Goal: Task Accomplishment & Management: Use online tool/utility

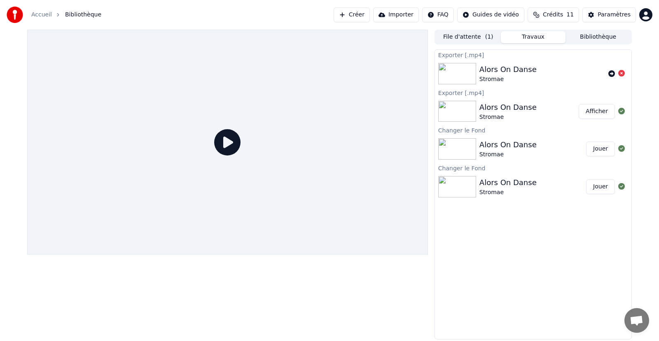
click at [471, 38] on button "File d'attente ( 1 )" at bounding box center [468, 37] width 65 height 12
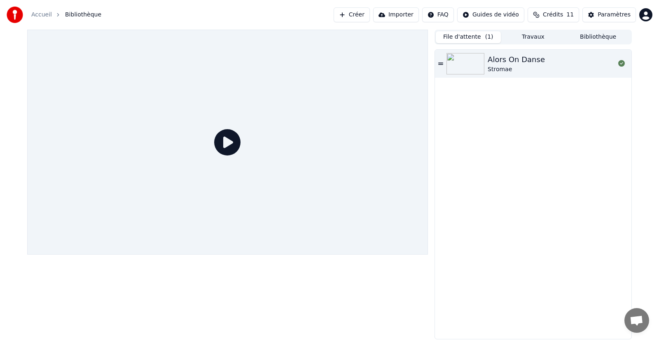
click at [598, 35] on button "Bibliothèque" at bounding box center [597, 37] width 65 height 12
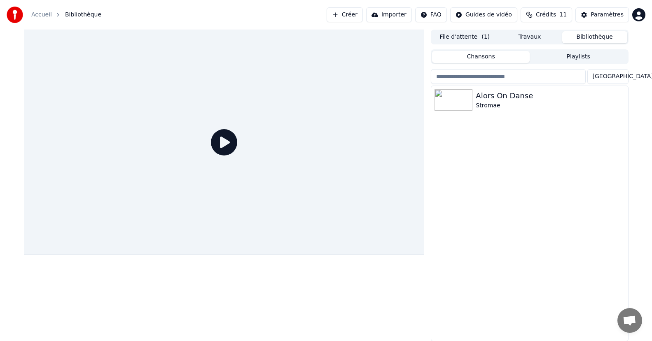
click at [527, 37] on button "Travaux" at bounding box center [529, 37] width 65 height 12
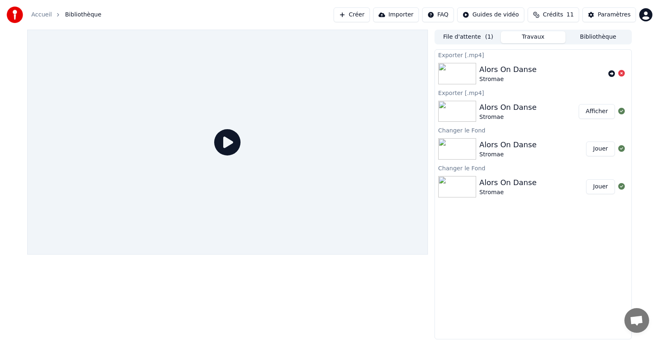
click at [527, 37] on button "Travaux" at bounding box center [533, 37] width 65 height 12
click at [453, 114] on img at bounding box center [457, 111] width 38 height 21
click at [596, 114] on button "Afficher" at bounding box center [596, 111] width 36 height 15
click at [223, 138] on icon at bounding box center [227, 142] width 26 height 26
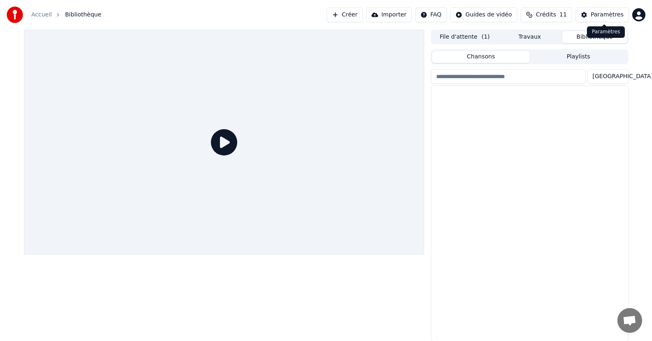
click at [587, 38] on button "Bibliothèque" at bounding box center [594, 37] width 65 height 12
click at [460, 104] on img at bounding box center [453, 99] width 38 height 21
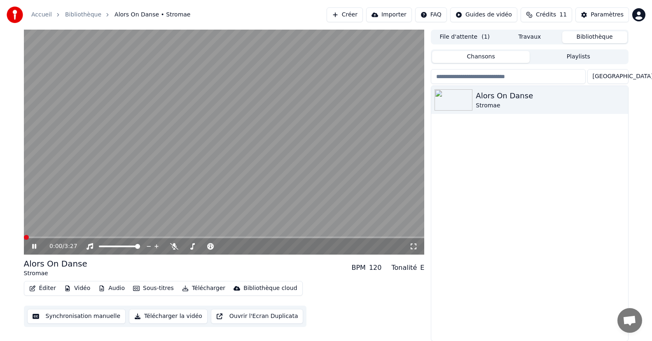
click at [64, 317] on button "Synchronisation manuelle" at bounding box center [76, 316] width 99 height 15
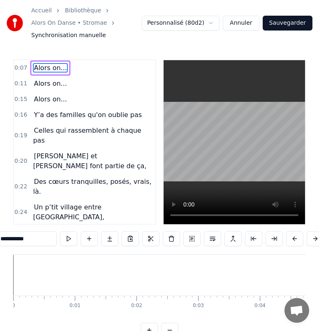
click at [77, 131] on span "Celles qui rassemblent à chaque pas" at bounding box center [87, 135] width 108 height 19
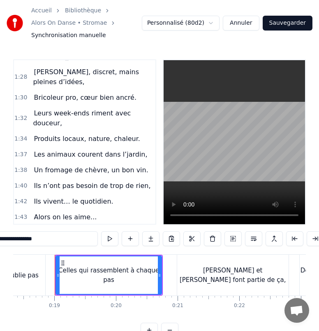
scroll to position [585, 0]
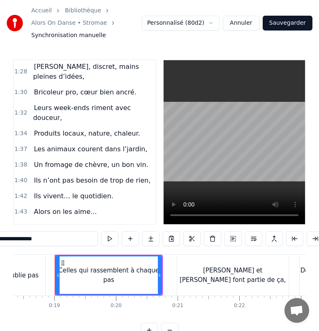
click at [48, 222] on span "La-la-la-la-la-la" at bounding box center [58, 226] width 51 height 9
type input "**********"
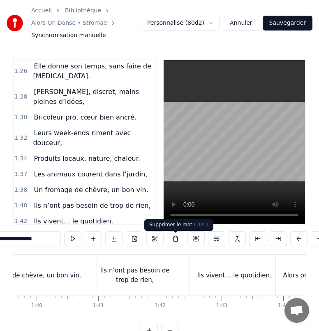
scroll to position [0, 6450]
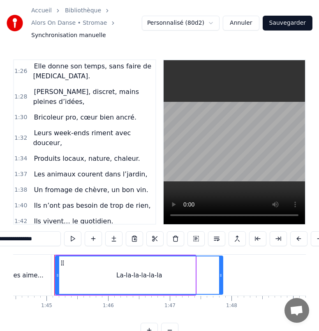
drag, startPoint x: 194, startPoint y: 278, endPoint x: 221, endPoint y: 277, distance: 27.2
click at [221, 277] on icon at bounding box center [220, 275] width 3 height 7
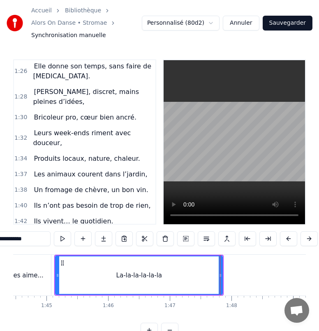
click at [49, 263] on span "La-la-la-la-la-la" at bounding box center [58, 267] width 51 height 9
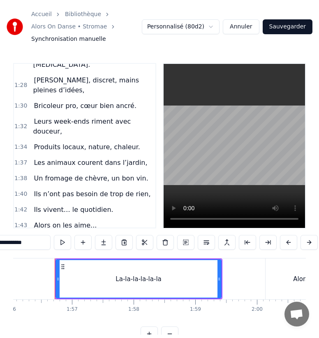
scroll to position [0, 7166]
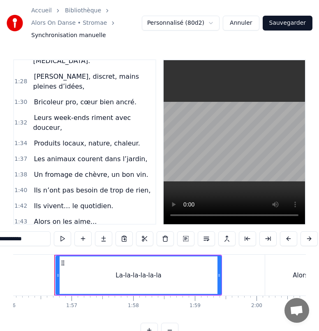
click at [64, 264] on icon at bounding box center [63, 262] width 7 height 7
click at [49, 277] on div "Alors on chante" at bounding box center [59, 284] width 58 height 15
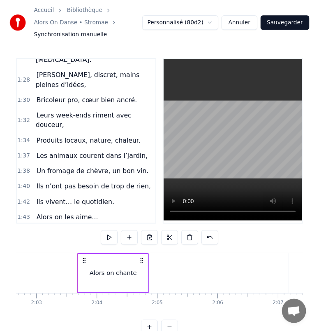
scroll to position [0, 7596]
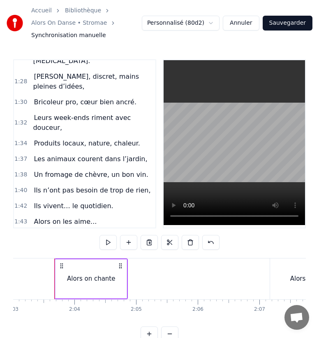
click at [49, 248] on span "La-la-la-la-la-la" at bounding box center [58, 252] width 51 height 9
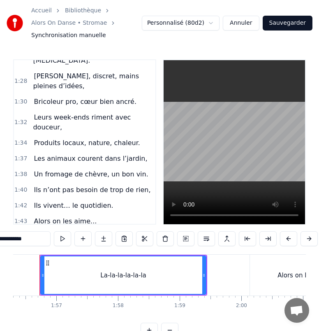
scroll to position [0, 7167]
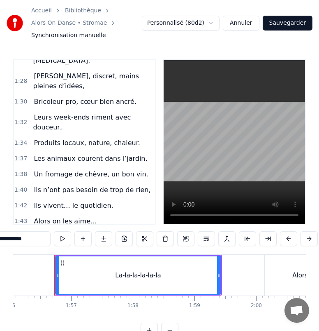
click at [33, 245] on div "La-la-la-la-la-la" at bounding box center [58, 252] width 56 height 15
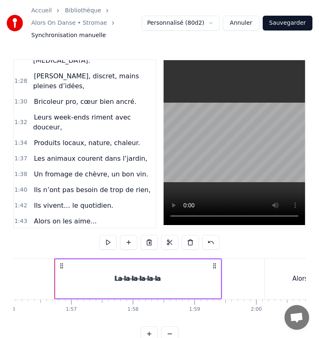
click at [42, 216] on span "Alors on les aime..." at bounding box center [65, 220] width 65 height 9
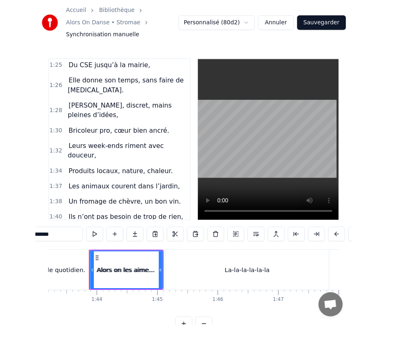
scroll to position [534, 0]
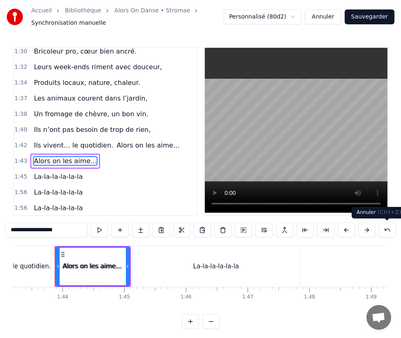
click at [387, 231] on button at bounding box center [387, 229] width 17 height 15
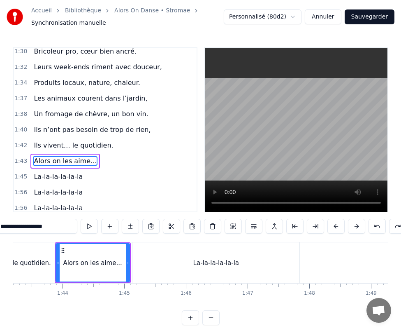
click at [34, 156] on span "Alors on les aime..." at bounding box center [65, 160] width 65 height 9
click at [30, 154] on div "Alors on les aime..." at bounding box center [65, 161] width 70 height 15
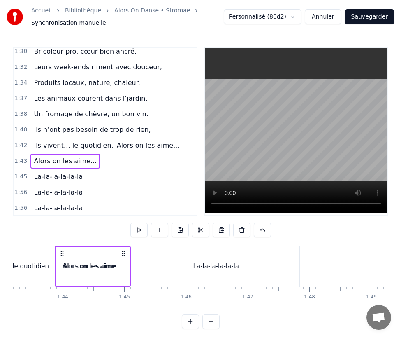
drag, startPoint x: 113, startPoint y: 118, endPoint x: 103, endPoint y: 153, distance: 35.9
click at [103, 153] on div "0:07 Alors on... 0:11 Alors on... 0:15 Alors on... 0:16 Y’a des familles qu'on …" at bounding box center [105, 131] width 184 height 169
click at [260, 229] on button at bounding box center [262, 229] width 17 height 15
click at [38, 203] on span "La-la-la-la-la-la" at bounding box center [58, 207] width 51 height 9
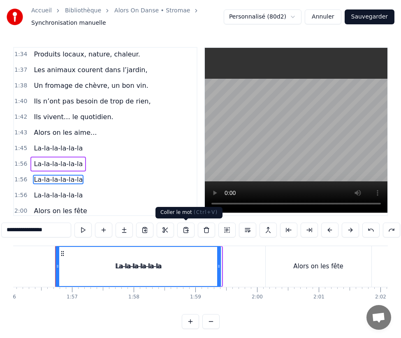
scroll to position [0, 7167]
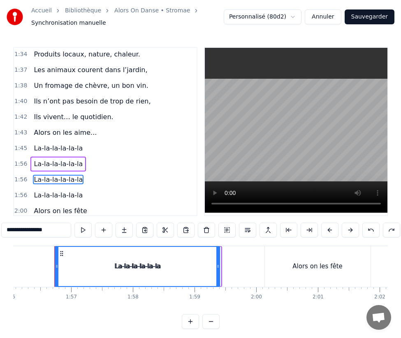
click at [42, 172] on div "La-la-la-la-la-la" at bounding box center [58, 179] width 56 height 15
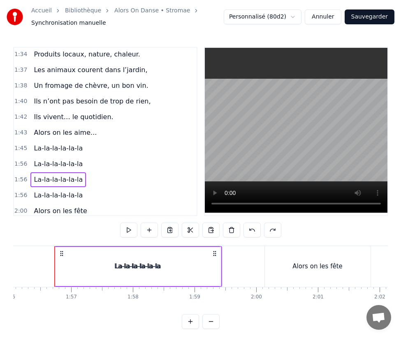
click at [122, 266] on div "La-la-la-la-la-la" at bounding box center [137, 265] width 46 height 9
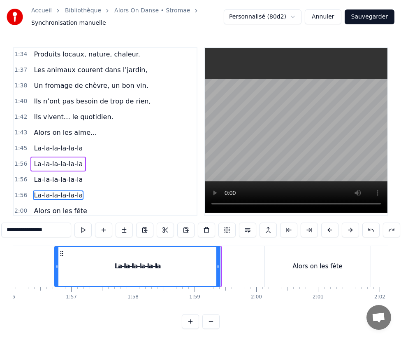
scroll to position [597, 0]
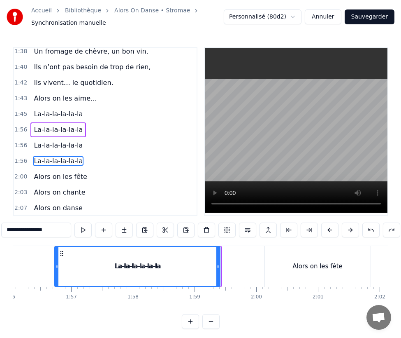
click at [70, 140] on span "La-la-la-la-la-la" at bounding box center [58, 144] width 51 height 9
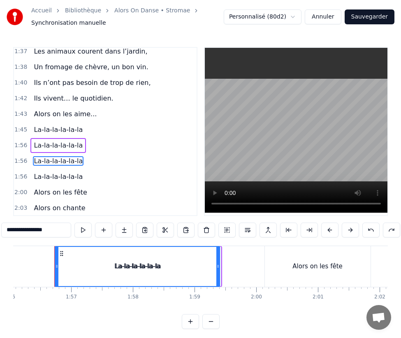
click at [22, 137] on div "1:56 La-la-la-la-la-la" at bounding box center [105, 145] width 183 height 16
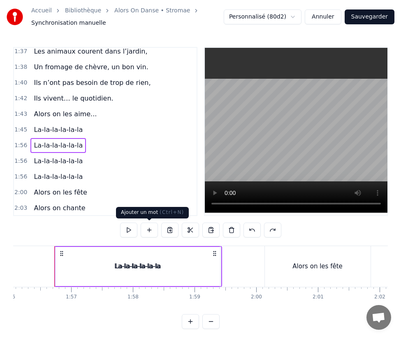
click at [150, 231] on button at bounding box center [149, 229] width 17 height 15
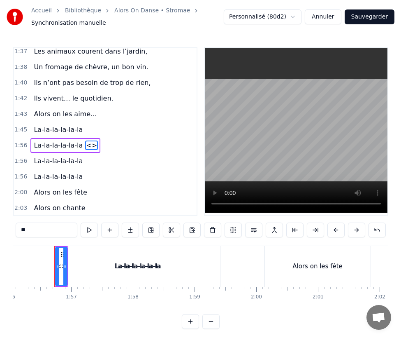
scroll to position [566, 0]
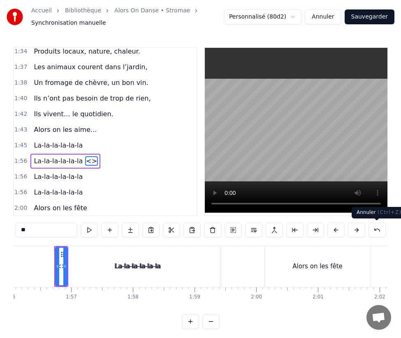
click at [375, 229] on button at bounding box center [377, 229] width 17 height 15
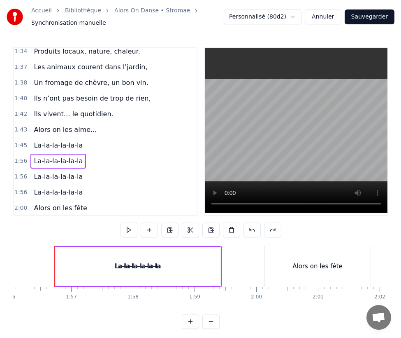
click at [107, 169] on div "1:56 La-la-la-la-la-la" at bounding box center [105, 177] width 183 height 16
click at [88, 153] on div "1:56 La-la-la-la-la-la" at bounding box center [105, 161] width 183 height 16
click at [85, 153] on div "1:56 La-la-la-la-la-la" at bounding box center [105, 161] width 183 height 16
click at [65, 172] on span "La-la-la-la-la-la" at bounding box center [58, 176] width 51 height 9
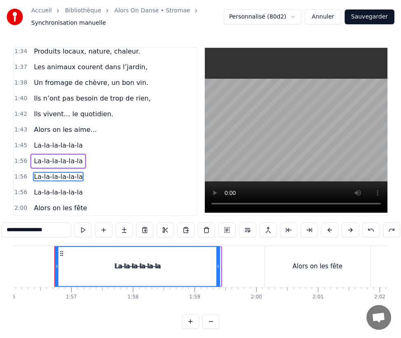
scroll to position [581, 0]
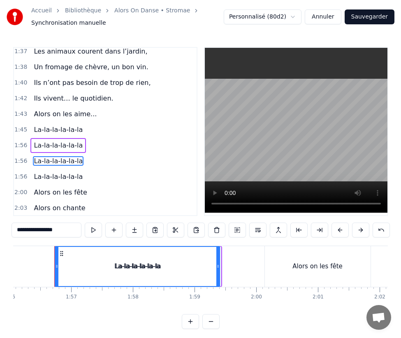
click at [112, 169] on div "1:56 La-la-la-la-la-la" at bounding box center [105, 177] width 183 height 16
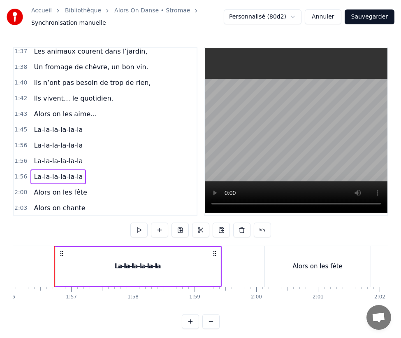
click at [59, 169] on div "La-la-la-la-la-la" at bounding box center [58, 176] width 56 height 15
click at [96, 153] on div "1:56 La-la-la-la-la-la" at bounding box center [105, 161] width 183 height 16
click at [89, 138] on div "La-la-la-[GEOGRAPHIC_DATA]" at bounding box center [84, 145] width 108 height 15
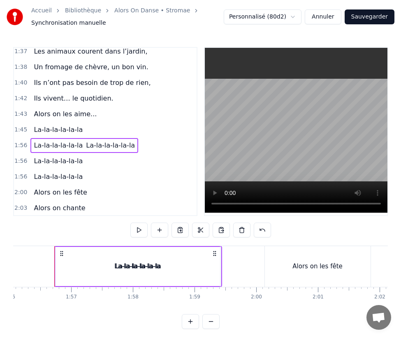
click at [85, 140] on span "La-la-la-la-la-la" at bounding box center [110, 144] width 51 height 9
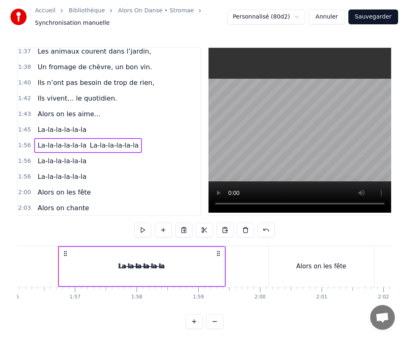
scroll to position [566, 0]
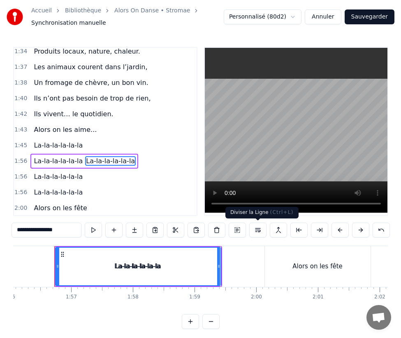
click at [261, 230] on button at bounding box center [257, 229] width 17 height 15
click at [257, 230] on button at bounding box center [257, 229] width 17 height 15
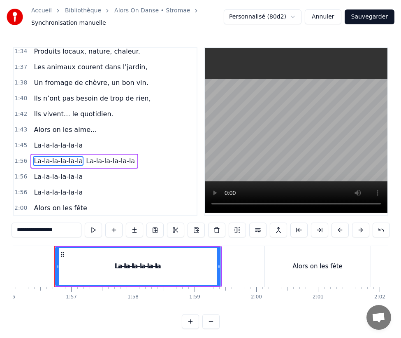
click at [85, 156] on span "La-la-la-la-la-la" at bounding box center [110, 160] width 51 height 9
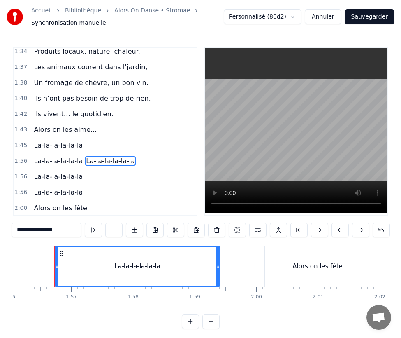
click at [76, 154] on div "La-la-la-[GEOGRAPHIC_DATA]" at bounding box center [84, 161] width 108 height 15
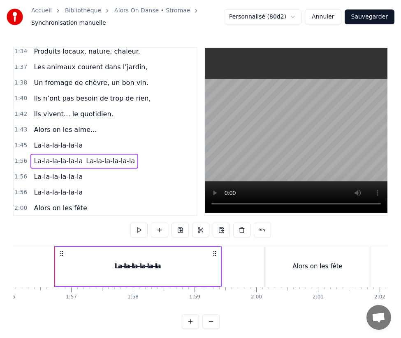
click at [93, 156] on span "La-la-la-la-la-la" at bounding box center [110, 160] width 51 height 9
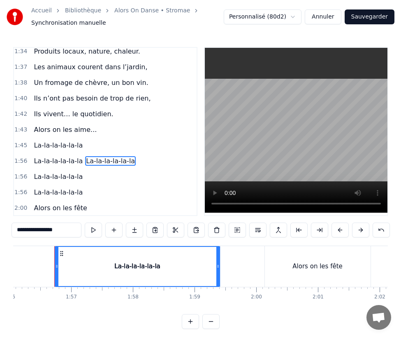
click at [93, 156] on span "La-la-la-la-la-la" at bounding box center [110, 160] width 51 height 9
click at [236, 229] on button at bounding box center [237, 229] width 17 height 15
click at [259, 233] on button at bounding box center [257, 229] width 17 height 15
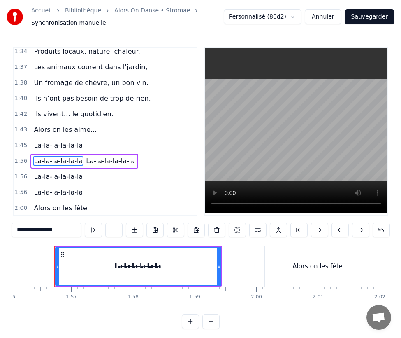
click at [87, 156] on span "La-la-la-la-la-la" at bounding box center [110, 160] width 51 height 9
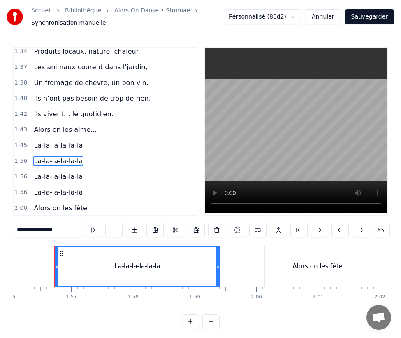
click at [96, 153] on div "1:56 La-la-la-la-la-la" at bounding box center [105, 161] width 183 height 16
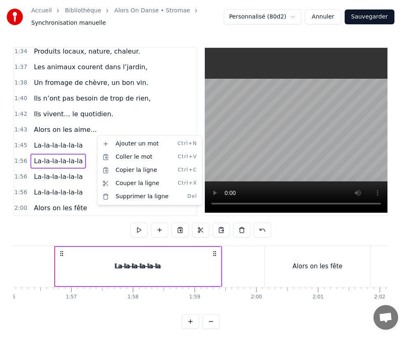
click at [66, 102] on html "Accueil Bibliothèque Alors On Danse • Stromae Synchronisation manuelle Personna…" at bounding box center [204, 171] width 408 height 342
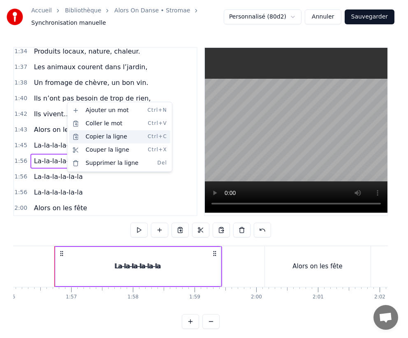
click at [115, 137] on div "Copier la ligne Ctrl+C" at bounding box center [119, 136] width 101 height 13
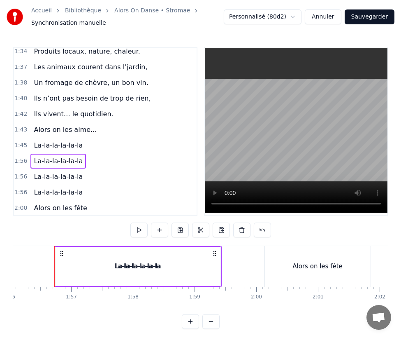
click at [109, 169] on div "1:56 La-la-la-la-la-la" at bounding box center [105, 177] width 183 height 16
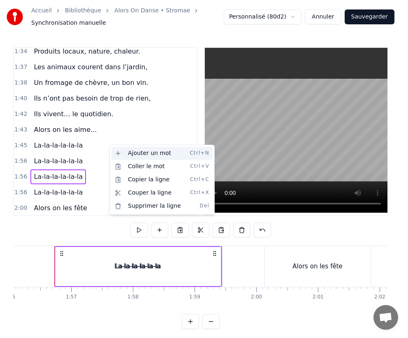
click at [151, 156] on div "Ajouter un mot Ctrl+N" at bounding box center [162, 153] width 101 height 13
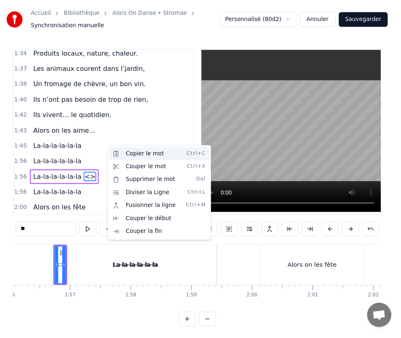
scroll to position [581, 0]
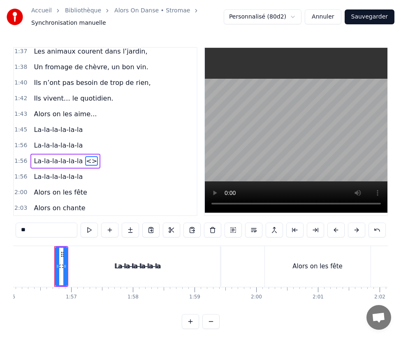
drag, startPoint x: 85, startPoint y: 133, endPoint x: 98, endPoint y: 144, distance: 17.0
click at [98, 144] on div "0:07 Alors on... 0:11 Alors on... 0:15 Alors on... 0:16 Y’a des familles qu'on …" at bounding box center [105, 131] width 184 height 169
click at [85, 156] on span "<>" at bounding box center [91, 160] width 13 height 9
type input "**********"
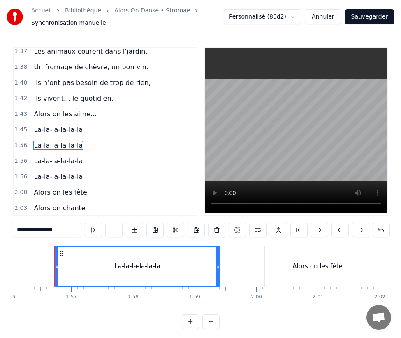
scroll to position [566, 0]
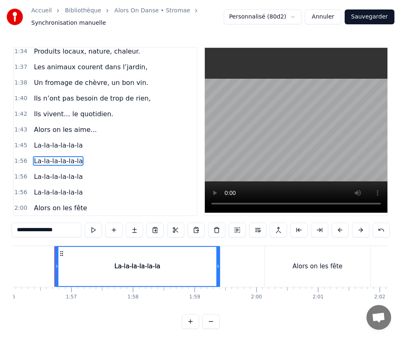
click at [108, 169] on div "1:56 La-la-la-la-la-la" at bounding box center [105, 177] width 183 height 16
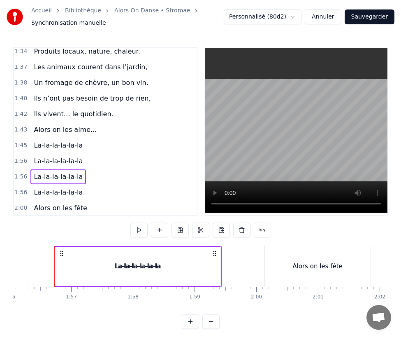
click at [63, 240] on div "0:07 Alors on... 0:11 Alors on... 0:15 Alors on... 0:16 Y’a des familles qu'on …" at bounding box center [200, 188] width 375 height 282
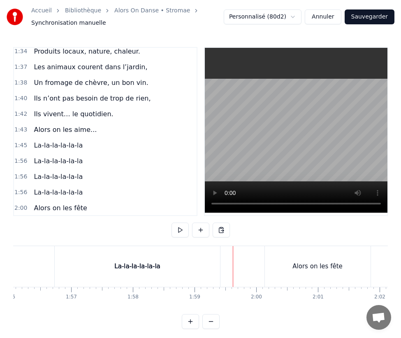
click at [140, 169] on div "1:56 La-la-la-la-la-la" at bounding box center [105, 177] width 183 height 16
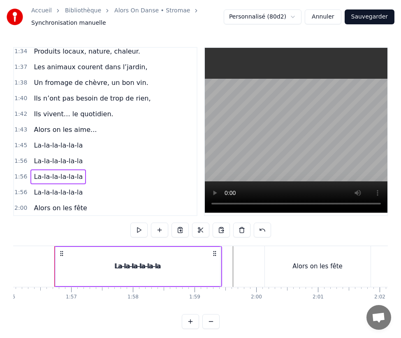
click at [71, 125] on span "Alors on les aime..." at bounding box center [65, 129] width 65 height 9
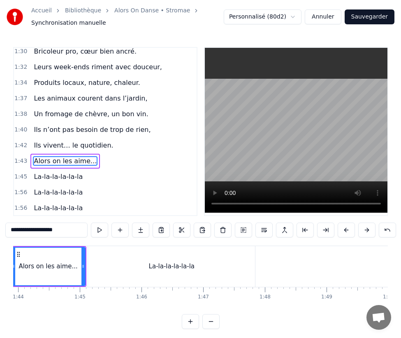
scroll to position [0, 6373]
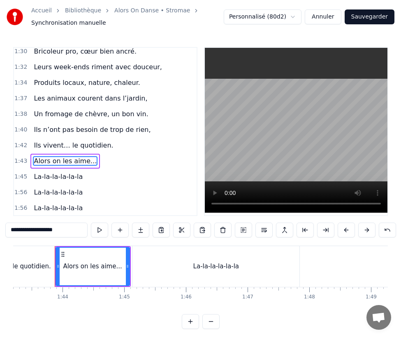
click at [87, 154] on div "Alors on les aime..." at bounding box center [65, 161] width 70 height 15
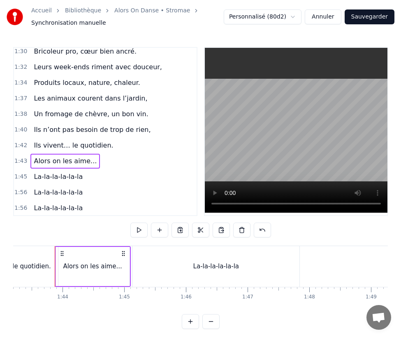
click at [315, 273] on div at bounding box center [49, 266] width 12817 height 41
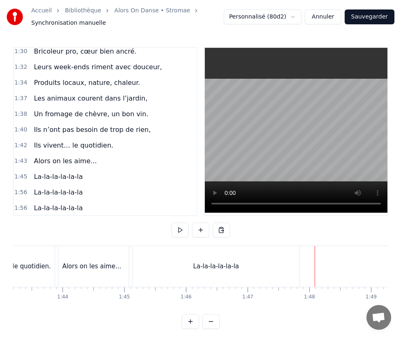
scroll to position [592, 0]
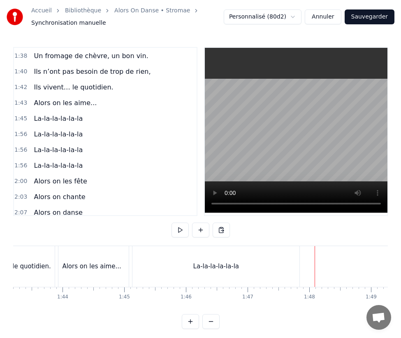
click at [22, 114] on span "1:45" at bounding box center [20, 118] width 13 height 8
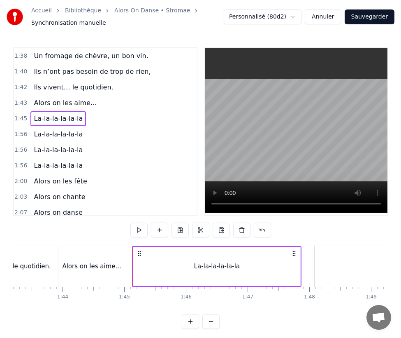
click at [38, 129] on span "La-la-la-la-la-la" at bounding box center [58, 133] width 51 height 9
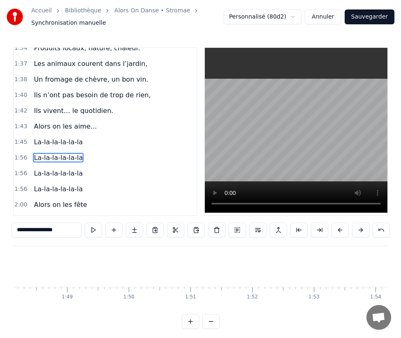
scroll to position [0, 6634]
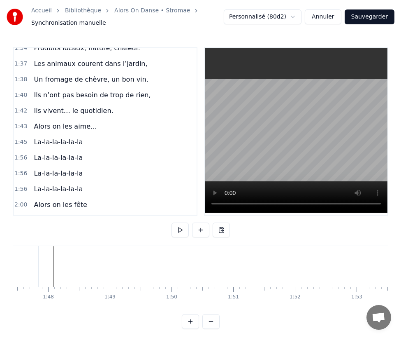
scroll to position [0, 6962]
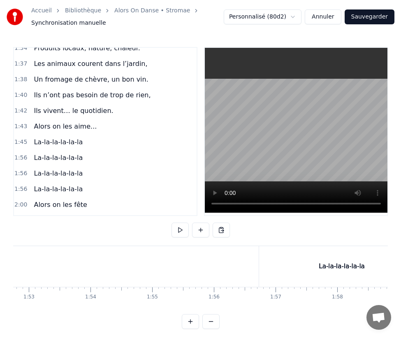
click at [314, 273] on div "La-la-la-la-la-la" at bounding box center [341, 266] width 165 height 41
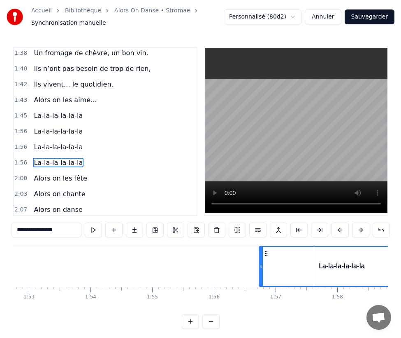
scroll to position [597, 0]
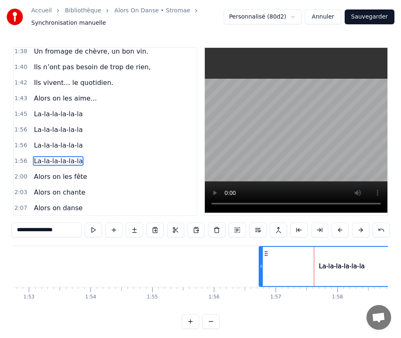
click at [58, 125] on span "La-la-la-la-la-la" at bounding box center [58, 129] width 51 height 9
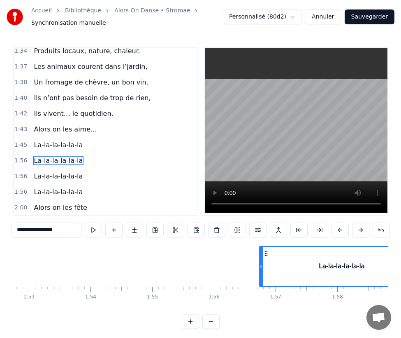
scroll to position [566, 0]
click at [48, 156] on span "La-la-la-la-la-la" at bounding box center [58, 160] width 51 height 9
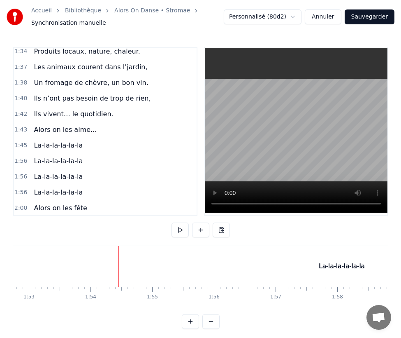
click at [273, 260] on div "La-la-la-la-la-la" at bounding box center [341, 266] width 165 height 41
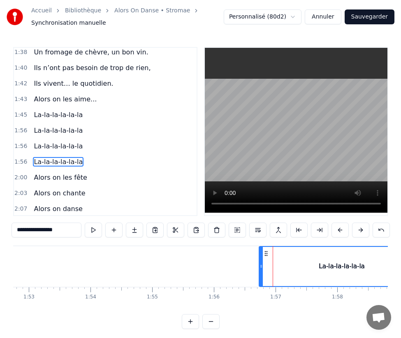
scroll to position [597, 0]
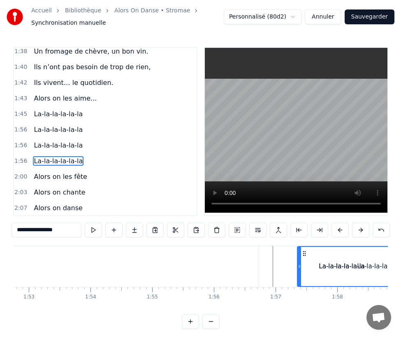
drag, startPoint x: 264, startPoint y: 253, endPoint x: 301, endPoint y: 253, distance: 37.5
click at [301, 253] on icon at bounding box center [304, 253] width 7 height 7
click at [58, 125] on span "La-la-la-la-la-la" at bounding box center [58, 129] width 51 height 9
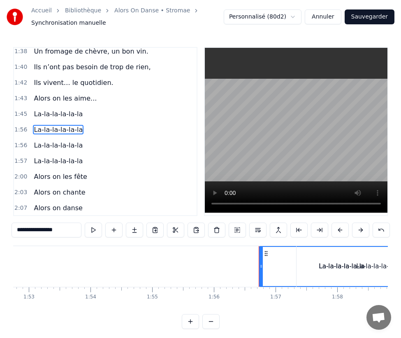
scroll to position [566, 0]
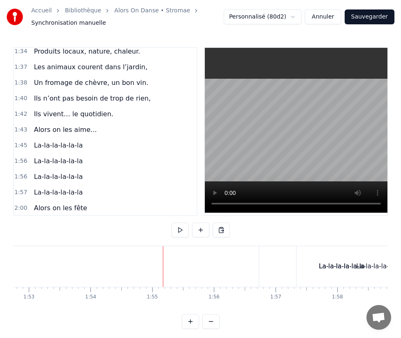
click at [304, 263] on div "La-la-la-la-la-la" at bounding box center [379, 266] width 165 height 41
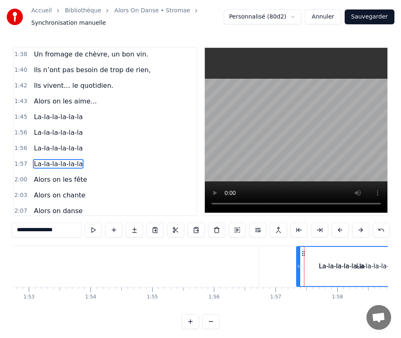
scroll to position [597, 0]
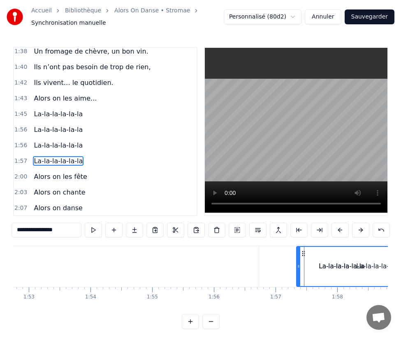
click at [69, 140] on span "La-la-la-la-la-la" at bounding box center [58, 144] width 51 height 9
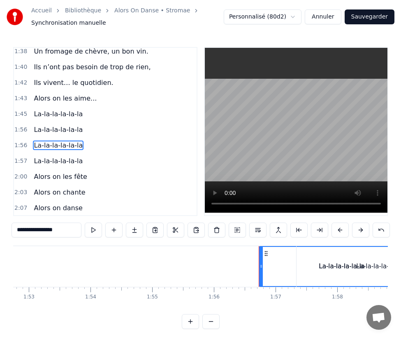
scroll to position [581, 0]
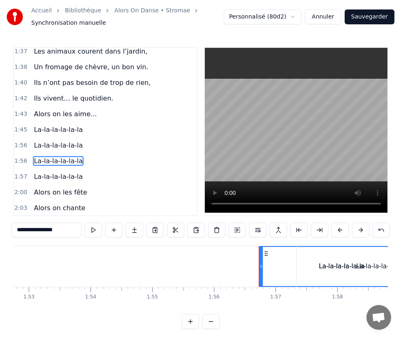
click at [56, 156] on span "La-la-la-la-la-la" at bounding box center [58, 160] width 51 height 9
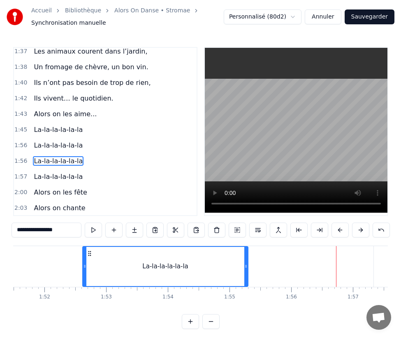
scroll to position [0, 6883]
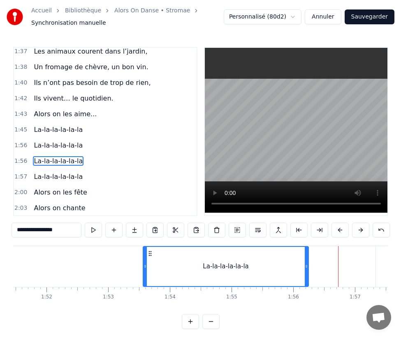
drag, startPoint x: 266, startPoint y: 253, endPoint x: 149, endPoint y: 257, distance: 117.0
click at [149, 257] on div "La-la-la-la-la-la" at bounding box center [226, 266] width 164 height 39
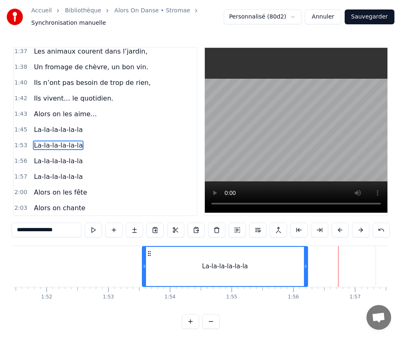
click at [46, 140] on span "La-la-la-la-la-la" at bounding box center [58, 144] width 51 height 9
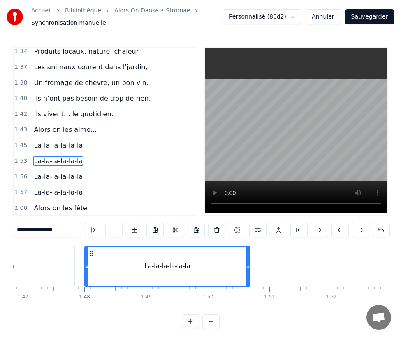
scroll to position [0, 6598]
drag, startPoint x: 149, startPoint y: 253, endPoint x: 93, endPoint y: 254, distance: 55.6
click at [93, 253] on circle at bounding box center [93, 253] width 0 height 0
click at [55, 203] on span "Alors on les fête" at bounding box center [60, 207] width 55 height 9
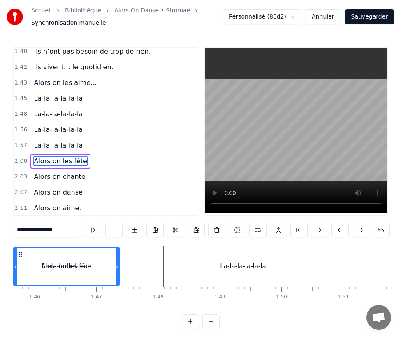
scroll to position [0, 6503]
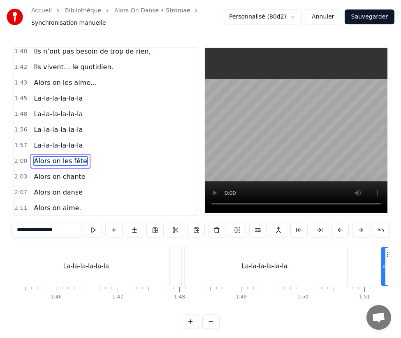
drag, startPoint x: 63, startPoint y: 254, endPoint x: 389, endPoint y: 272, distance: 326.5
click at [389, 272] on div "Accueil Bibliothèque Alors On Danse • Stromae Synchronisation manuelle Personna…" at bounding box center [200, 164] width 401 height 329
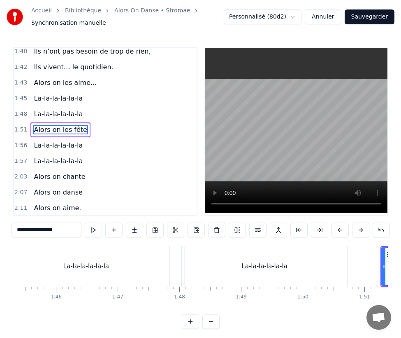
click at [328, 266] on div "La-la-la-la-la-la" at bounding box center [264, 266] width 165 height 41
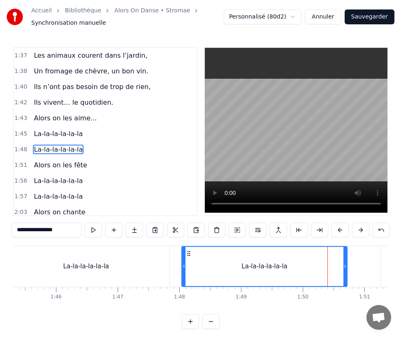
scroll to position [566, 0]
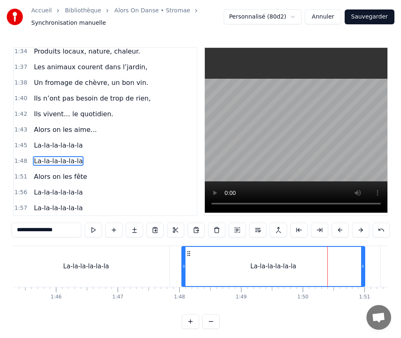
drag, startPoint x: 346, startPoint y: 264, endPoint x: 363, endPoint y: 264, distance: 17.3
click at [363, 264] on icon at bounding box center [362, 266] width 3 height 7
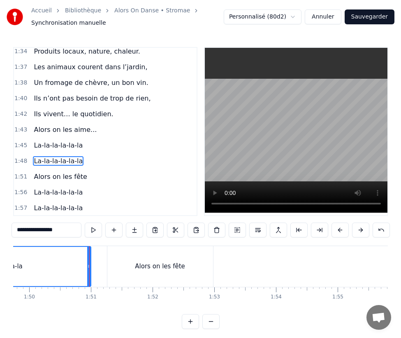
scroll to position [0, 6811]
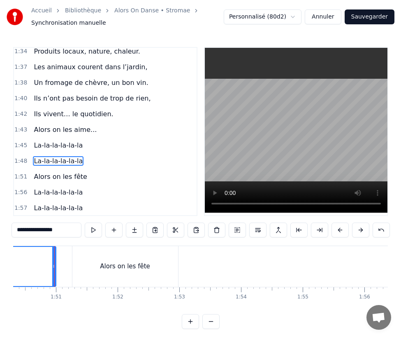
click at [82, 254] on div "Alors on les fête" at bounding box center [125, 266] width 106 height 41
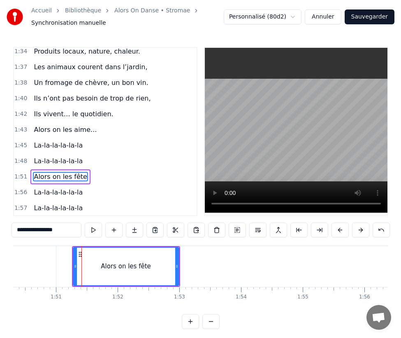
scroll to position [581, 0]
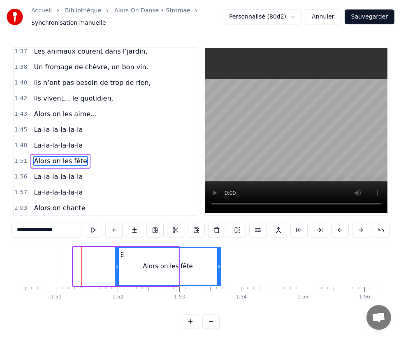
drag, startPoint x: 78, startPoint y: 254, endPoint x: 120, endPoint y: 261, distance: 42.6
click at [120, 261] on div "Alors on les fête" at bounding box center [168, 265] width 105 height 37
click at [70, 172] on span "La-la-la-la-la-la" at bounding box center [58, 176] width 51 height 9
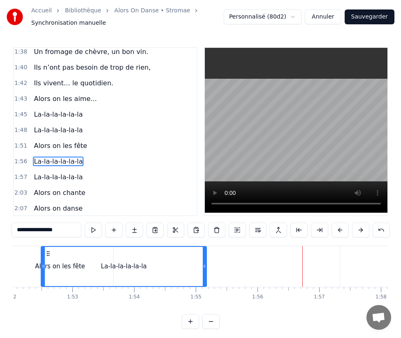
scroll to position [0, 6907]
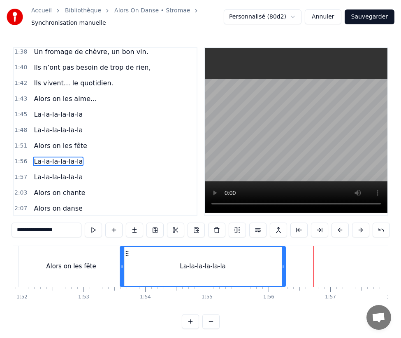
drag, startPoint x: 61, startPoint y: 252, endPoint x: 126, endPoint y: 273, distance: 67.8
click at [126, 273] on div "La-la-la-la-la-la" at bounding box center [203, 266] width 164 height 39
click at [81, 270] on div "Alors on les fête" at bounding box center [71, 265] width 50 height 9
type input "**********"
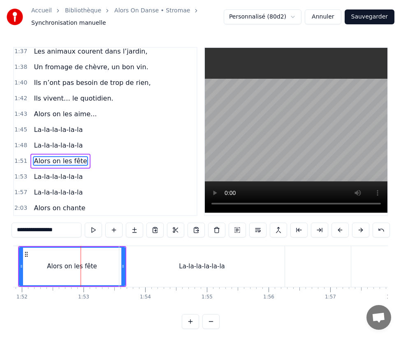
drag, startPoint x: 121, startPoint y: 265, endPoint x: 108, endPoint y: 265, distance: 12.8
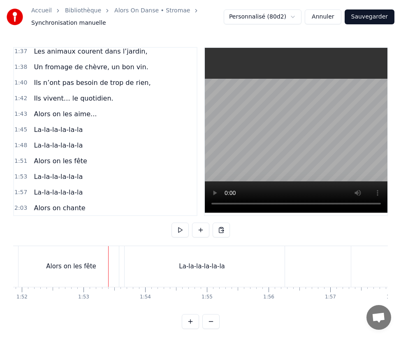
click at [84, 265] on div "Alors on les fête" at bounding box center [71, 265] width 50 height 9
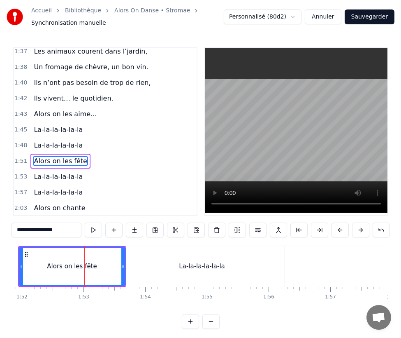
drag, startPoint x: 122, startPoint y: 264, endPoint x: 99, endPoint y: 261, distance: 23.3
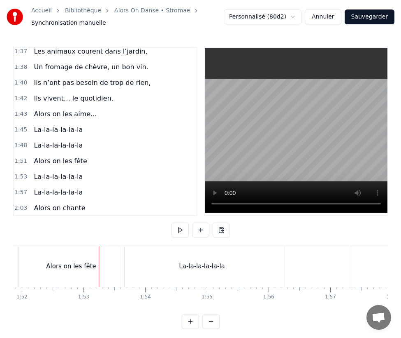
click at [135, 261] on div "La-la-la-la-la-la" at bounding box center [201, 266] width 165 height 41
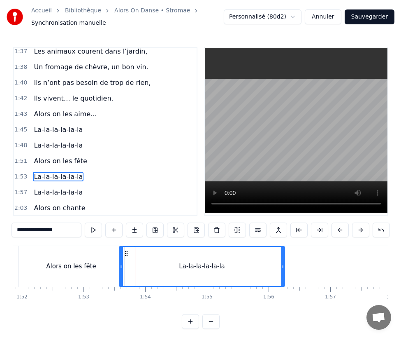
scroll to position [597, 0]
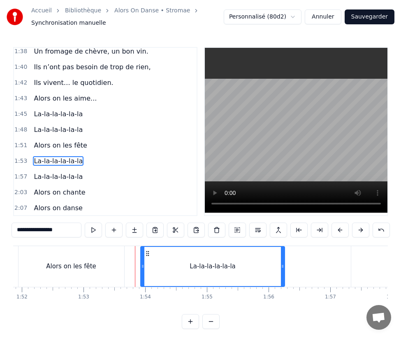
drag, startPoint x: 122, startPoint y: 265, endPoint x: 142, endPoint y: 266, distance: 20.6
click at [142, 266] on icon at bounding box center [142, 266] width 3 height 7
click at [121, 267] on div "Alors on les fête" at bounding box center [72, 266] width 106 height 41
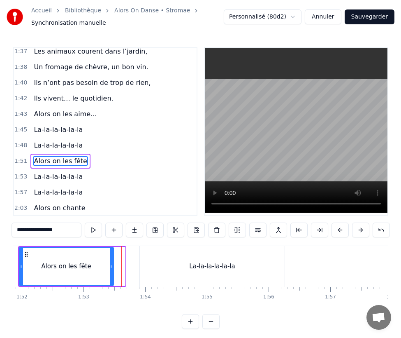
drag, startPoint x: 122, startPoint y: 265, endPoint x: 110, endPoint y: 266, distance: 11.6
click at [110, 266] on icon at bounding box center [111, 266] width 3 height 7
click at [164, 275] on div "La-la-la-la-la-la" at bounding box center [212, 266] width 144 height 41
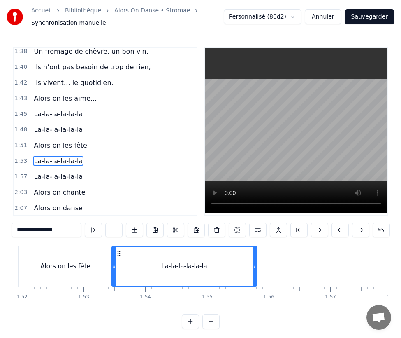
drag, startPoint x: 146, startPoint y: 253, endPoint x: 118, endPoint y: 256, distance: 28.1
click at [118, 256] on icon at bounding box center [119, 253] width 7 height 7
drag, startPoint x: 254, startPoint y: 263, endPoint x: 299, endPoint y: 266, distance: 45.3
click at [299, 266] on icon at bounding box center [299, 266] width 3 height 7
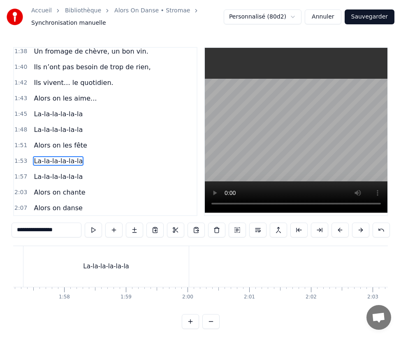
click at [69, 255] on div "La-la-la-la-la-la" at bounding box center [105, 266] width 165 height 41
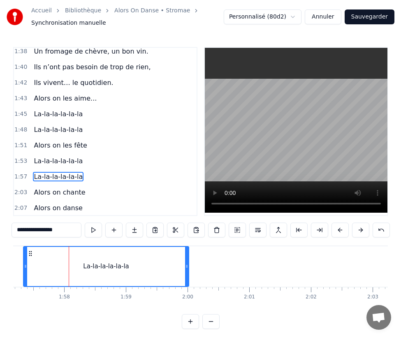
scroll to position [613, 0]
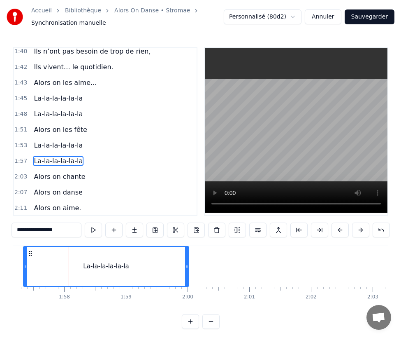
click at [65, 172] on span "Alors on chante" at bounding box center [59, 176] width 53 height 9
type input "**********"
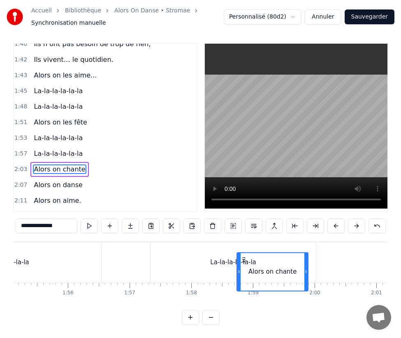
scroll to position [11, 0]
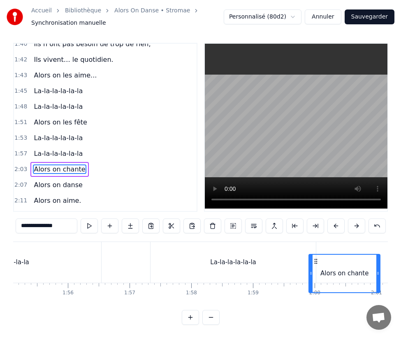
drag, startPoint x: 61, startPoint y: 253, endPoint x: 315, endPoint y: 247, distance: 253.6
click at [315, 254] on div "Alors on chante" at bounding box center [345, 272] width 70 height 37
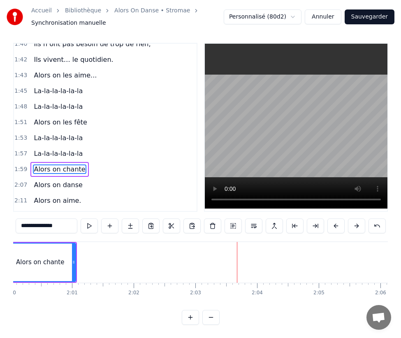
scroll to position [0, 7741]
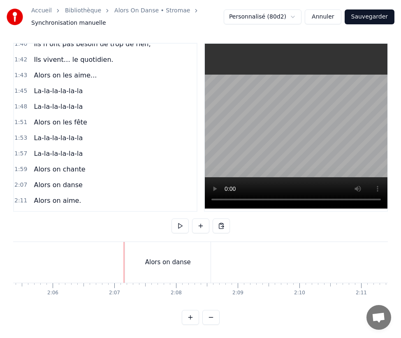
click at [139, 244] on div "Alors on danse" at bounding box center [168, 262] width 86 height 41
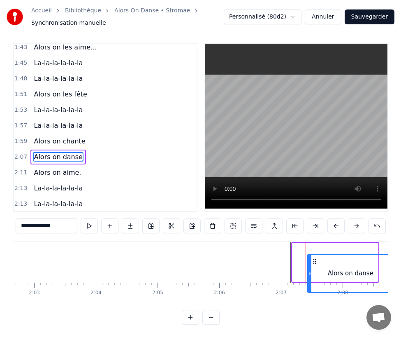
scroll to position [0, 7575]
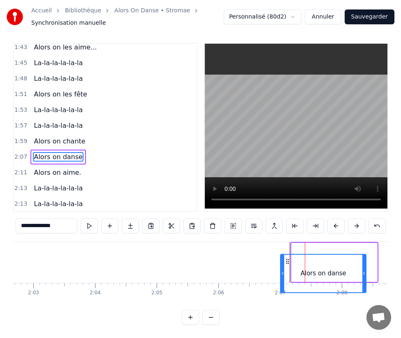
drag, startPoint x: 133, startPoint y: 252, endPoint x: 287, endPoint y: 251, distance: 154.8
click at [287, 258] on icon at bounding box center [287, 261] width 7 height 7
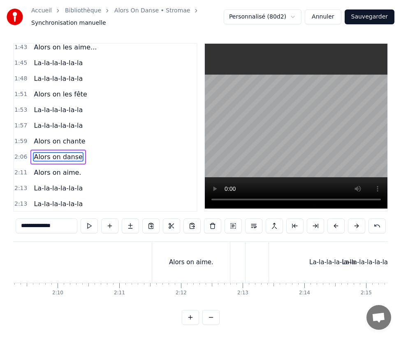
scroll to position [0, 7954]
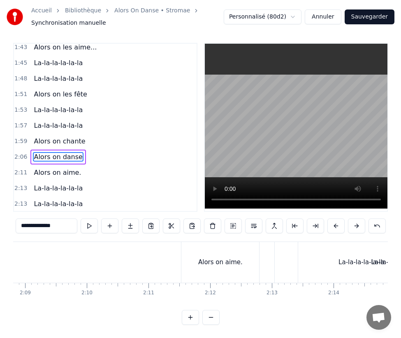
click at [60, 168] on span "Alors on aime." at bounding box center [57, 172] width 49 height 9
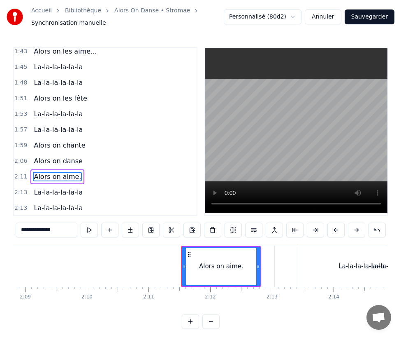
scroll to position [659, 0]
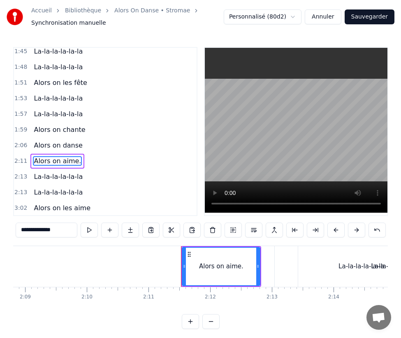
click at [50, 156] on span "Alors on aime." at bounding box center [57, 160] width 49 height 9
click at [47, 229] on input "**********" at bounding box center [47, 229] width 62 height 15
paste input "**********"
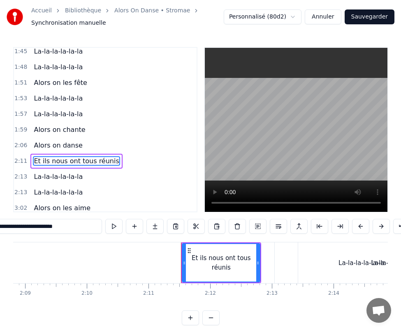
type input "**********"
click at [108, 200] on div "3:02 Alors on les aime" at bounding box center [105, 208] width 183 height 16
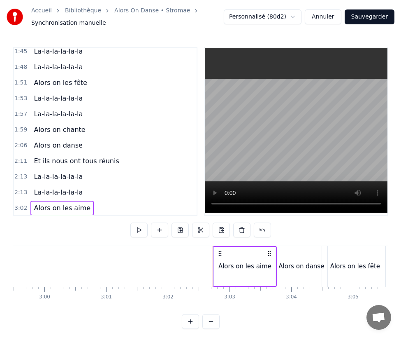
click at [75, 156] on span "Et ils nous ont tous réunis" at bounding box center [76, 160] width 87 height 9
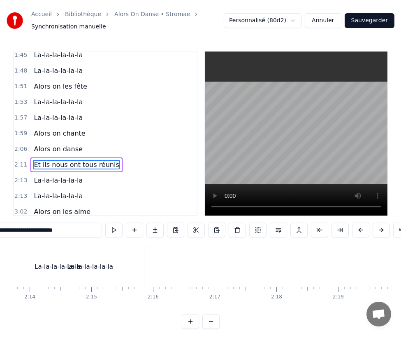
scroll to position [0, 8080]
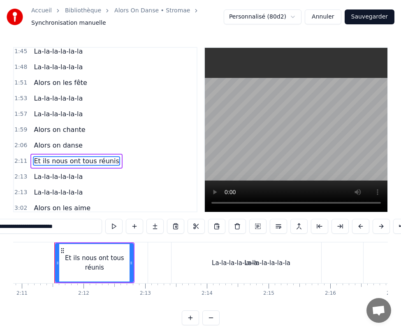
click at [187, 271] on div "La-la-la-la-la-la" at bounding box center [268, 262] width 192 height 41
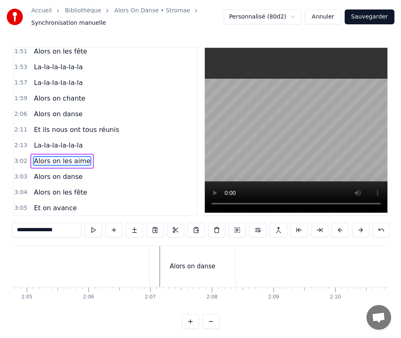
scroll to position [0, 7881]
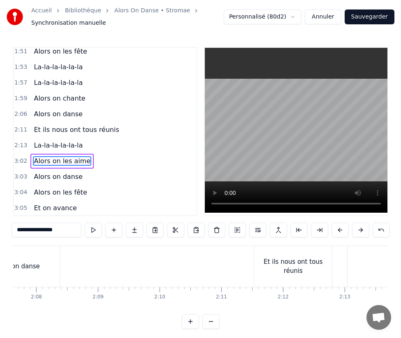
click at [61, 140] on span "La-la-la-la-la-la" at bounding box center [58, 144] width 51 height 9
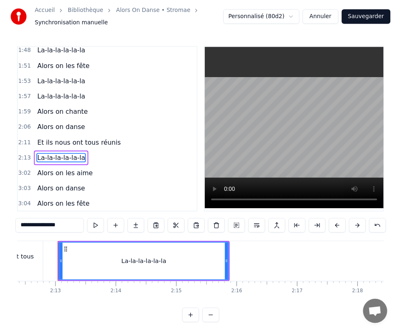
scroll to position [0, 8174]
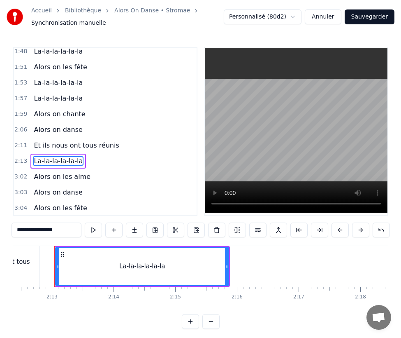
click at [43, 140] on span "Et ils nous ont tous réunis" at bounding box center [76, 144] width 87 height 9
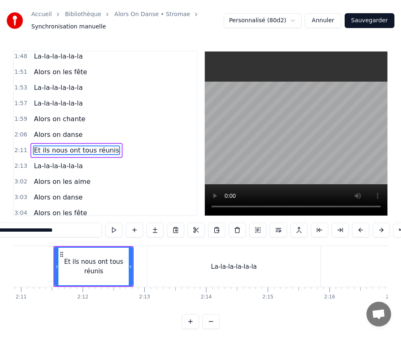
scroll to position [0, 8080]
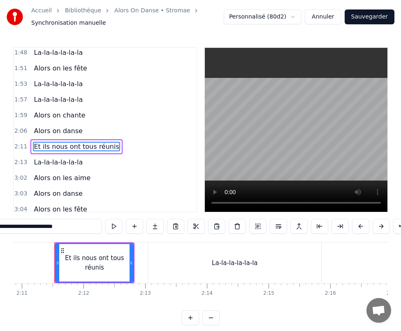
click at [168, 256] on div "La-la-la-la-la-la" at bounding box center [234, 262] width 173 height 41
type input "**********"
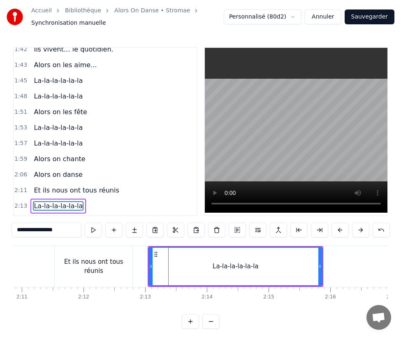
scroll to position [626, 0]
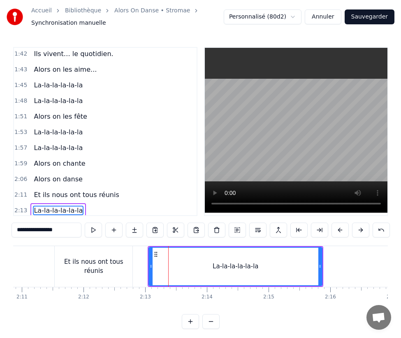
click at [56, 205] on span "La-la-la-la-la-la" at bounding box center [58, 209] width 51 height 9
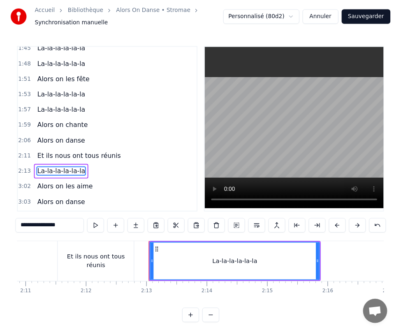
scroll to position [675, 0]
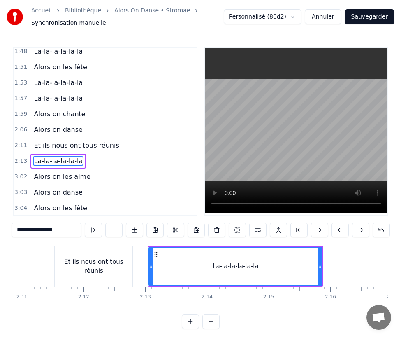
click at [67, 154] on div "La-la-la-la-la-la" at bounding box center [58, 161] width 56 height 15
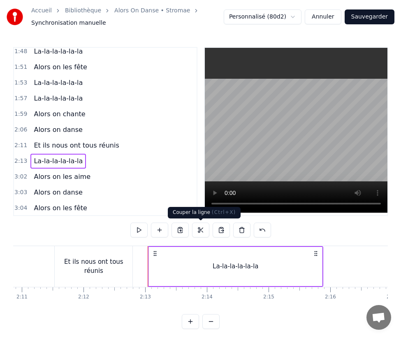
click at [198, 231] on button at bounding box center [200, 229] width 17 height 15
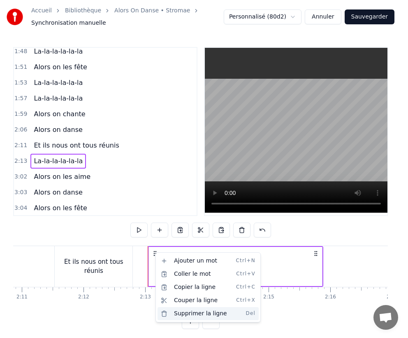
click at [194, 313] on div "Supprimer la ligne Del" at bounding box center [208, 313] width 101 height 13
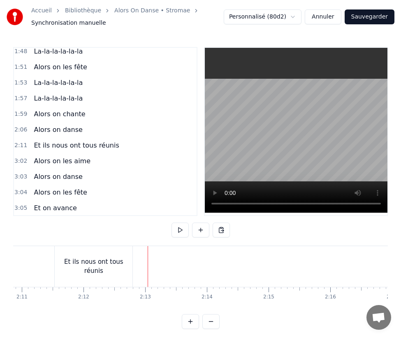
click at [60, 263] on div "Et ils nous ont tous réunis" at bounding box center [94, 266] width 78 height 19
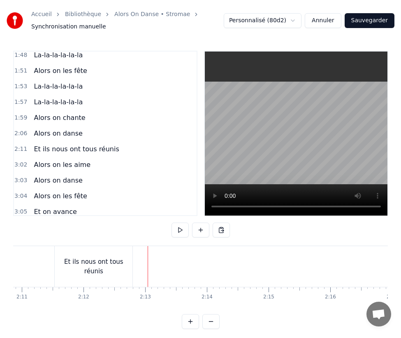
scroll to position [659, 0]
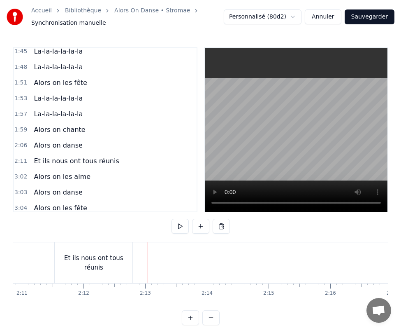
click at [148, 263] on div at bounding box center [148, 262] width 0 height 41
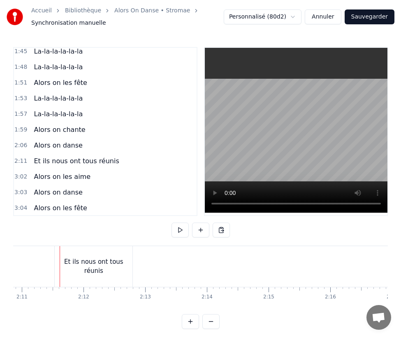
click at [62, 258] on div "Et ils nous ont tous réunis" at bounding box center [94, 266] width 78 height 41
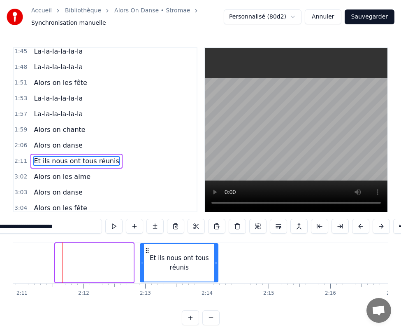
drag, startPoint x: 61, startPoint y: 255, endPoint x: 146, endPoint y: 260, distance: 85.0
click at [146, 260] on div "Et ils nous ont tous réunis" at bounding box center [179, 262] width 77 height 37
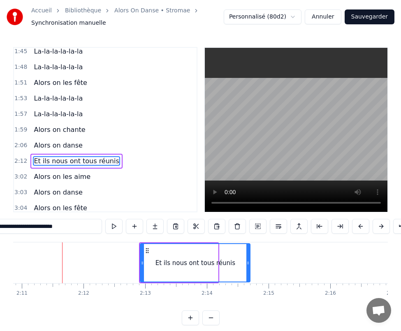
drag, startPoint x: 217, startPoint y: 267, endPoint x: 249, endPoint y: 267, distance: 32.1
click at [249, 266] on icon at bounding box center [248, 262] width 3 height 7
click at [49, 172] on span "Alors on les aime" at bounding box center [62, 176] width 58 height 9
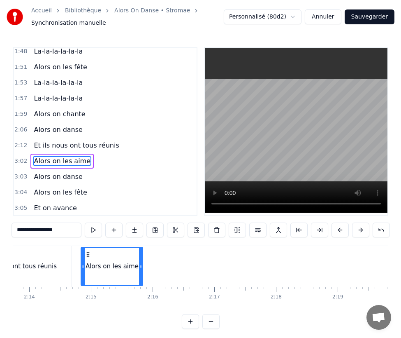
scroll to position [0, 8254]
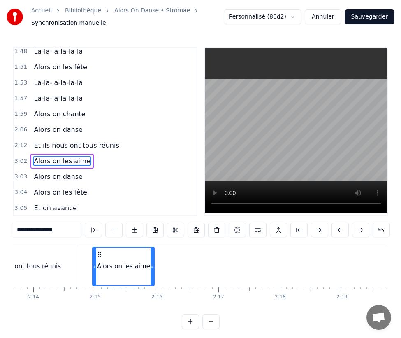
drag, startPoint x: 63, startPoint y: 252, endPoint x: 100, endPoint y: 248, distance: 37.3
click at [100, 248] on div "Alors on les aime" at bounding box center [123, 265] width 61 height 37
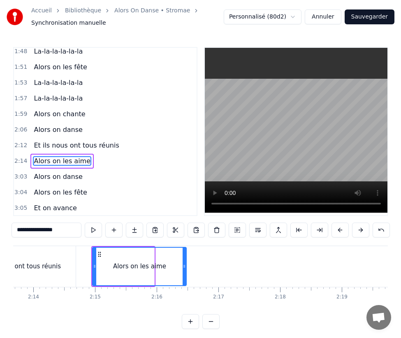
drag, startPoint x: 152, startPoint y: 265, endPoint x: 184, endPoint y: 266, distance: 32.1
click at [184, 266] on icon at bounding box center [184, 266] width 3 height 7
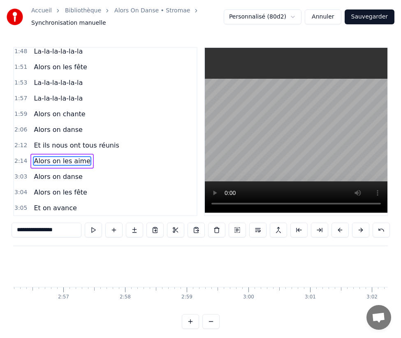
scroll to position [0, 11207]
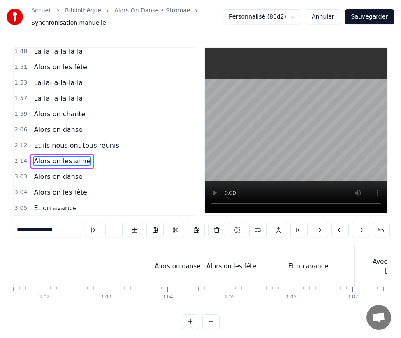
click at [175, 252] on div "Alors on danse" at bounding box center [177, 266] width 52 height 41
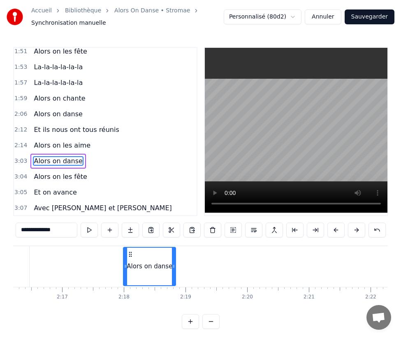
scroll to position [0, 8410]
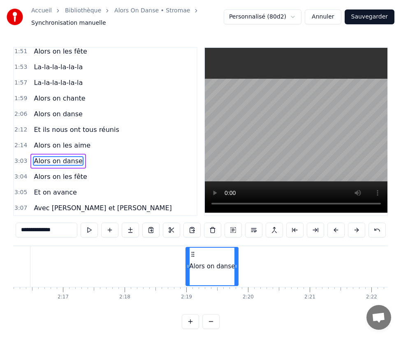
drag, startPoint x: 159, startPoint y: 255, endPoint x: 193, endPoint y: 261, distance: 34.2
click at [193, 261] on div "Alors on danse" at bounding box center [211, 265] width 51 height 37
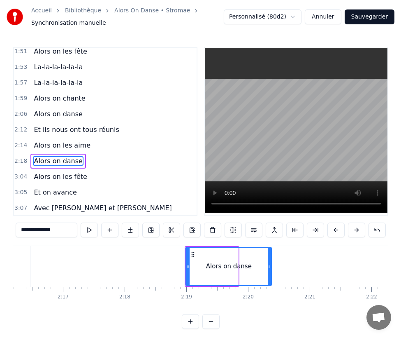
drag, startPoint x: 236, startPoint y: 264, endPoint x: 270, endPoint y: 266, distance: 33.4
click at [270, 266] on icon at bounding box center [269, 266] width 3 height 7
drag, startPoint x: 270, startPoint y: 264, endPoint x: 296, endPoint y: 264, distance: 26.8
click at [296, 264] on icon at bounding box center [295, 266] width 3 height 7
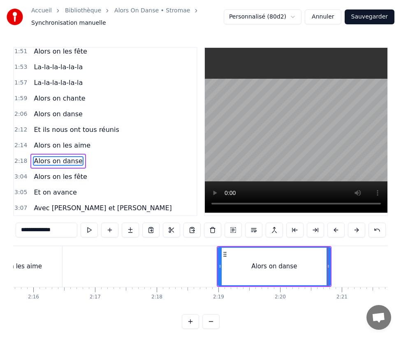
scroll to position [0, 8319]
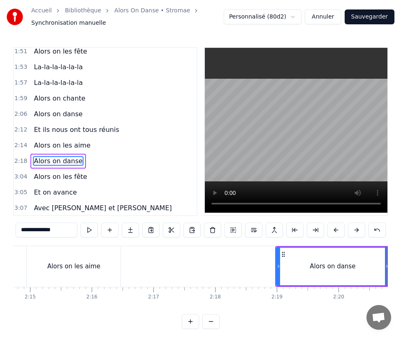
click at [40, 262] on div "Alors on les aime" at bounding box center [74, 266] width 94 height 41
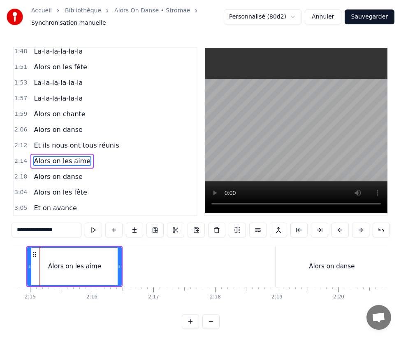
scroll to position [0, 8304]
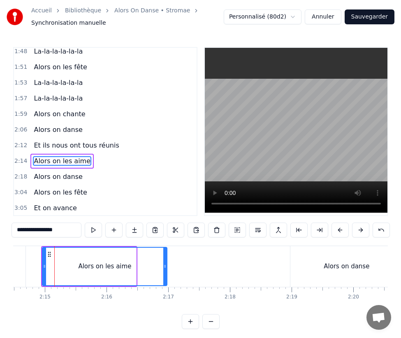
drag, startPoint x: 133, startPoint y: 264, endPoint x: 164, endPoint y: 263, distance: 30.9
click at [164, 263] on icon at bounding box center [164, 266] width 3 height 7
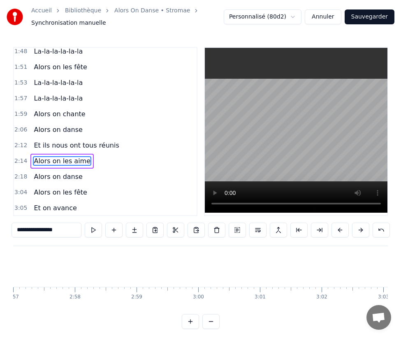
scroll to position [0, 11258]
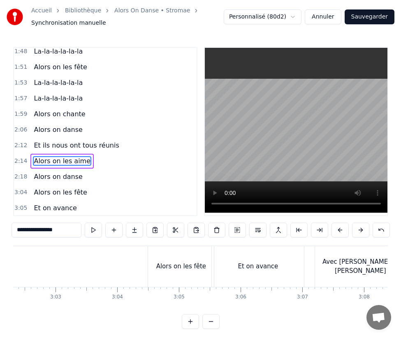
click at [182, 272] on div "Alors on les fête" at bounding box center [181, 266] width 66 height 41
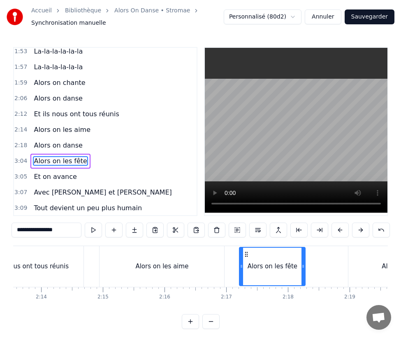
scroll to position [0, 8113]
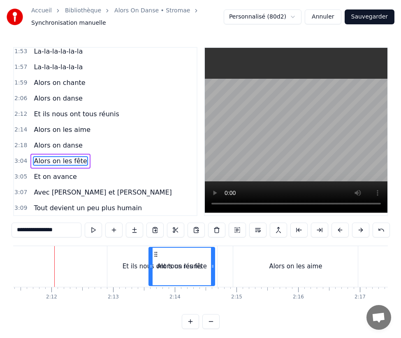
click at [157, 255] on icon at bounding box center [156, 254] width 7 height 7
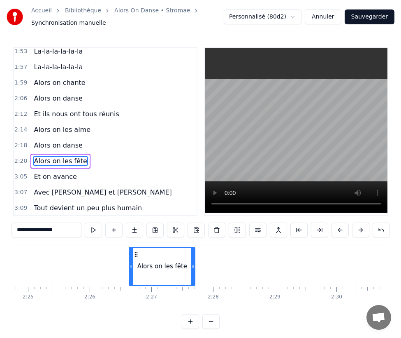
scroll to position [0, 8915]
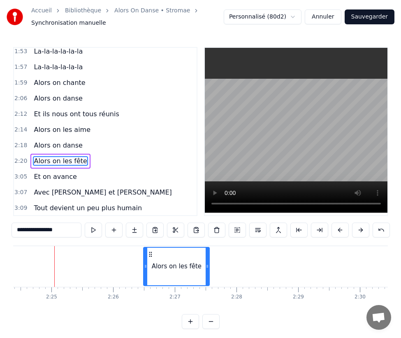
click at [151, 251] on icon at bounding box center [150, 254] width 7 height 7
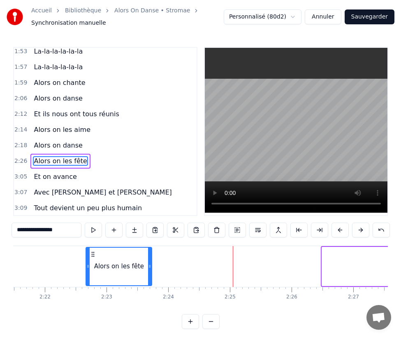
scroll to position [0, 8737]
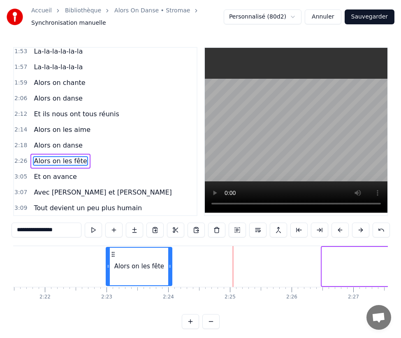
drag, startPoint x: 151, startPoint y: 253, endPoint x: 115, endPoint y: 257, distance: 36.5
click at [115, 257] on icon at bounding box center [113, 254] width 7 height 7
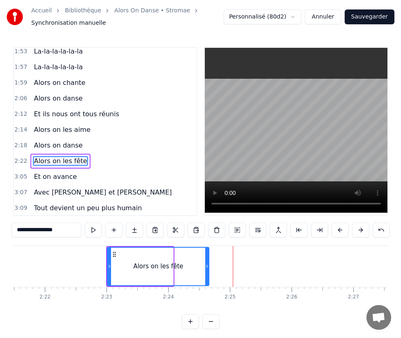
drag, startPoint x: 171, startPoint y: 264, endPoint x: 208, endPoint y: 268, distance: 37.6
click at [208, 268] on icon at bounding box center [206, 266] width 3 height 7
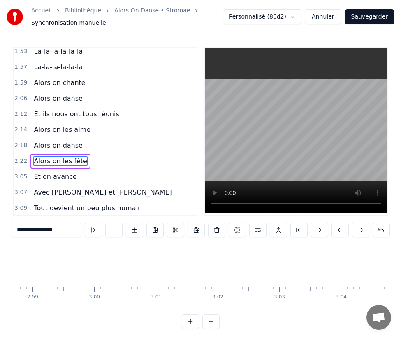
scroll to position [0, 11362]
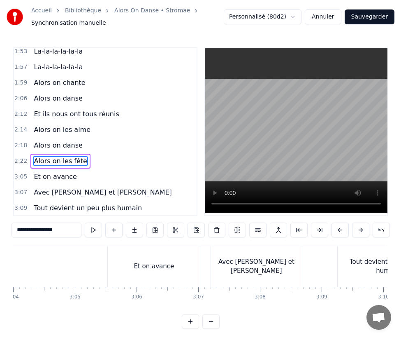
click at [126, 259] on div "Et on avance" at bounding box center [154, 266] width 92 height 41
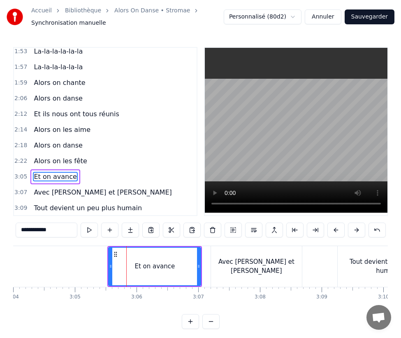
scroll to position [722, 0]
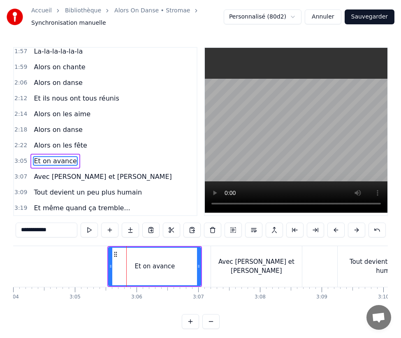
click at [115, 256] on circle at bounding box center [115, 256] width 0 height 0
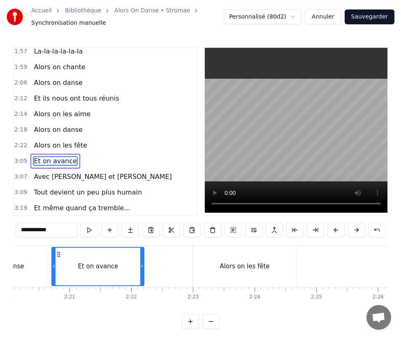
scroll to position [0, 8593]
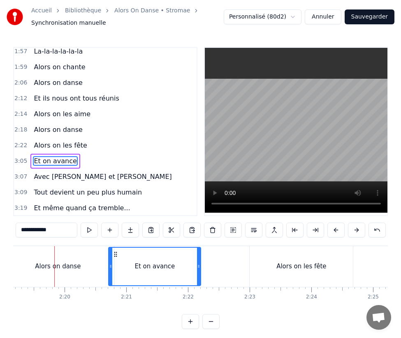
click at [115, 256] on circle at bounding box center [115, 256] width 0 height 0
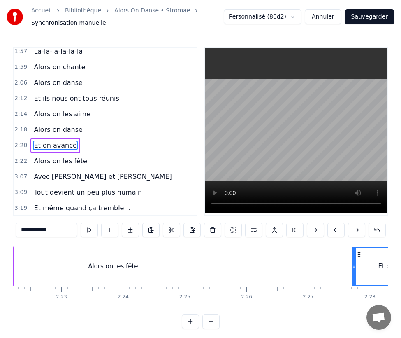
scroll to position [0, 8821]
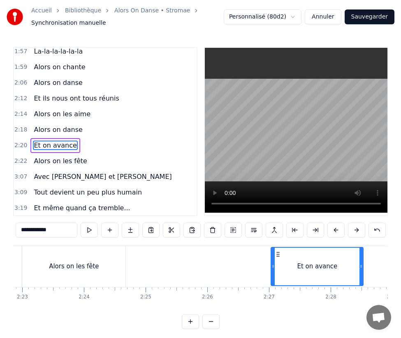
drag, startPoint x: 115, startPoint y: 256, endPoint x: 278, endPoint y: 274, distance: 163.7
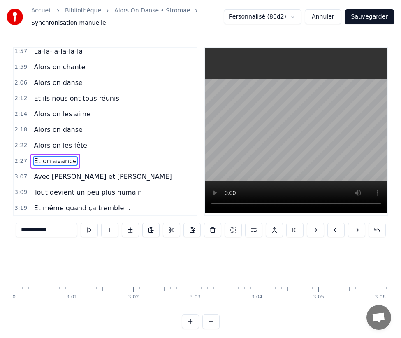
scroll to position [0, 11446]
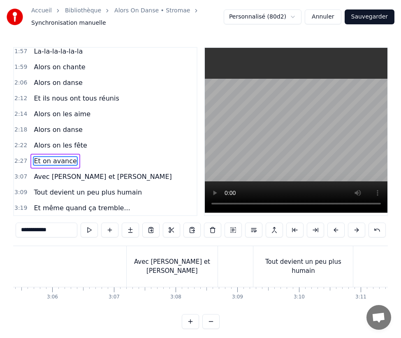
click at [38, 172] on span "Avec [PERSON_NAME] et [PERSON_NAME]" at bounding box center [103, 176] width 140 height 9
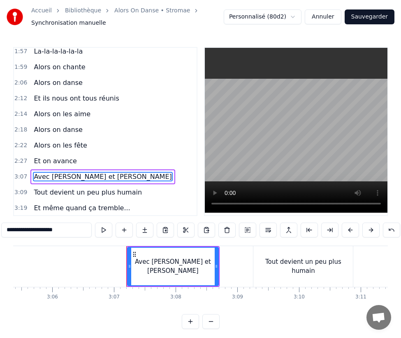
scroll to position [725, 0]
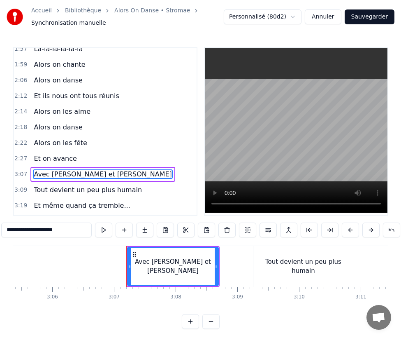
click at [38, 169] on span "Avec [PERSON_NAME] et [PERSON_NAME]" at bounding box center [103, 173] width 140 height 9
click at [37, 231] on input "**********" at bounding box center [46, 229] width 91 height 15
click at [55, 154] on span "Et on avance" at bounding box center [55, 158] width 44 height 9
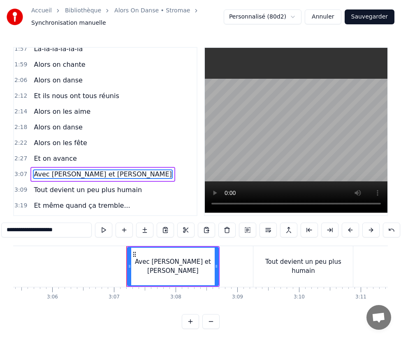
type input "**********"
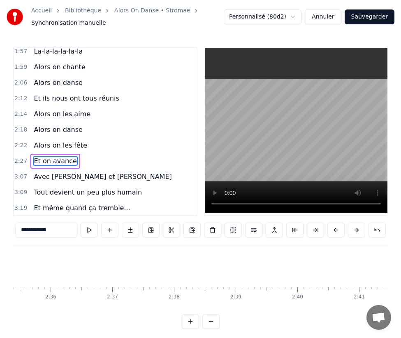
scroll to position [0, 9037]
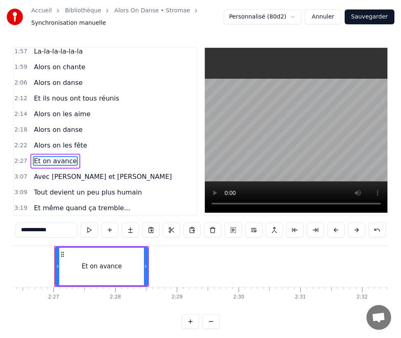
click at [31, 154] on div "Et on avance" at bounding box center [54, 161] width 49 height 15
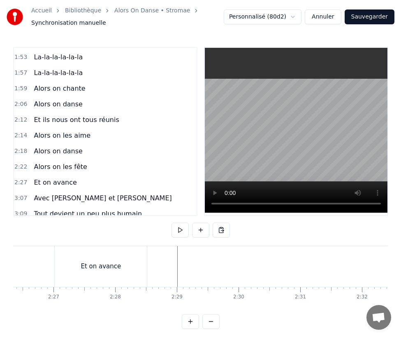
scroll to position [725, 0]
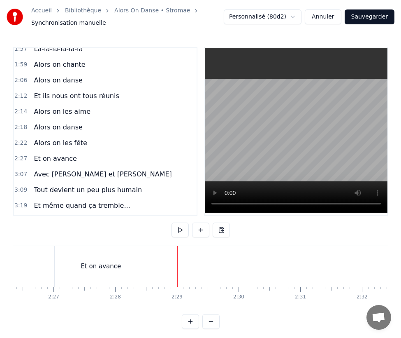
click at [39, 169] on span "Avec [PERSON_NAME] et [PERSON_NAME]" at bounding box center [103, 173] width 140 height 9
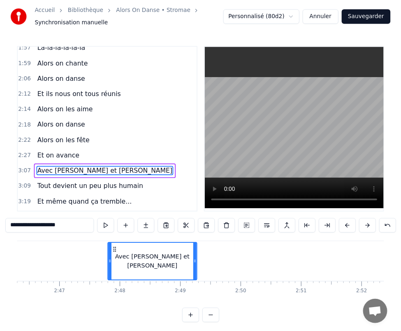
scroll to position [0, 10268]
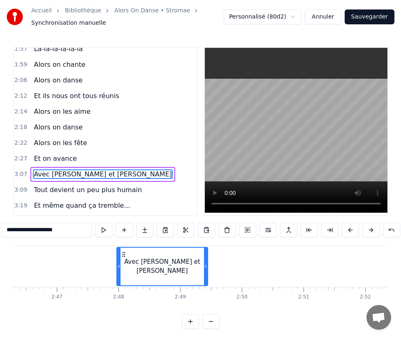
drag, startPoint x: 63, startPoint y: 254, endPoint x: 123, endPoint y: 256, distance: 61.0
click at [123, 256] on icon at bounding box center [124, 254] width 7 height 7
click at [82, 185] on span "Tout devient un peu plus humain" at bounding box center [88, 189] width 110 height 9
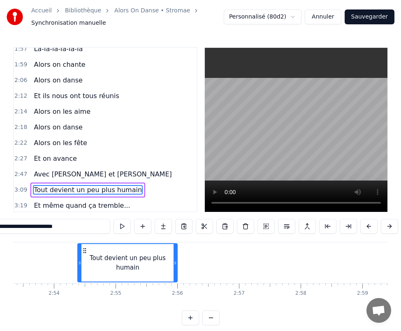
scroll to position [0, 10703]
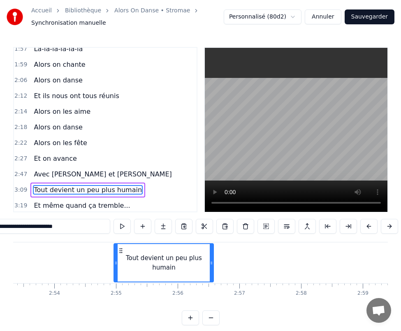
drag, startPoint x: 62, startPoint y: 253, endPoint x: 121, endPoint y: 256, distance: 58.5
click at [121, 254] on icon at bounding box center [121, 250] width 7 height 7
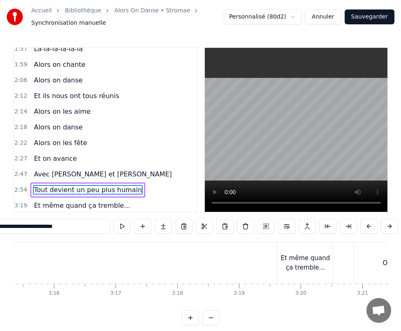
scroll to position [0, 12077]
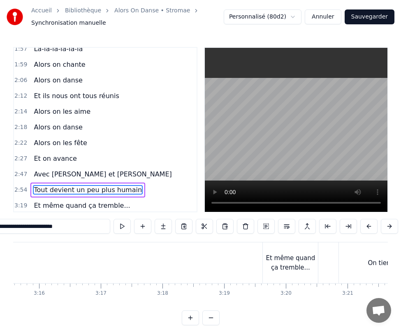
click at [295, 256] on div "Et même quand ça tremble..." at bounding box center [290, 262] width 55 height 41
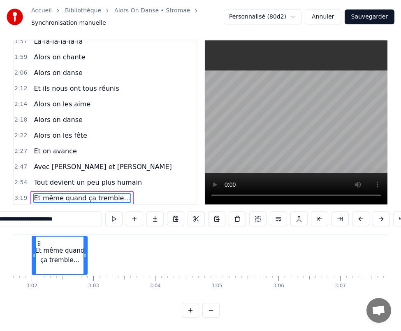
scroll to position [0, 11195]
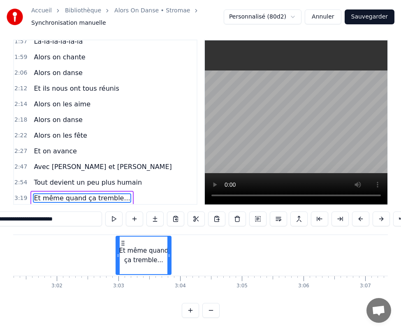
drag, startPoint x: 270, startPoint y: 242, endPoint x: 122, endPoint y: 250, distance: 148.4
click at [122, 250] on div "Et même quand ça tremble..." at bounding box center [144, 254] width 54 height 37
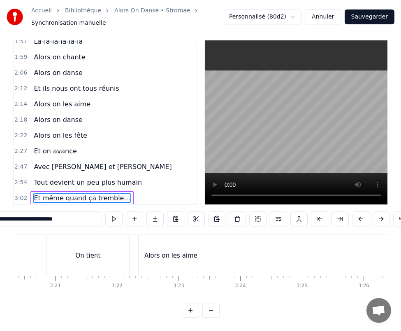
scroll to position [0, 12398]
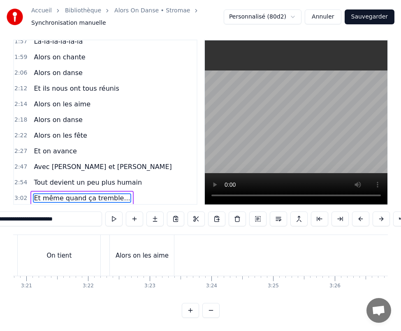
click at [79, 242] on div "On tient" at bounding box center [59, 255] width 83 height 41
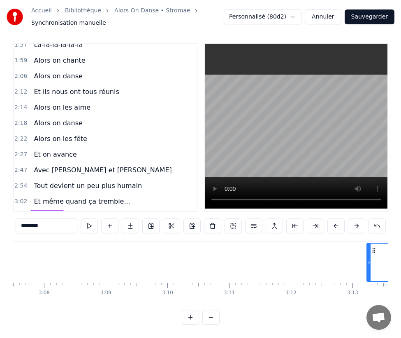
scroll to position [0, 11606]
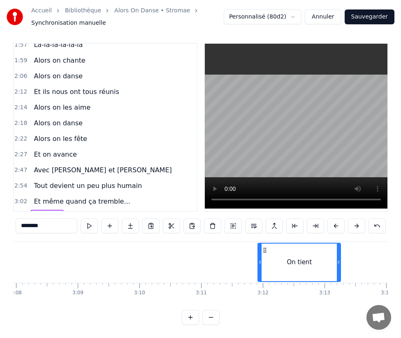
drag, startPoint x: 28, startPoint y: 242, endPoint x: 267, endPoint y: 268, distance: 241.0
click at [267, 268] on div "On tient" at bounding box center [300, 261] width 82 height 37
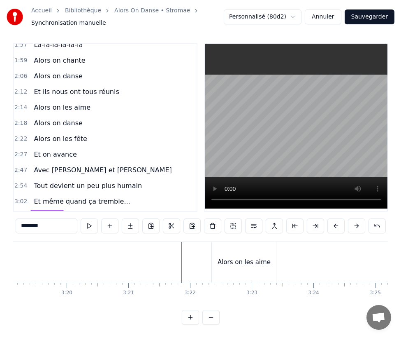
scroll to position [0, 12267]
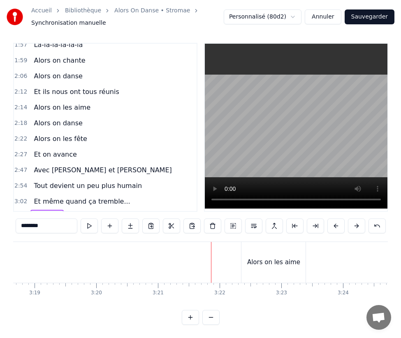
click at [252, 242] on div "Alors on les aime" at bounding box center [274, 262] width 64 height 41
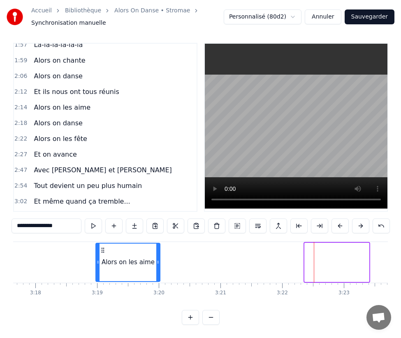
scroll to position [0, 12204]
drag, startPoint x: 250, startPoint y: 242, endPoint x: 106, endPoint y: 249, distance: 144.3
click at [106, 249] on div "Alors on les aime" at bounding box center [130, 261] width 63 height 37
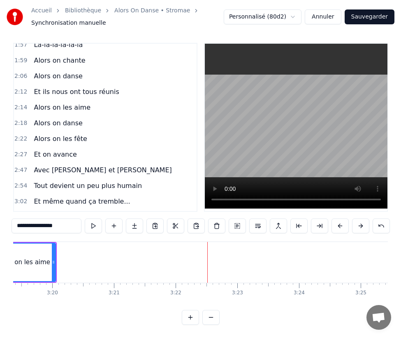
scroll to position [0, 12267]
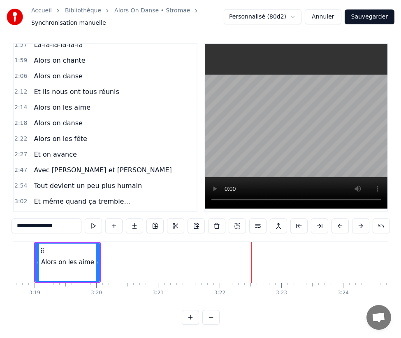
click at [72, 228] on span "Alors on les aime" at bounding box center [62, 232] width 58 height 9
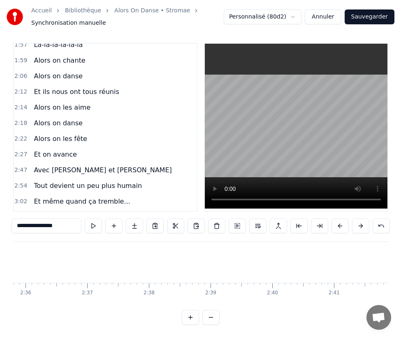
scroll to position [0, 9577]
click at [43, 134] on span "Alors on les fête" at bounding box center [60, 138] width 55 height 9
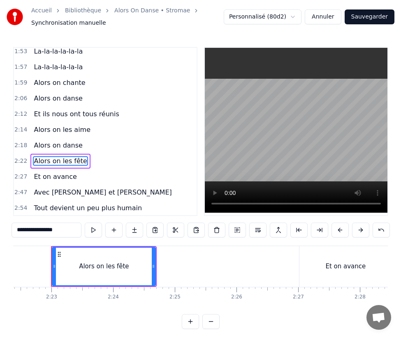
scroll to position [0, 8789]
click at [49, 172] on span "Et on avance" at bounding box center [55, 176] width 44 height 9
type input "**********"
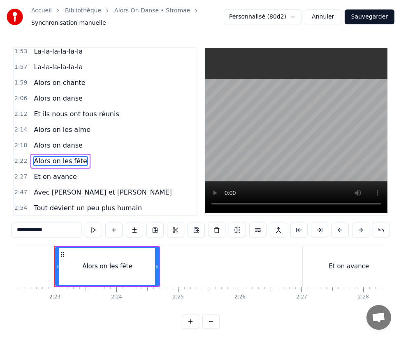
scroll to position [722, 0]
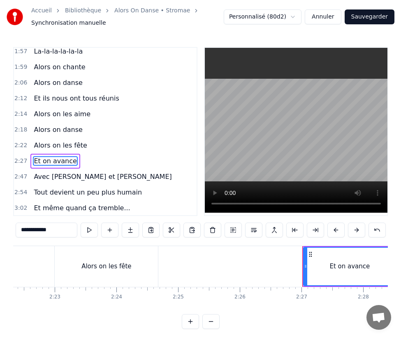
click at [81, 153] on div "2:27 Et on avance" at bounding box center [105, 161] width 183 height 16
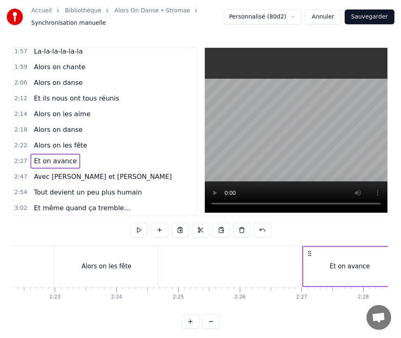
click at [44, 156] on span "Et on avance" at bounding box center [55, 160] width 44 height 9
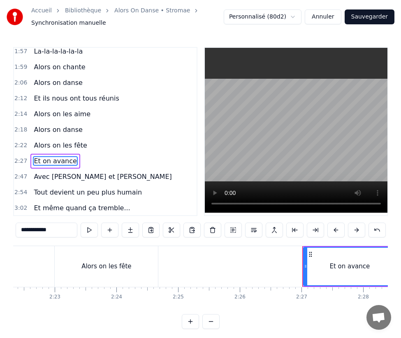
click at [90, 153] on div "2:27 Et on avance" at bounding box center [105, 161] width 183 height 16
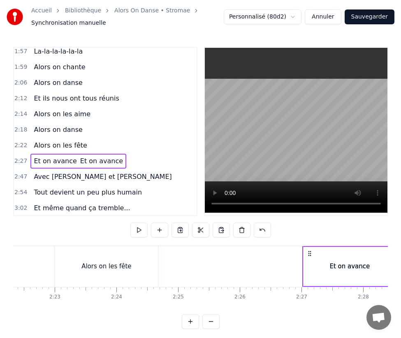
drag, startPoint x: 90, startPoint y: 132, endPoint x: 133, endPoint y: 142, distance: 43.9
click at [133, 142] on div "0:07 Alors on... 0:11 Alors on... 0:15 Alors on... 0:16 Y’a des familles qu'on …" at bounding box center [105, 131] width 184 height 169
click at [81, 156] on span "Et on avance" at bounding box center [101, 160] width 44 height 9
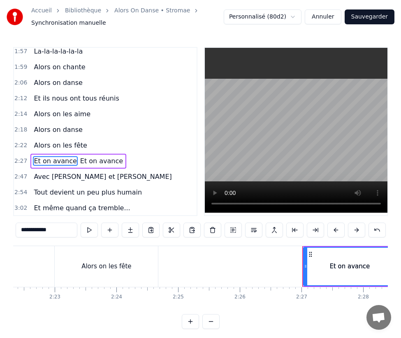
click at [79, 156] on span "Et on avance" at bounding box center [101, 160] width 44 height 9
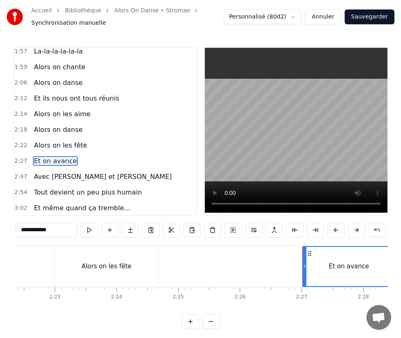
click at [79, 153] on div "2:27 Et on avance" at bounding box center [105, 161] width 183 height 16
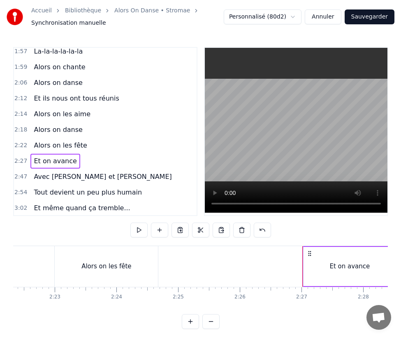
click at [19, 157] on span "2:27" at bounding box center [20, 161] width 13 height 8
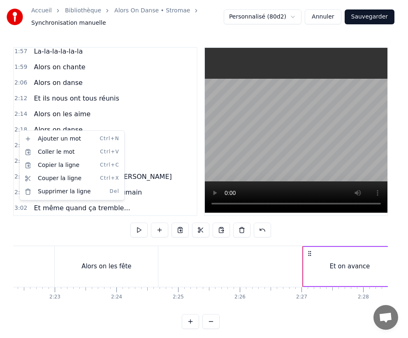
click at [160, 231] on html "Accueil Bibliothèque Alors On Danse • Stromae Synchronisation manuelle Personna…" at bounding box center [204, 171] width 408 height 342
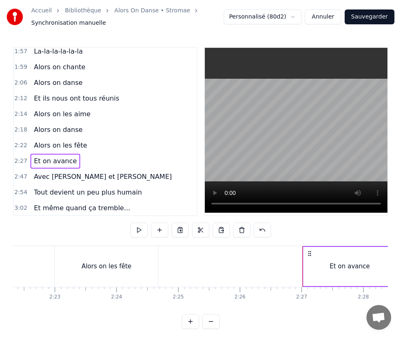
click at [160, 231] on button at bounding box center [159, 229] width 17 height 15
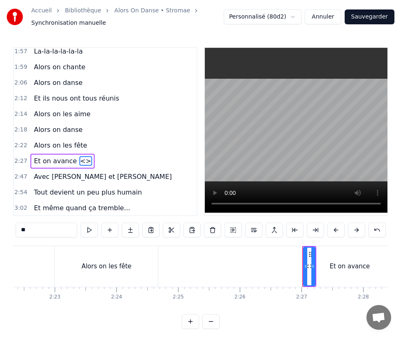
type input "**********"
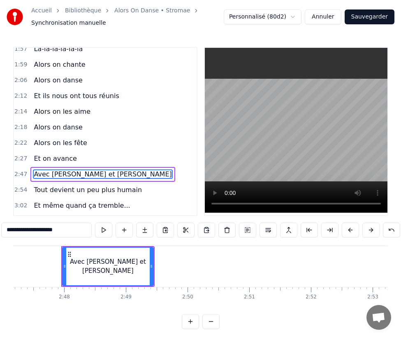
scroll to position [0, 10329]
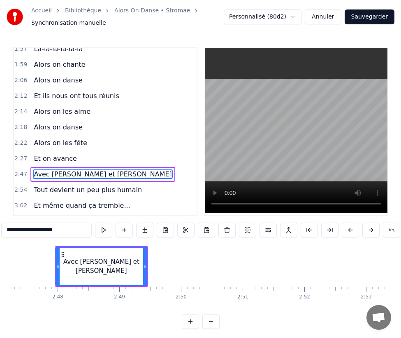
click at [136, 151] on div "2:27 Et on avance" at bounding box center [105, 159] width 183 height 16
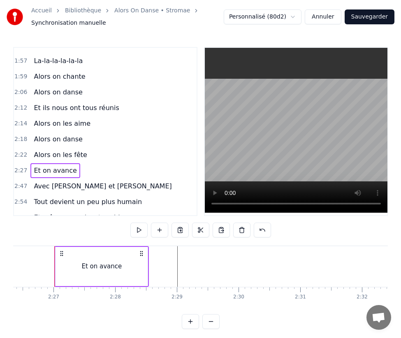
scroll to position [710, 0]
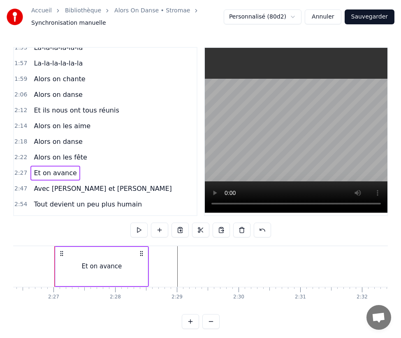
click at [42, 121] on span "Alors on les aime" at bounding box center [62, 125] width 58 height 9
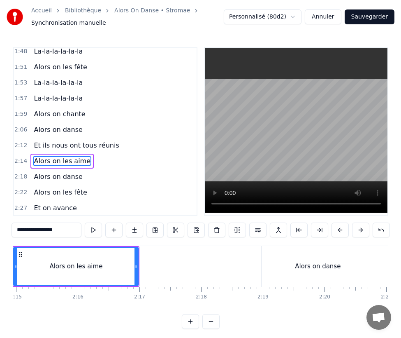
scroll to position [0, 8291]
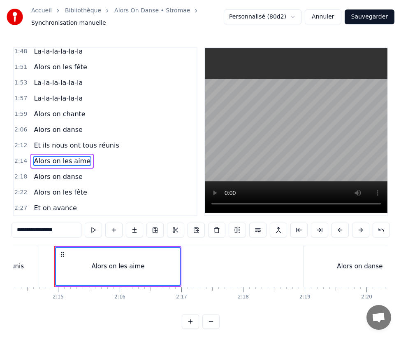
click at [46, 203] on span "Et on avance" at bounding box center [55, 207] width 44 height 9
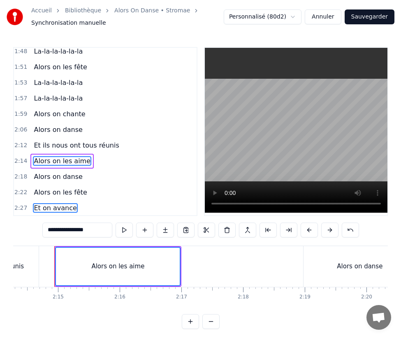
click at [45, 187] on span "Alors on les fête" at bounding box center [60, 191] width 55 height 9
click at [41, 172] on span "Alors on danse" at bounding box center [58, 176] width 50 height 9
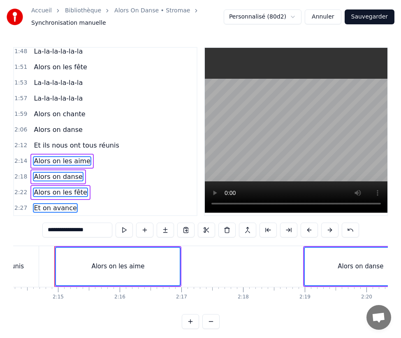
scroll to position [725, 0]
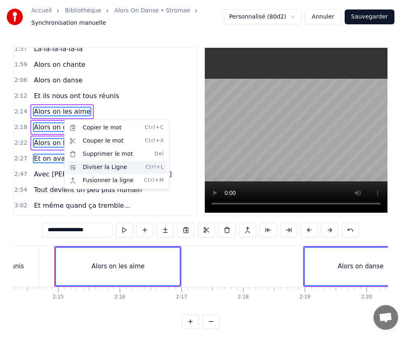
click at [102, 170] on div "Diviser la Ligne Ctrl+L" at bounding box center [116, 167] width 101 height 13
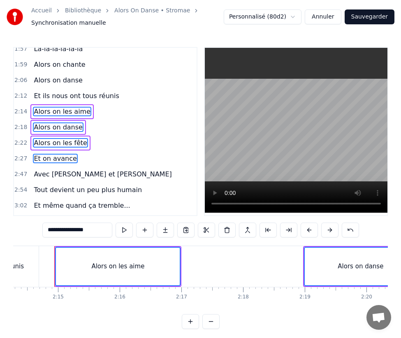
click at [32, 104] on div "Alors on les aime" at bounding box center [61, 111] width 63 height 15
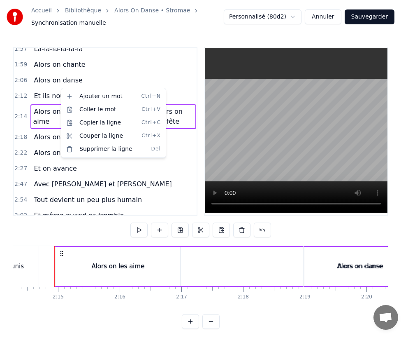
click at [201, 231] on html "Accueil Bibliothèque Alors On Danse • Stromae Synchronisation manuelle Personna…" at bounding box center [204, 171] width 408 height 342
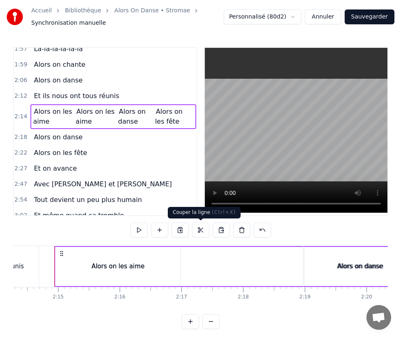
click at [199, 228] on button at bounding box center [200, 229] width 17 height 15
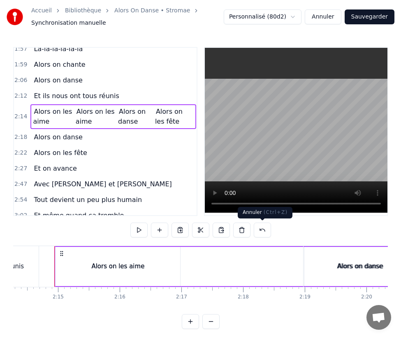
click at [263, 229] on button at bounding box center [262, 229] width 17 height 15
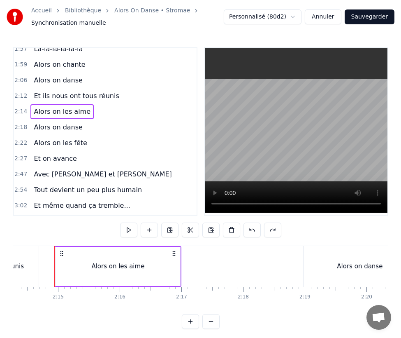
click at [263, 229] on div at bounding box center [200, 229] width 161 height 15
click at [275, 228] on button at bounding box center [272, 229] width 17 height 15
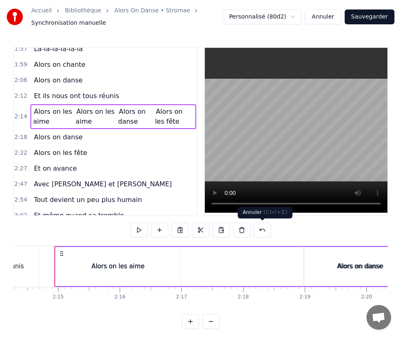
click at [261, 231] on button at bounding box center [262, 229] width 17 height 15
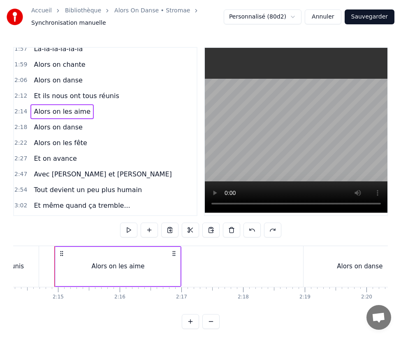
click at [279, 21] on html "Accueil Bibliothèque Alors On Danse • Stromae Synchronisation manuelle Personna…" at bounding box center [200, 171] width 401 height 342
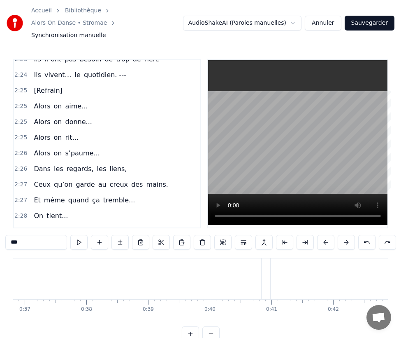
scroll to position [0, 458]
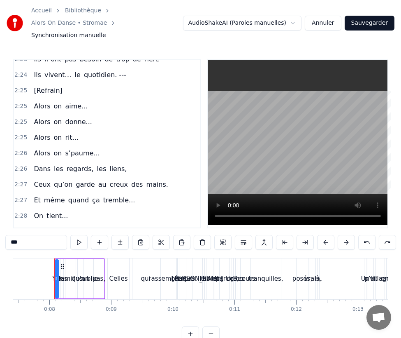
click at [298, 21] on html "Accueil Bibliothèque Alors On Danse • Stromae Synchronisation manuelle AudioSha…" at bounding box center [200, 177] width 401 height 354
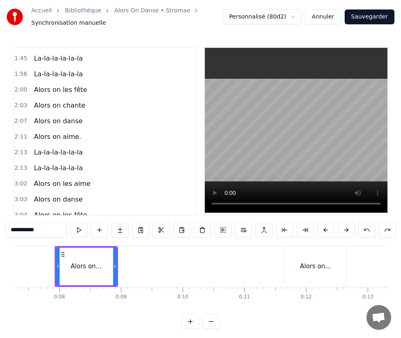
scroll to position [725, 0]
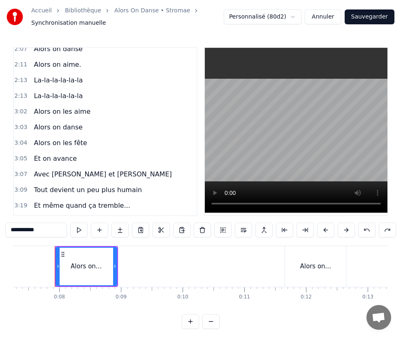
click at [369, 18] on button "Sauvegarder" at bounding box center [370, 16] width 50 height 15
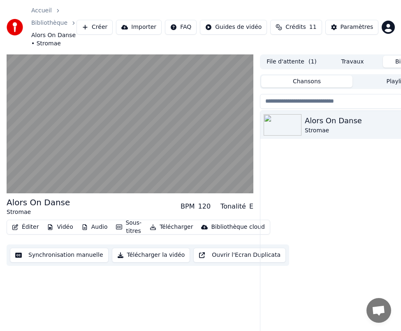
click at [370, 164] on div "Alors On Danse Stromae" at bounding box center [353, 234] width 184 height 247
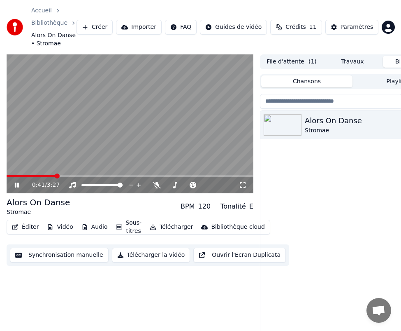
click at [50, 176] on span at bounding box center [31, 176] width 49 height 2
click at [47, 176] on span at bounding box center [27, 176] width 40 height 2
click at [71, 254] on button "Synchronisation manuelle" at bounding box center [59, 254] width 99 height 15
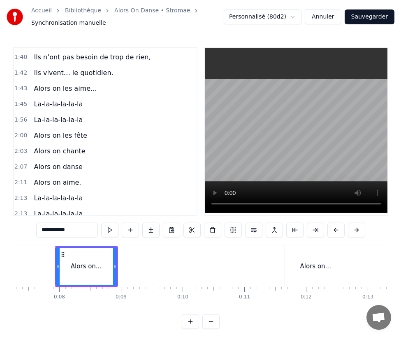
scroll to position [616, 0]
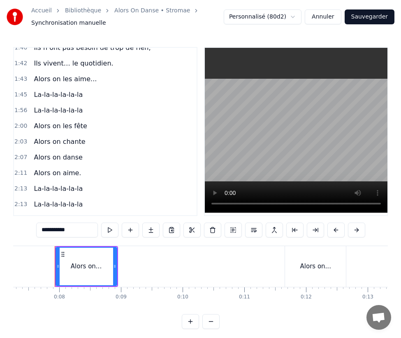
click at [53, 105] on span "La-la-la-la-la-la" at bounding box center [58, 109] width 51 height 9
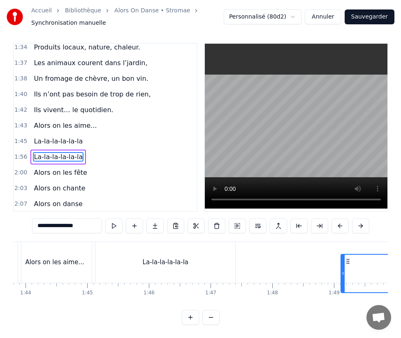
scroll to position [0, 6412]
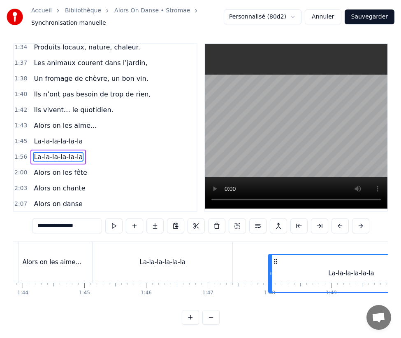
click at [274, 241] on div "Alors on... Alors on... Alors on... Y’a des familles qu'on oublie pas Celles qu…" at bounding box center [9, 261] width 12817 height 41
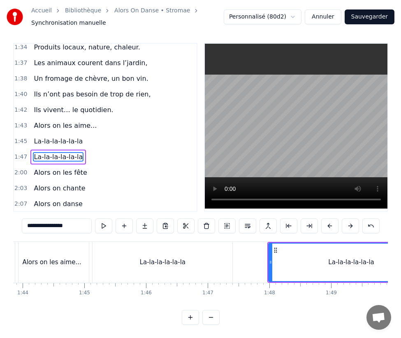
click at [59, 168] on span "Alors on les fête" at bounding box center [60, 172] width 55 height 9
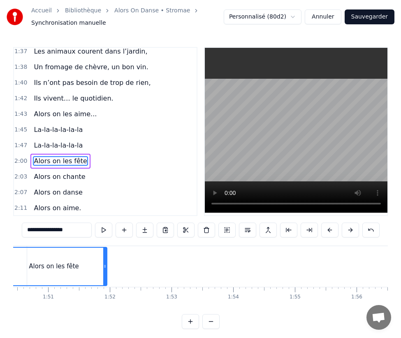
scroll to position [0, 6730]
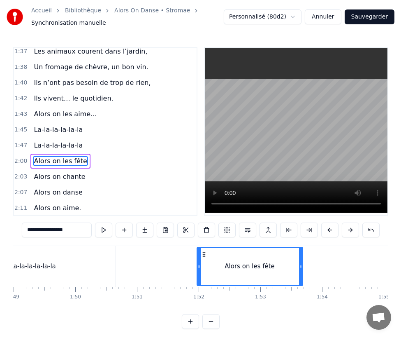
drag, startPoint x: 61, startPoint y: 250, endPoint x: 202, endPoint y: 256, distance: 141.7
click at [202, 256] on icon at bounding box center [204, 254] width 7 height 7
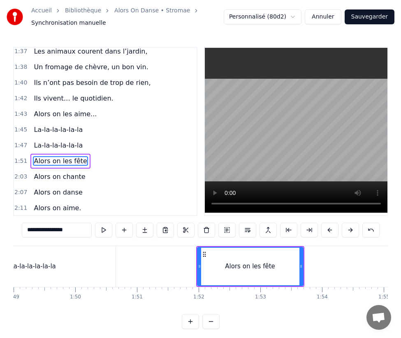
click at [44, 172] on span "Alors on chante" at bounding box center [59, 176] width 53 height 9
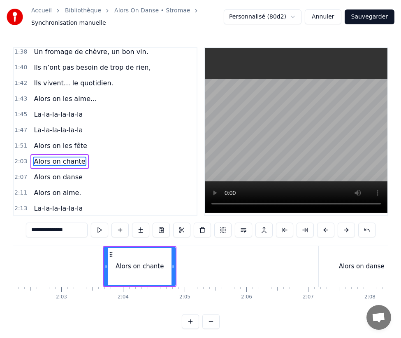
scroll to position [0, 7596]
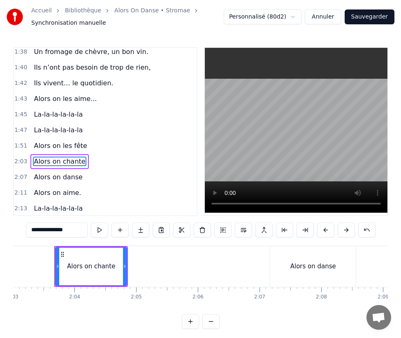
click at [37, 203] on span "La-la-la-la-la-la" at bounding box center [58, 207] width 51 height 9
type input "**********"
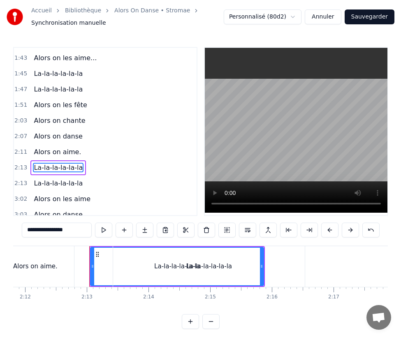
scroll to position [0, 8174]
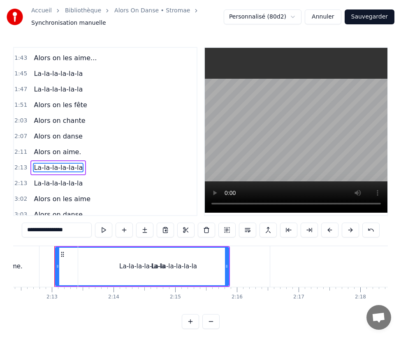
drag, startPoint x: 23, startPoint y: 137, endPoint x: 26, endPoint y: 74, distance: 63.9
click at [26, 74] on div "0:07 Alors on... 0:11 Alors on... 0:15 Alors on... 0:16 Y’a des familles qu'on …" at bounding box center [105, 131] width 184 height 169
click at [63, 253] on icon at bounding box center [62, 254] width 7 height 7
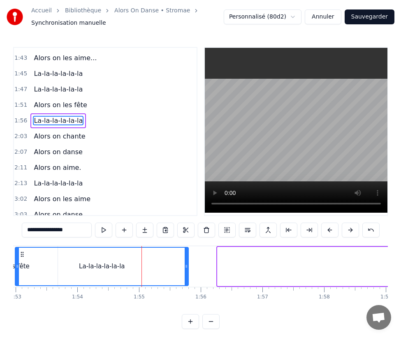
scroll to position [0, 6904]
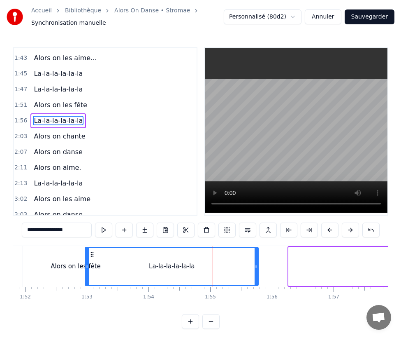
drag, startPoint x: 137, startPoint y: 255, endPoint x: 92, endPoint y: 249, distance: 45.6
click at [92, 249] on div "La-la-la-la-la-la" at bounding box center [172, 265] width 172 height 37
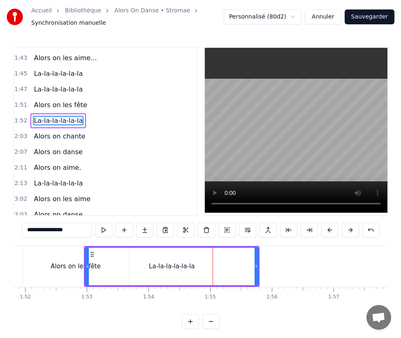
click at [37, 178] on span "La-la-la-la-la-la" at bounding box center [58, 182] width 51 height 9
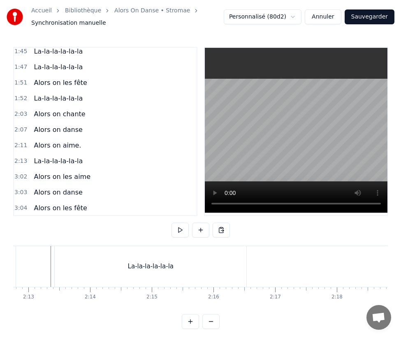
scroll to position [0, 8194]
click at [68, 255] on div "La-la-la-la-la-la" at bounding box center [154, 266] width 192 height 41
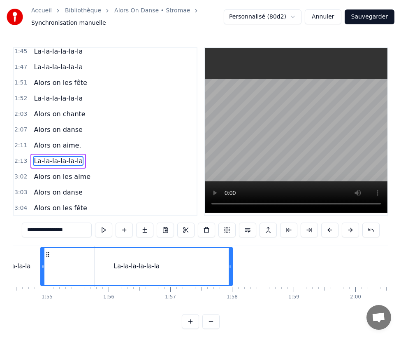
scroll to position [0, 7064]
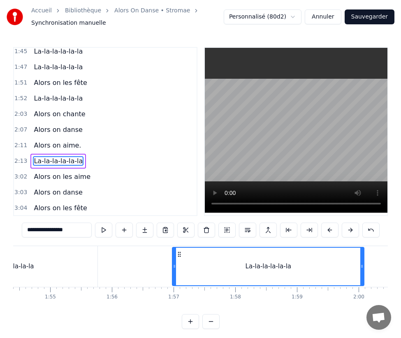
drag, startPoint x: 66, startPoint y: 253, endPoint x: 179, endPoint y: 261, distance: 113.9
click at [179, 261] on div "La-la-la-la-la-la" at bounding box center [268, 265] width 191 height 37
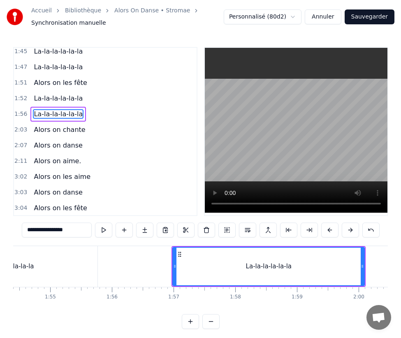
click at [47, 125] on span "Alors on chante" at bounding box center [59, 129] width 53 height 9
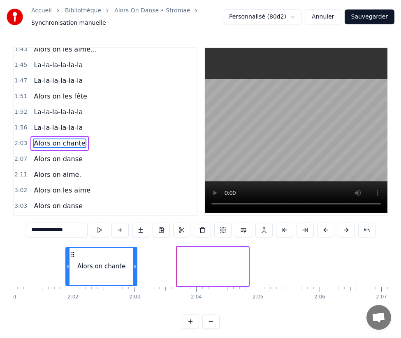
scroll to position [0, 7456]
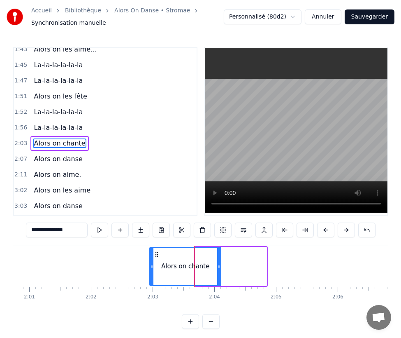
drag, startPoint x: 60, startPoint y: 254, endPoint x: 155, endPoint y: 256, distance: 94.7
click at [155, 256] on icon at bounding box center [157, 254] width 7 height 7
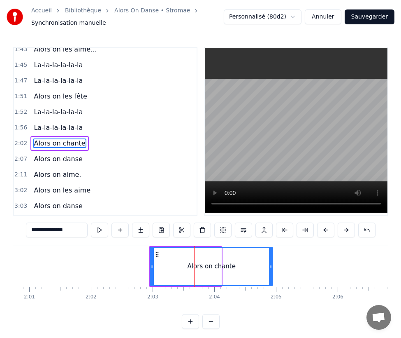
drag, startPoint x: 219, startPoint y: 265, endPoint x: 270, endPoint y: 264, distance: 51.5
click at [270, 264] on icon at bounding box center [270, 266] width 3 height 7
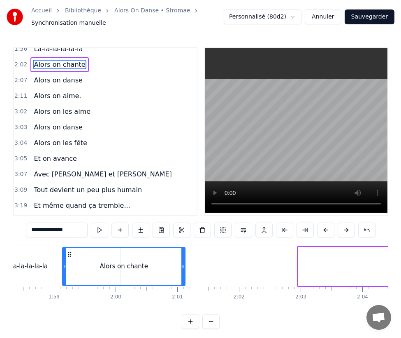
scroll to position [0, 7297]
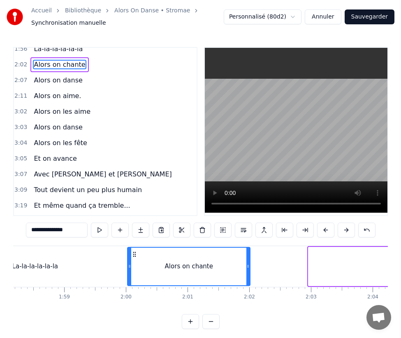
drag, startPoint x: 157, startPoint y: 255, endPoint x: 134, endPoint y: 258, distance: 22.9
click at [134, 258] on div "Alors on chante" at bounding box center [189, 265] width 122 height 37
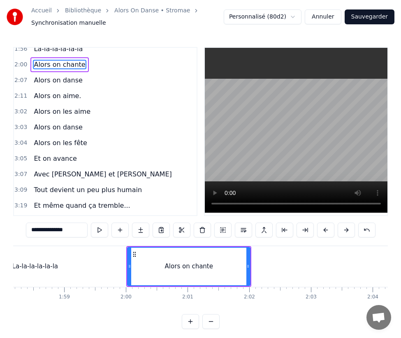
scroll to position [0, 7625]
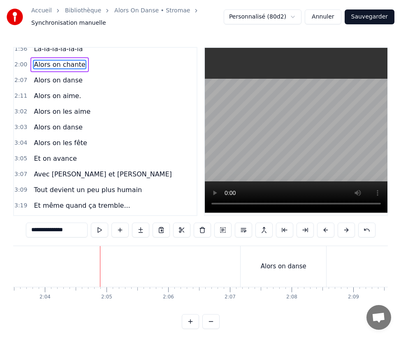
click at [263, 273] on div "Alors on danse" at bounding box center [284, 266] width 86 height 41
type input "**********"
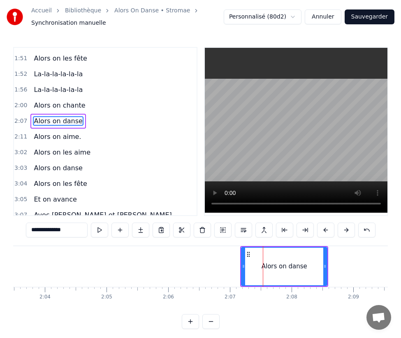
scroll to position [644, 0]
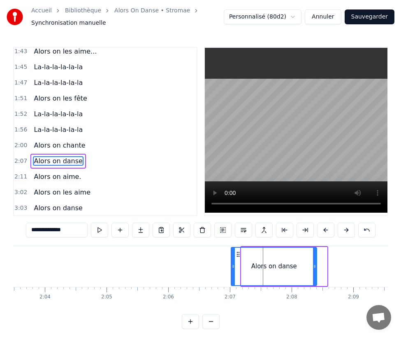
drag, startPoint x: 249, startPoint y: 253, endPoint x: 238, endPoint y: 255, distance: 10.5
click at [238, 255] on icon at bounding box center [238, 254] width 7 height 7
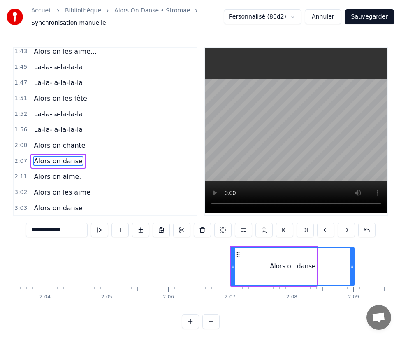
drag, startPoint x: 315, startPoint y: 267, endPoint x: 352, endPoint y: 266, distance: 37.5
click at [352, 266] on icon at bounding box center [352, 266] width 3 height 7
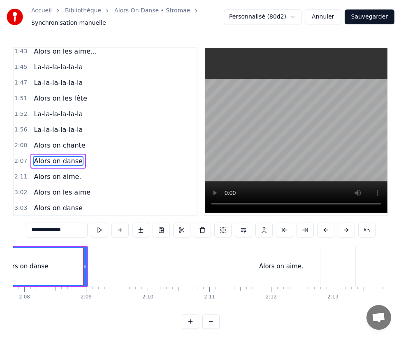
scroll to position [0, 7922]
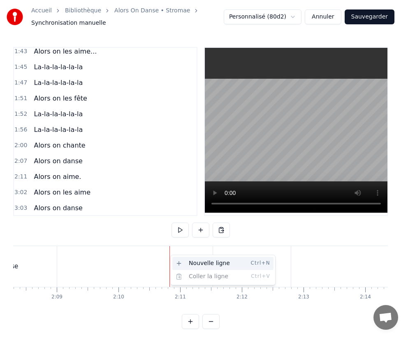
click at [185, 260] on div "Nouvelle ligne Ctrl+N" at bounding box center [222, 262] width 101 height 13
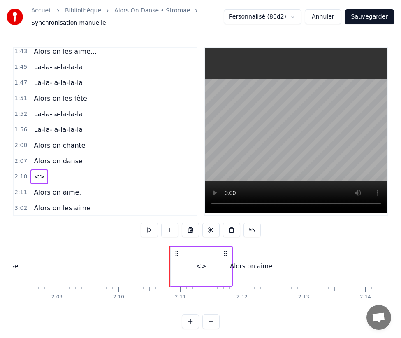
click at [185, 260] on div "<>" at bounding box center [201, 266] width 61 height 39
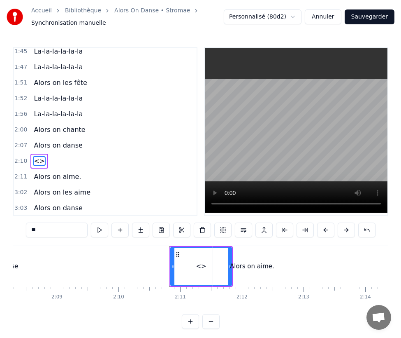
click at [258, 276] on div "Alors on aime." at bounding box center [252, 266] width 78 height 41
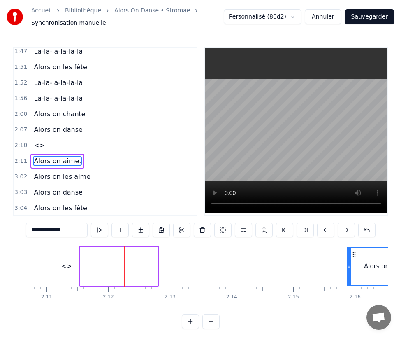
scroll to position [0, 8060]
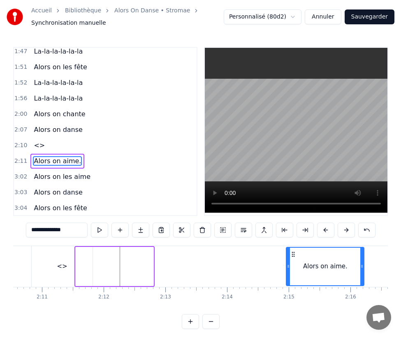
drag, startPoint x: 219, startPoint y: 254, endPoint x: 292, endPoint y: 261, distance: 73.2
click at [292, 261] on div "Alors on aime." at bounding box center [325, 265] width 77 height 37
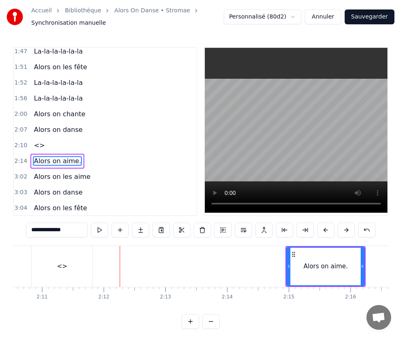
click at [62, 257] on div "<>" at bounding box center [62, 266] width 61 height 41
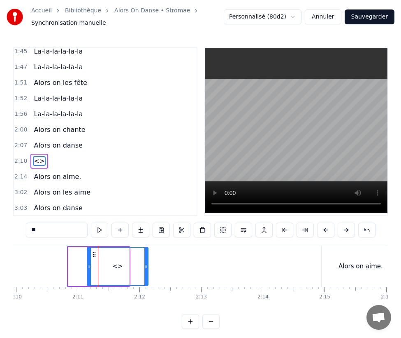
scroll to position [0, 8023]
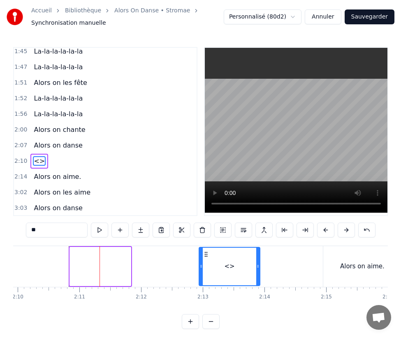
drag, startPoint x: 39, startPoint y: 252, endPoint x: 205, endPoint y: 254, distance: 166.7
click at [205, 254] on icon at bounding box center [206, 254] width 7 height 7
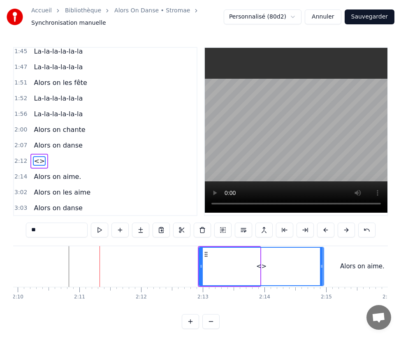
drag, startPoint x: 258, startPoint y: 266, endPoint x: 322, endPoint y: 263, distance: 63.9
click at [322, 263] on icon at bounding box center [321, 266] width 3 height 7
click at [38, 156] on span "<>" at bounding box center [39, 160] width 13 height 9
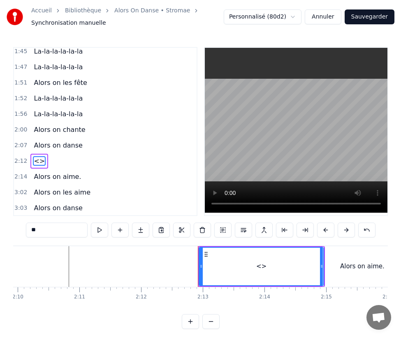
click at [47, 233] on input "**" at bounding box center [57, 229] width 62 height 15
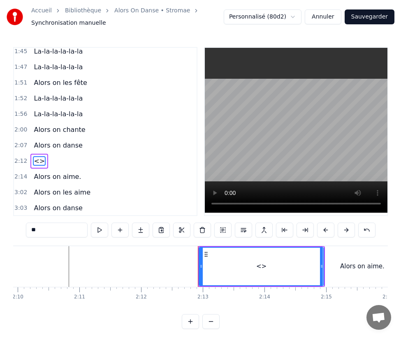
paste input "**********"
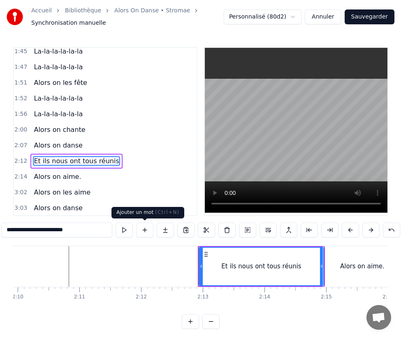
type input "**********"
click at [126, 209] on div "Ajouter un mot ( Ctrl+N ) Ajouter un mot ( Ctrl+N )" at bounding box center [148, 213] width 73 height 12
click at [67, 169] on div "Alors on aime." at bounding box center [57, 176] width 54 height 15
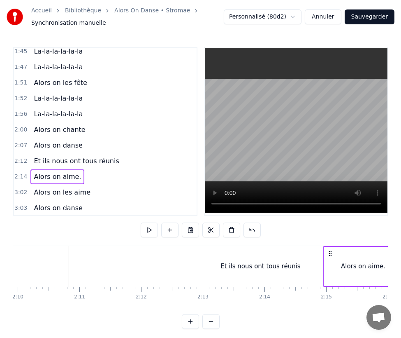
click at [352, 265] on div "Alors on aime." at bounding box center [363, 265] width 44 height 9
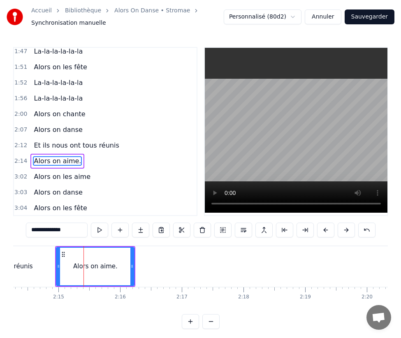
scroll to position [0, 8320]
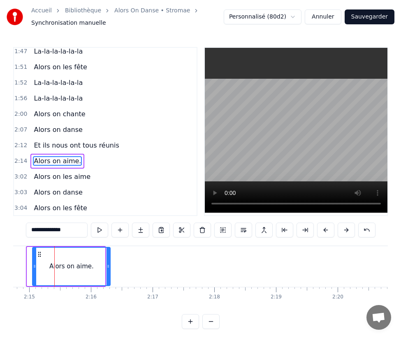
drag, startPoint x: 32, startPoint y: 254, endPoint x: 37, endPoint y: 254, distance: 5.0
click at [37, 254] on icon at bounding box center [39, 254] width 7 height 7
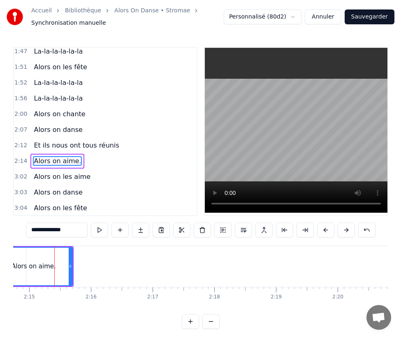
scroll to position [0, 8283]
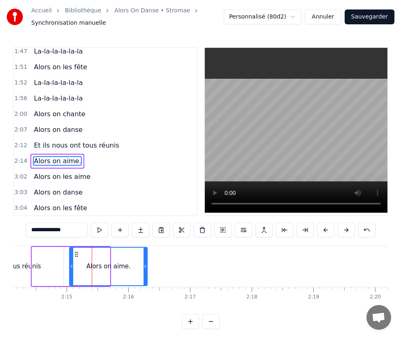
drag, startPoint x: 37, startPoint y: 254, endPoint x: 75, endPoint y: 259, distance: 38.1
click at [75, 259] on div "Alors on aime." at bounding box center [108, 265] width 77 height 37
click at [54, 156] on span "Alors on aime." at bounding box center [57, 160] width 49 height 9
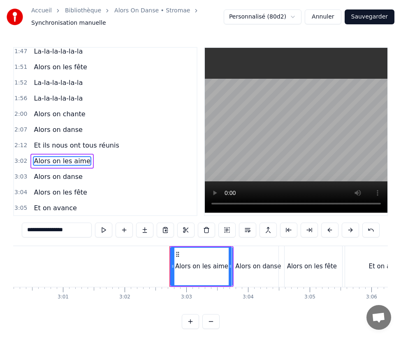
scroll to position [0, 11156]
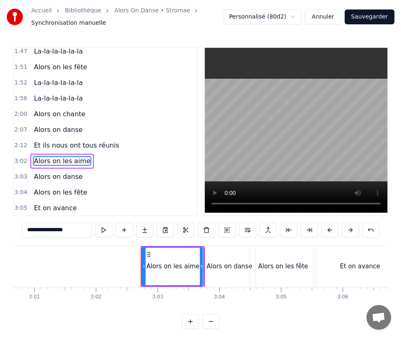
click at [222, 252] on div "Alors on danse" at bounding box center [229, 266] width 52 height 41
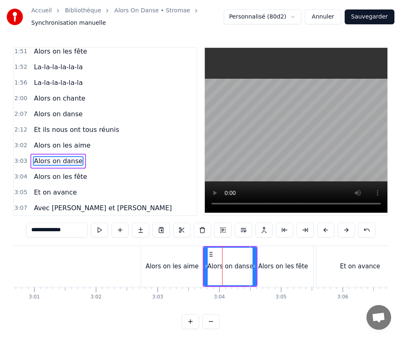
click at [185, 267] on div "Alors on les aime" at bounding box center [172, 265] width 53 height 9
type input "**********"
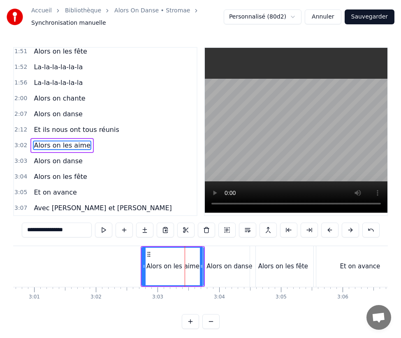
scroll to position [675, 0]
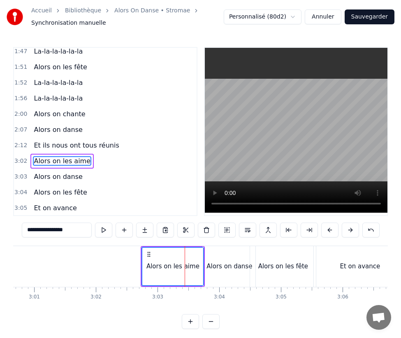
click at [215, 268] on div "Alors on danse" at bounding box center [230, 265] width 46 height 9
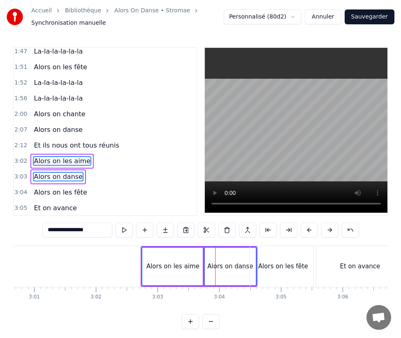
click at [269, 272] on div "Alors on les fête" at bounding box center [283, 266] width 66 height 41
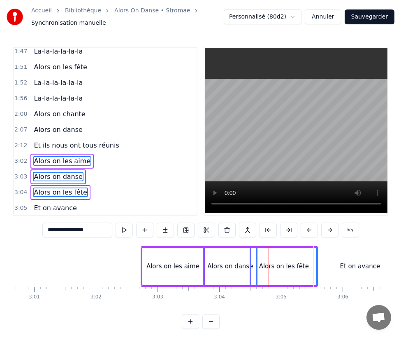
click at [343, 269] on div "Et on avance" at bounding box center [360, 265] width 40 height 9
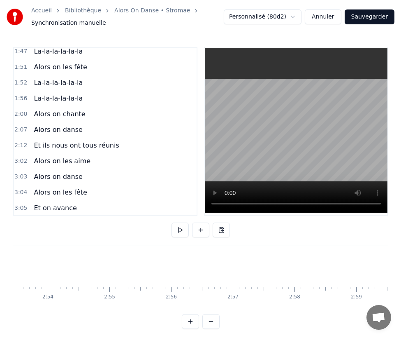
scroll to position [0, 11038]
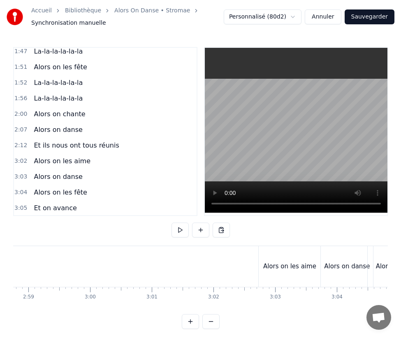
click at [280, 271] on div "Alors on les aime" at bounding box center [290, 266] width 62 height 41
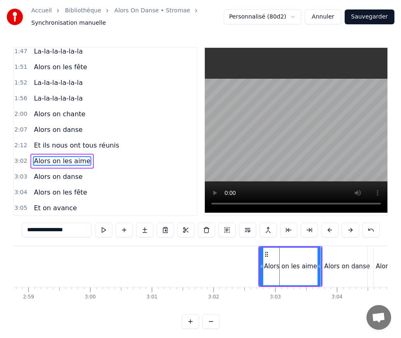
click at [213, 329] on button at bounding box center [211, 321] width 17 height 15
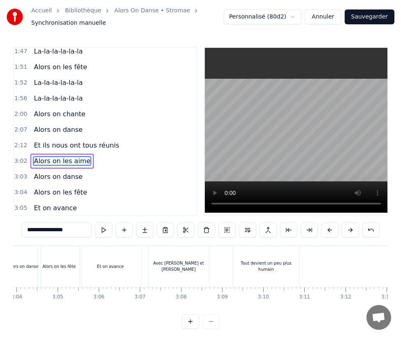
scroll to position [0, 7495]
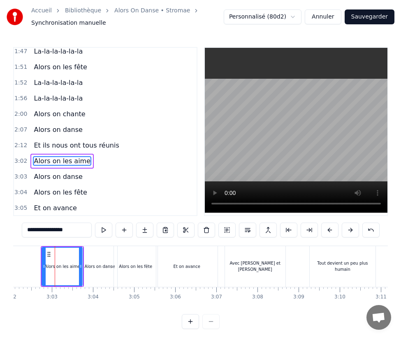
click at [213, 329] on div at bounding box center [201, 321] width 38 height 15
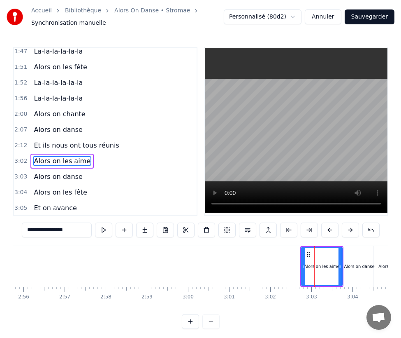
scroll to position [0, 7352]
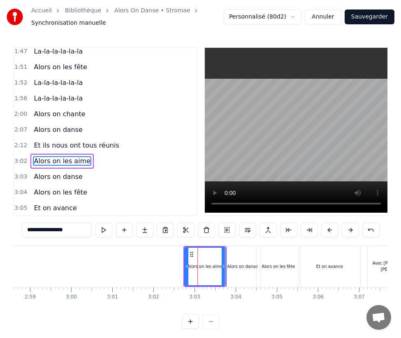
click at [238, 257] on div "Alors on danse" at bounding box center [243, 266] width 35 height 41
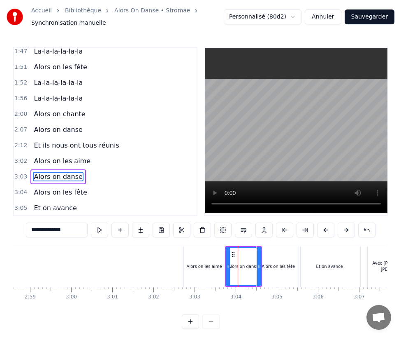
scroll to position [691, 0]
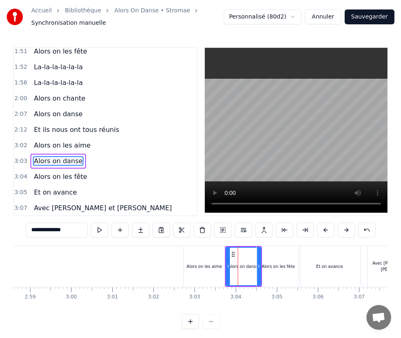
click at [197, 265] on div "Alors on les aime" at bounding box center [204, 266] width 35 height 6
type input "**********"
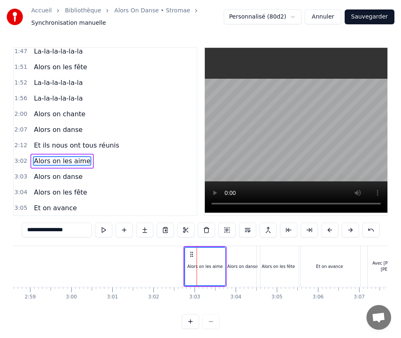
click at [244, 265] on div "Alors on danse" at bounding box center [243, 266] width 30 height 6
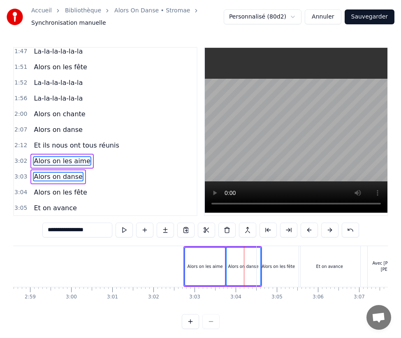
click at [275, 267] on div "Alors on les fête" at bounding box center [278, 266] width 33 height 6
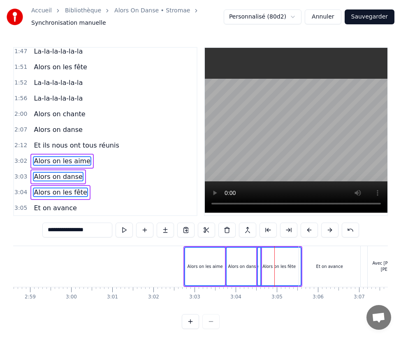
click at [321, 269] on div "Et on avance" at bounding box center [329, 266] width 61 height 41
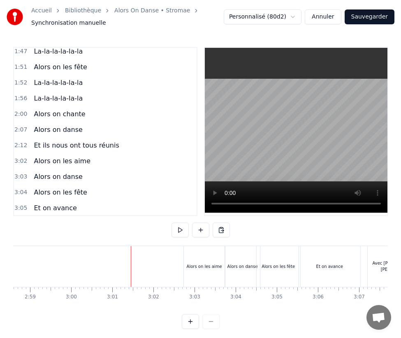
click at [190, 262] on div "Alors on les aime" at bounding box center [204, 266] width 41 height 41
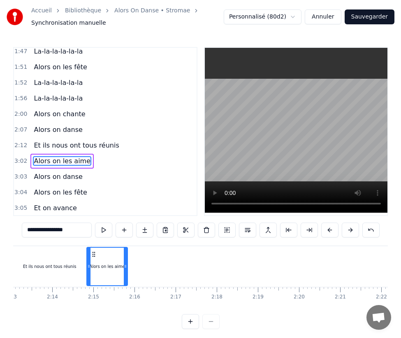
scroll to position [0, 5476]
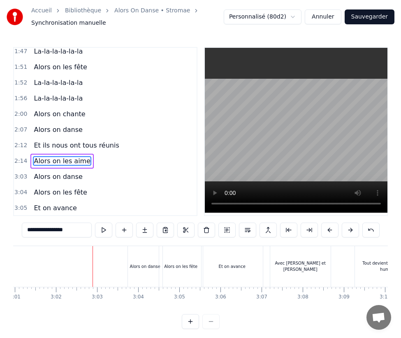
scroll to position [0, 7459]
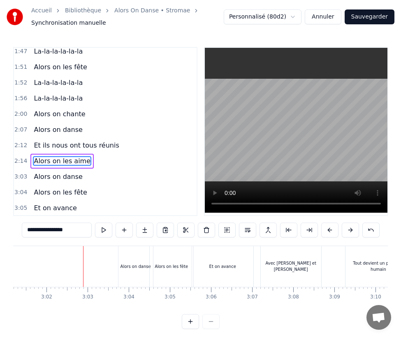
click at [131, 259] on div "Alors on danse" at bounding box center [136, 266] width 35 height 41
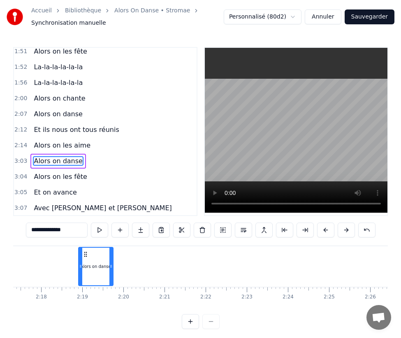
scroll to position [0, 5645]
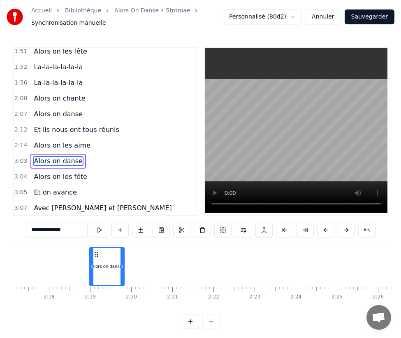
drag, startPoint x: 126, startPoint y: 254, endPoint x: 96, endPoint y: 242, distance: 32.0
click at [96, 242] on div "0:07 Alors on... 0:11 Alors on... 0:15 Alors on... 0:16 Y’a des familles qu'on …" at bounding box center [200, 188] width 375 height 282
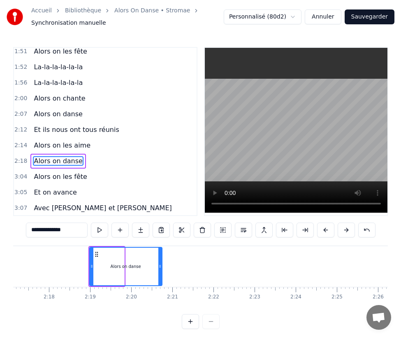
drag, startPoint x: 123, startPoint y: 259, endPoint x: 161, endPoint y: 259, distance: 37.9
click at [161, 259] on div at bounding box center [159, 265] width 3 height 37
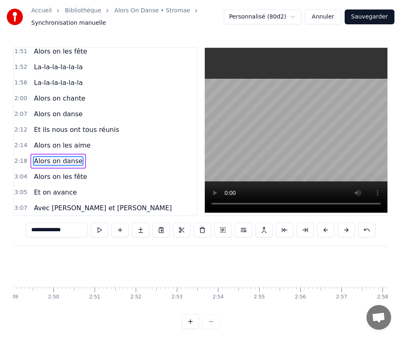
scroll to position [0, 7286]
click at [324, 261] on div "Alors on les fête" at bounding box center [345, 266] width 44 height 41
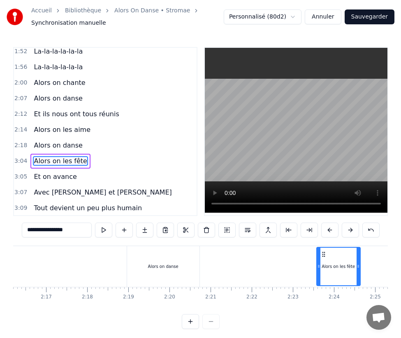
scroll to position [0, 5611]
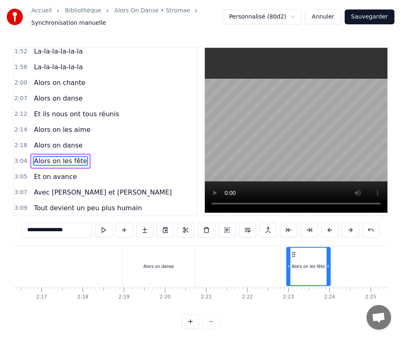
drag, startPoint x: 331, startPoint y: 254, endPoint x: 294, endPoint y: 263, distance: 37.7
click at [294, 263] on div "Alors on les fête" at bounding box center [308, 265] width 43 height 37
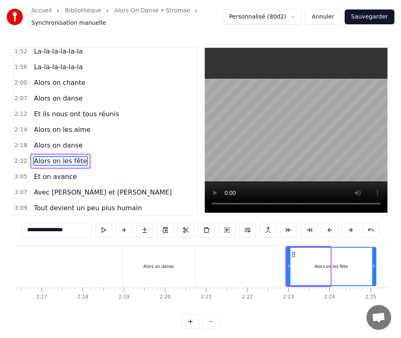
drag, startPoint x: 329, startPoint y: 266, endPoint x: 375, endPoint y: 268, distance: 45.8
click at [375, 268] on icon at bounding box center [374, 266] width 3 height 7
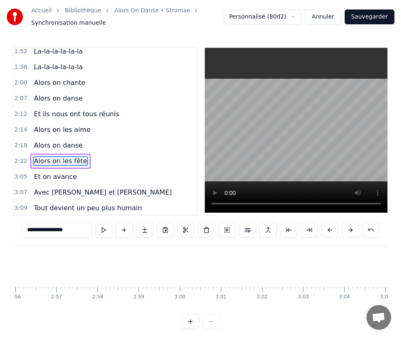
scroll to position [0, 7571]
click at [120, 252] on div "Et on avance" at bounding box center [110, 266] width 61 height 41
type input "**********"
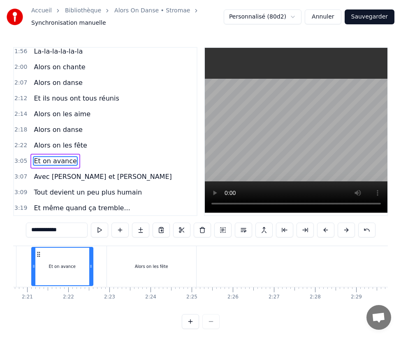
scroll to position [0, 5786]
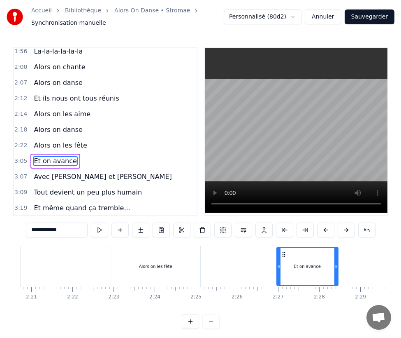
drag, startPoint x: 89, startPoint y: 254, endPoint x: 286, endPoint y: 274, distance: 198.1
click at [286, 274] on div "Et on avance" at bounding box center [307, 265] width 61 height 37
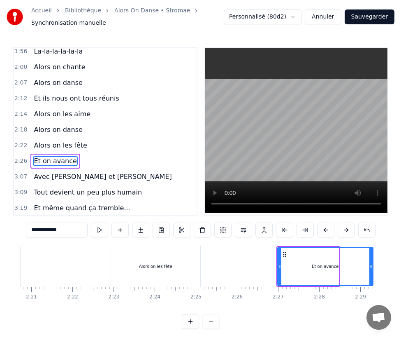
drag, startPoint x: 337, startPoint y: 265, endPoint x: 371, endPoint y: 268, distance: 34.3
click at [371, 268] on icon at bounding box center [371, 266] width 3 height 7
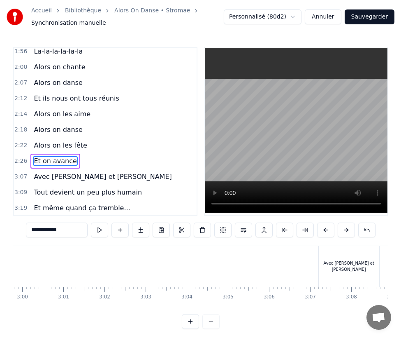
scroll to position [0, 7391]
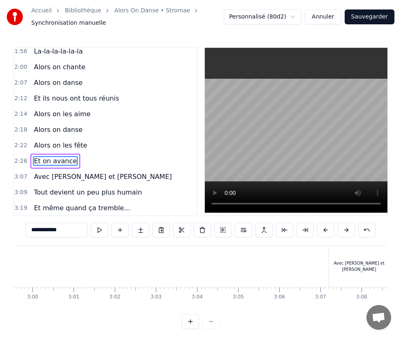
click at [52, 169] on div "Avec [PERSON_NAME] et [PERSON_NAME]" at bounding box center [102, 176] width 144 height 15
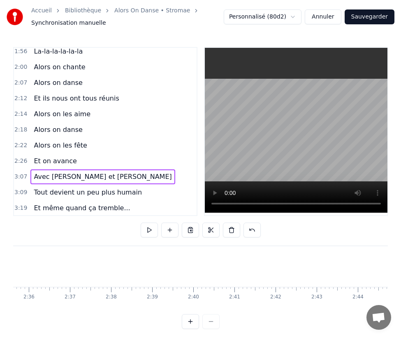
scroll to position [0, 6078]
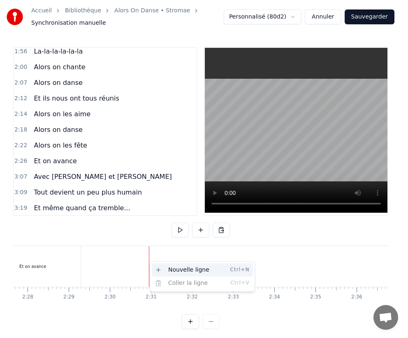
click at [171, 269] on div "Nouvelle ligne Ctrl+N" at bounding box center [202, 269] width 101 height 13
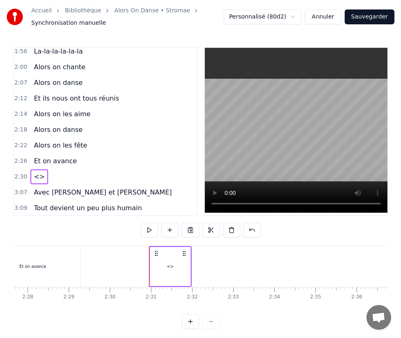
click at [34, 172] on span "<>" at bounding box center [39, 176] width 13 height 9
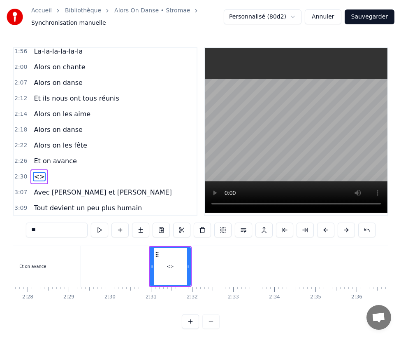
scroll to position [738, 0]
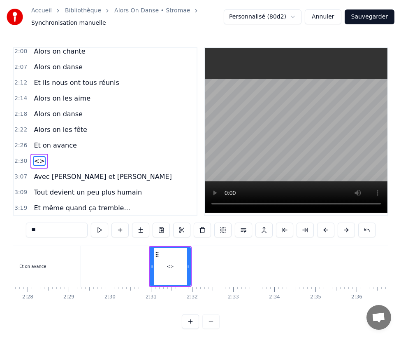
click at [44, 232] on input "**" at bounding box center [57, 229] width 62 height 15
type input "*"
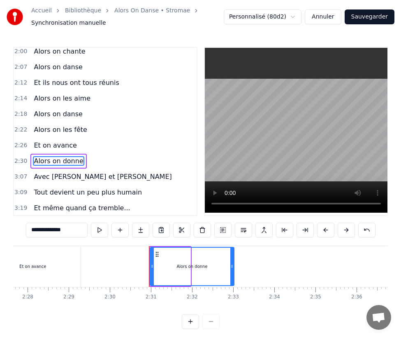
drag, startPoint x: 188, startPoint y: 266, endPoint x: 232, endPoint y: 263, distance: 44.1
click at [232, 263] on icon at bounding box center [232, 266] width 3 height 7
type input "**********"
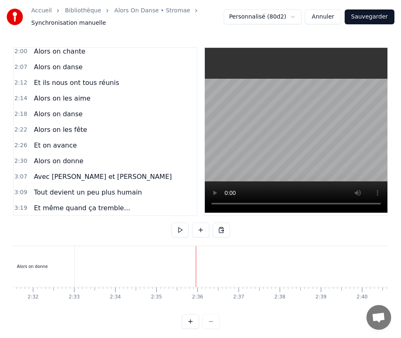
scroll to position [0, 6379]
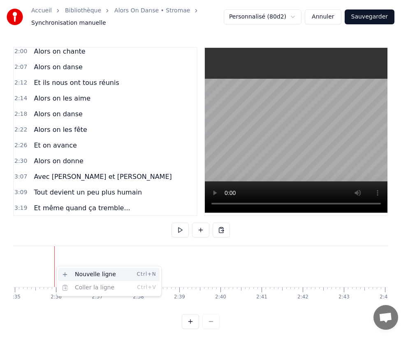
click at [71, 273] on div "Nouvelle ligne Ctrl+N" at bounding box center [108, 274] width 101 height 13
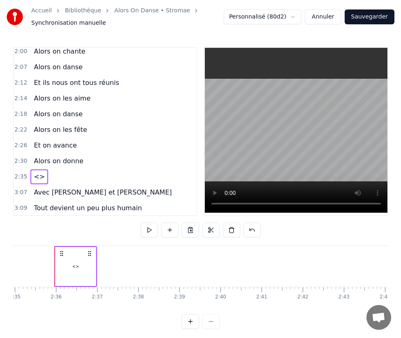
click at [36, 172] on span "<>" at bounding box center [39, 176] width 13 height 9
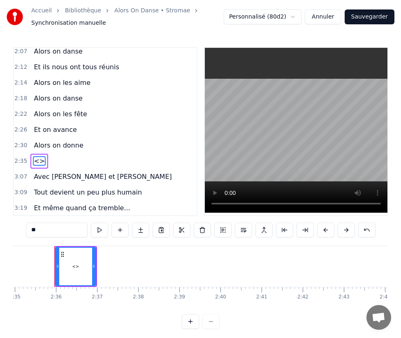
click at [36, 172] on span "Avec [PERSON_NAME] et [PERSON_NAME]" at bounding box center [103, 176] width 140 height 9
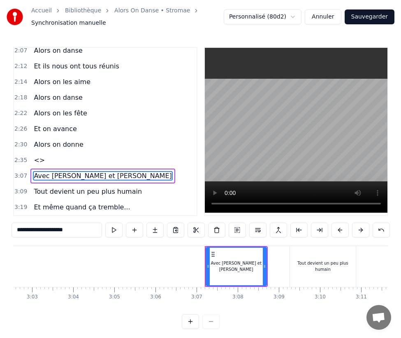
scroll to position [0, 7665]
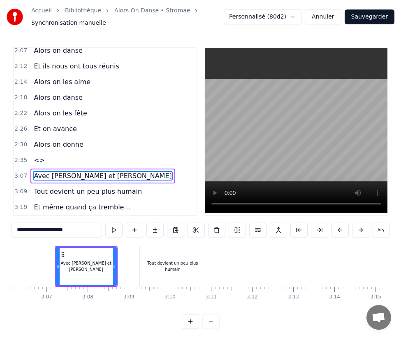
click at [36, 155] on span "<>" at bounding box center [39, 159] width 13 height 9
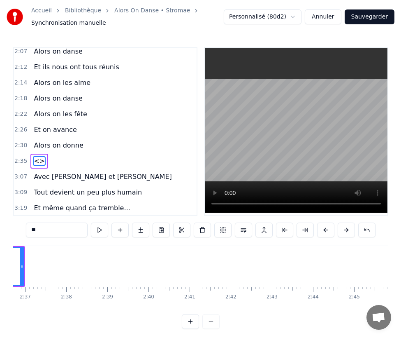
scroll to position [0, 6379]
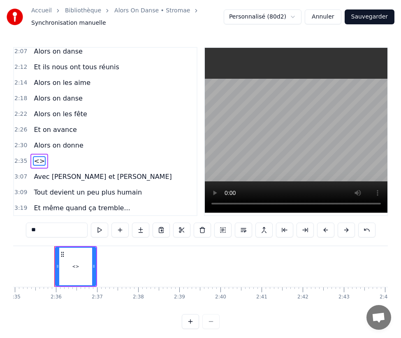
click at [33, 228] on input "**" at bounding box center [57, 229] width 62 height 15
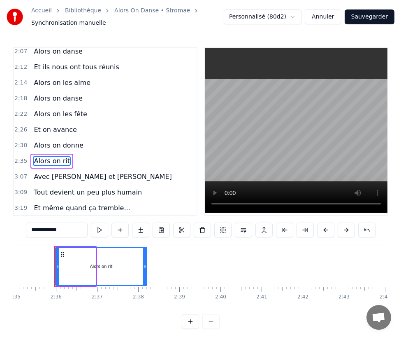
drag, startPoint x: 93, startPoint y: 266, endPoint x: 144, endPoint y: 263, distance: 51.1
click at [144, 263] on icon at bounding box center [144, 266] width 3 height 7
type input "**********"
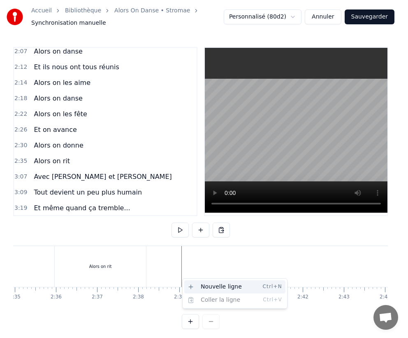
click at [205, 287] on div "Nouvelle ligne Ctrl+N" at bounding box center [234, 286] width 101 height 13
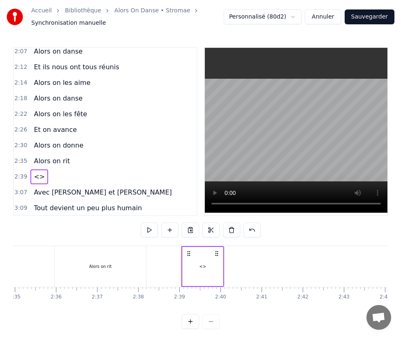
click at [37, 172] on span "<>" at bounding box center [39, 176] width 13 height 9
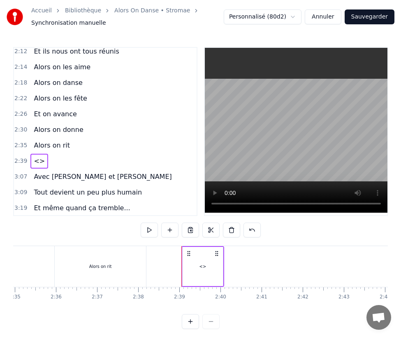
click at [37, 169] on div "Avec [PERSON_NAME] et [PERSON_NAME]" at bounding box center [102, 176] width 144 height 15
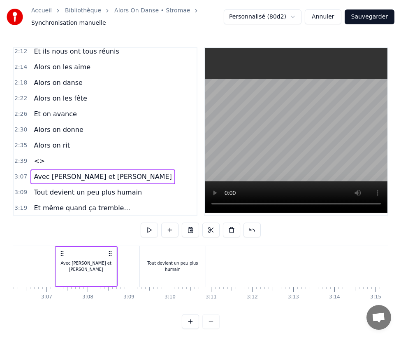
click at [36, 156] on span "<>" at bounding box center [39, 160] width 13 height 9
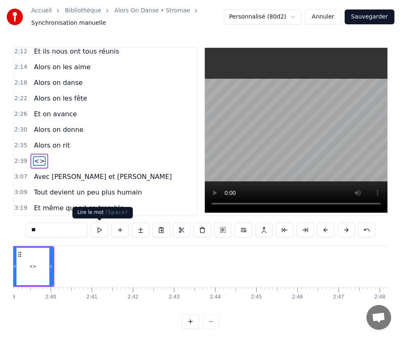
scroll to position [0, 6506]
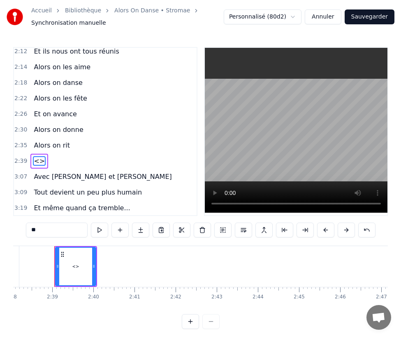
drag, startPoint x: 35, startPoint y: 229, endPoint x: 27, endPoint y: 228, distance: 8.7
click at [27, 228] on input "**" at bounding box center [57, 229] width 62 height 15
drag, startPoint x: 28, startPoint y: 228, endPoint x: 46, endPoint y: 228, distance: 18.5
click at [46, 228] on input "**" at bounding box center [57, 229] width 62 height 15
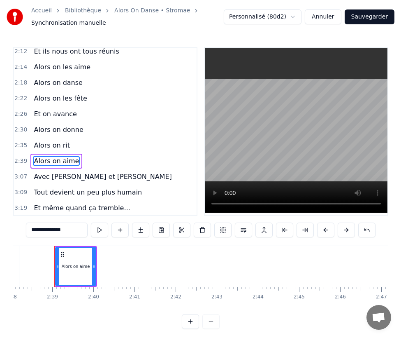
click at [46, 229] on input "**********" at bounding box center [57, 229] width 62 height 15
drag, startPoint x: 95, startPoint y: 264, endPoint x: 140, endPoint y: 264, distance: 44.9
click at [140, 264] on icon at bounding box center [138, 266] width 3 height 7
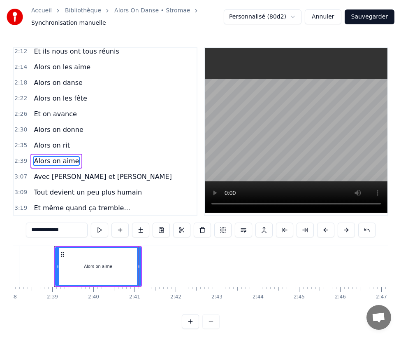
type input "**********"
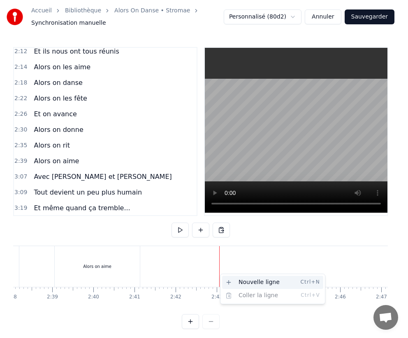
click at [258, 282] on div "Nouvelle ligne Ctrl+N" at bounding box center [272, 281] width 101 height 13
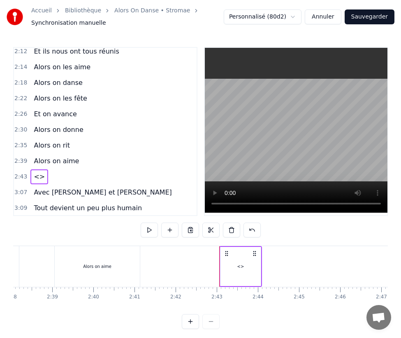
click at [242, 267] on div "<>" at bounding box center [241, 266] width 7 height 6
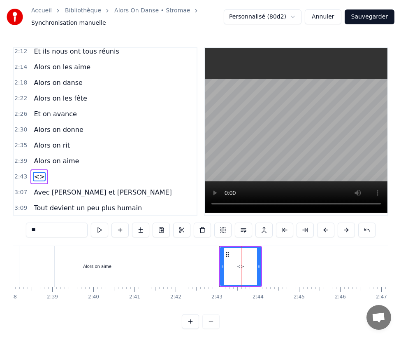
scroll to position [785, 0]
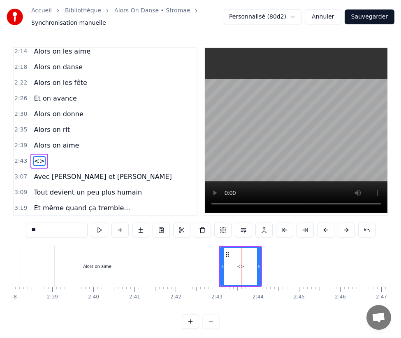
click at [242, 267] on div "<>" at bounding box center [241, 266] width 7 height 6
drag, startPoint x: 31, startPoint y: 227, endPoint x: 49, endPoint y: 229, distance: 18.6
click at [49, 229] on input "**" at bounding box center [57, 229] width 62 height 15
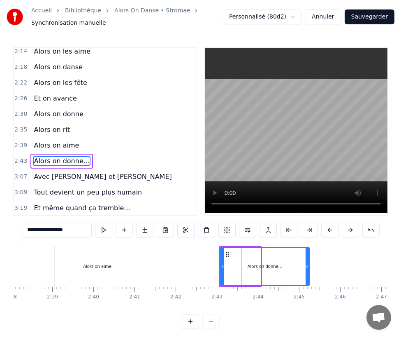
drag, startPoint x: 260, startPoint y: 257, endPoint x: 309, endPoint y: 257, distance: 48.6
click at [309, 257] on div at bounding box center [307, 265] width 3 height 37
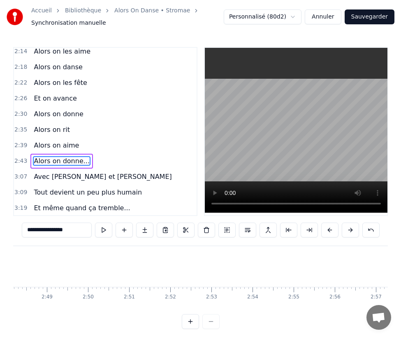
scroll to position [0, 6982]
click at [72, 172] on span "Avec [PERSON_NAME] et [PERSON_NAME]" at bounding box center [103, 176] width 140 height 9
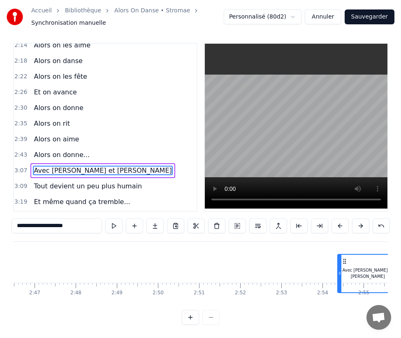
scroll to position [11, 0]
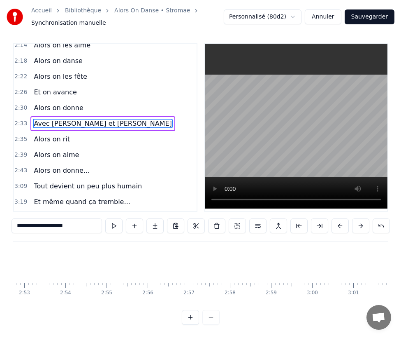
scroll to position [0, 7439]
click at [52, 119] on span "Avec [PERSON_NAME] et [PERSON_NAME]" at bounding box center [103, 123] width 140 height 9
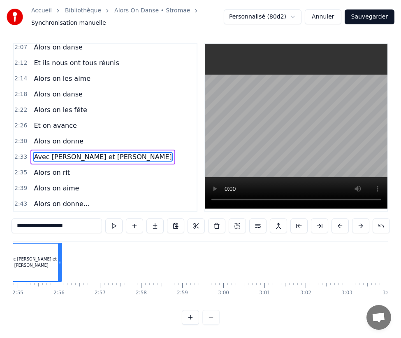
scroll to position [11, 0]
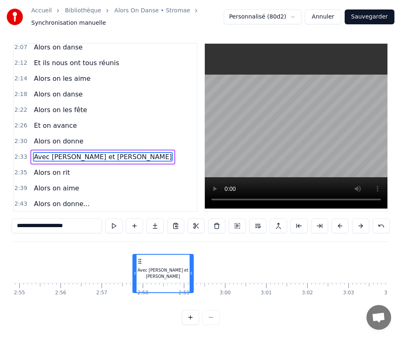
drag, startPoint x: 61, startPoint y: 254, endPoint x: 131, endPoint y: 276, distance: 74.3
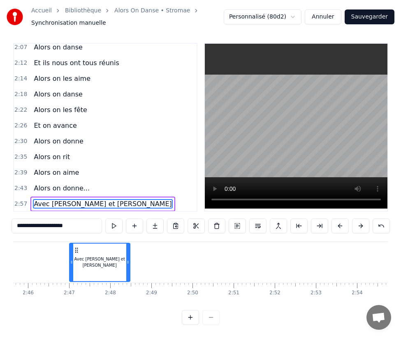
scroll to position [0, 6818]
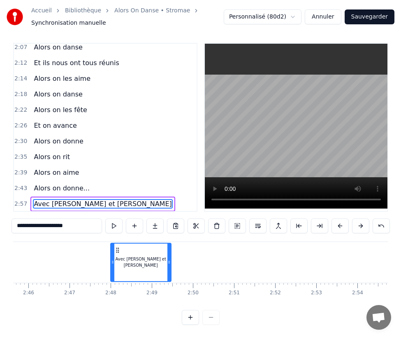
drag, startPoint x: 133, startPoint y: 241, endPoint x: 116, endPoint y: 252, distance: 19.8
click at [116, 252] on div "Avec [PERSON_NAME] et [PERSON_NAME]" at bounding box center [141, 261] width 60 height 37
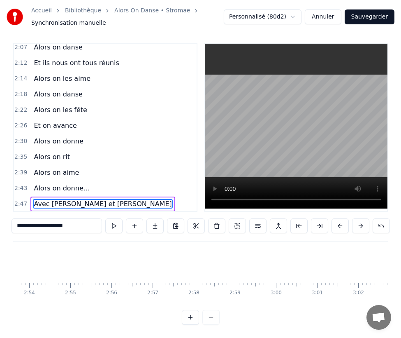
scroll to position [0, 7475]
click at [343, 247] on div "Tout devient un peu plus humain" at bounding box center [363, 262] width 66 height 41
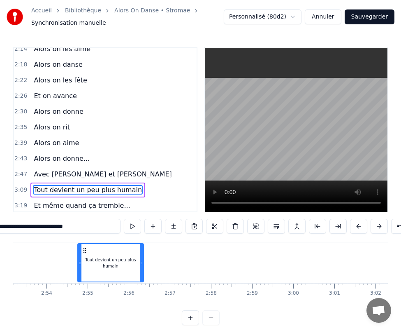
scroll to position [0, 7124]
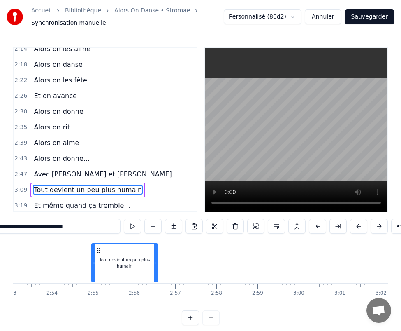
drag, startPoint x: 336, startPoint y: 252, endPoint x: 98, endPoint y: 256, distance: 238.8
click at [98, 254] on icon at bounding box center [99, 250] width 7 height 7
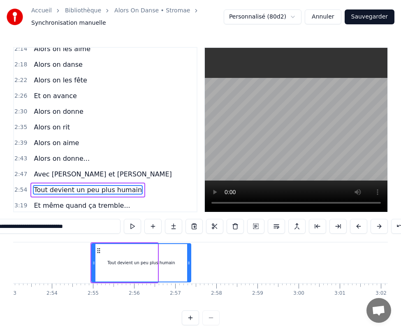
drag, startPoint x: 155, startPoint y: 265, endPoint x: 188, endPoint y: 265, distance: 33.3
click at [188, 265] on icon at bounding box center [188, 262] width 3 height 7
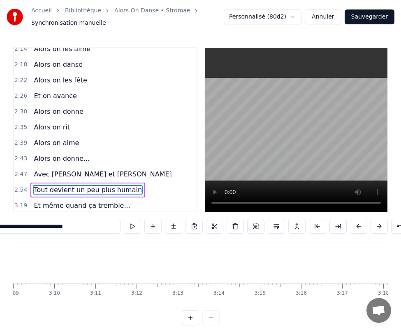
scroll to position [0, 8150]
click at [89, 264] on div "Et même quand ça tremble..." at bounding box center [99, 262] width 37 height 12
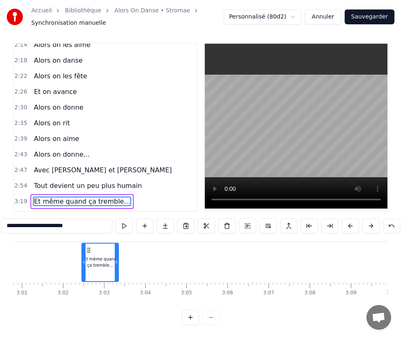
scroll to position [0, 7437]
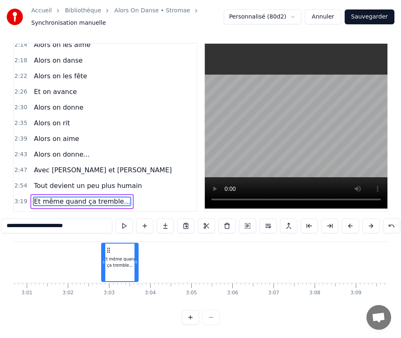
drag, startPoint x: 86, startPoint y: 245, endPoint x: 107, endPoint y: 268, distance: 30.6
click at [107, 268] on div "Et même quand ça tremble..." at bounding box center [120, 261] width 36 height 37
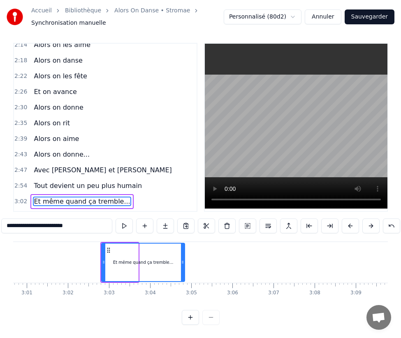
drag, startPoint x: 136, startPoint y: 259, endPoint x: 182, endPoint y: 264, distance: 46.8
click at [182, 264] on div at bounding box center [182, 261] width 3 height 37
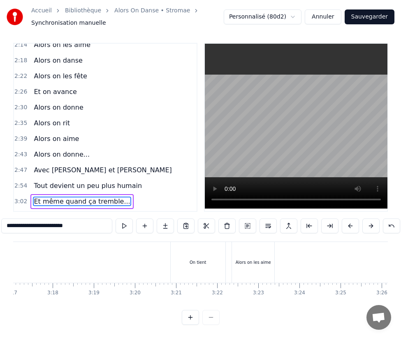
scroll to position [0, 8121]
click at [208, 264] on div "On tient" at bounding box center [188, 262] width 55 height 41
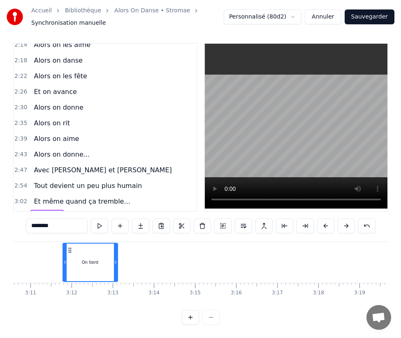
scroll to position [0, 7835]
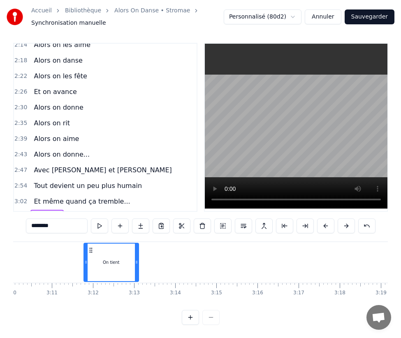
drag, startPoint x: 168, startPoint y: 241, endPoint x: 88, endPoint y: 244, distance: 79.9
click at [88, 247] on icon at bounding box center [91, 250] width 7 height 7
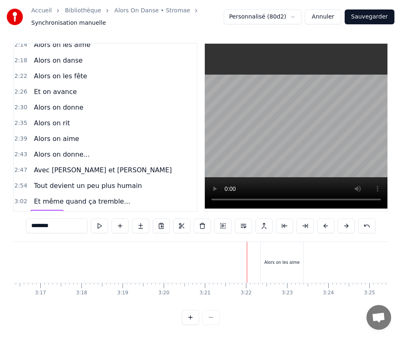
scroll to position [0, 8102]
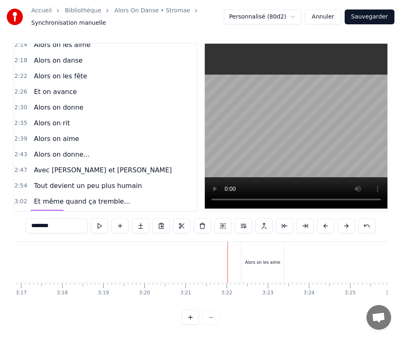
click at [269, 249] on div "Alors on les aime" at bounding box center [263, 262] width 42 height 41
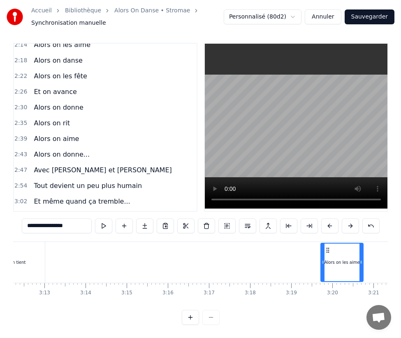
scroll to position [0, 7922]
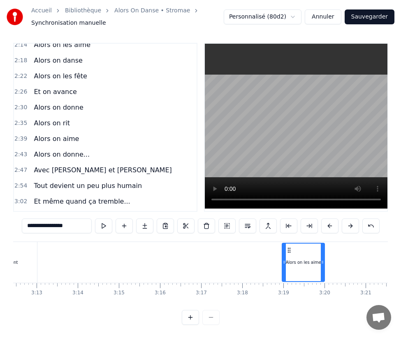
drag, startPoint x: 250, startPoint y: 243, endPoint x: 290, endPoint y: 257, distance: 42.3
click at [290, 257] on div "Alors on les aime" at bounding box center [304, 261] width 42 height 37
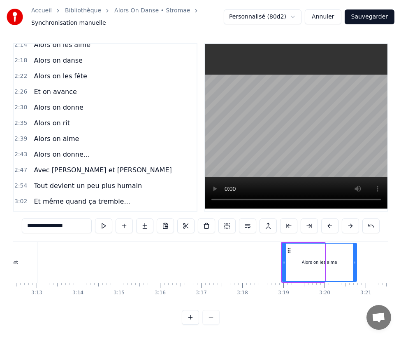
drag, startPoint x: 322, startPoint y: 254, endPoint x: 354, endPoint y: 255, distance: 32.1
click at [354, 259] on icon at bounding box center [354, 262] width 3 height 7
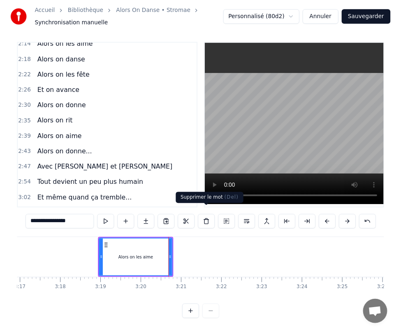
scroll to position [0, 8170]
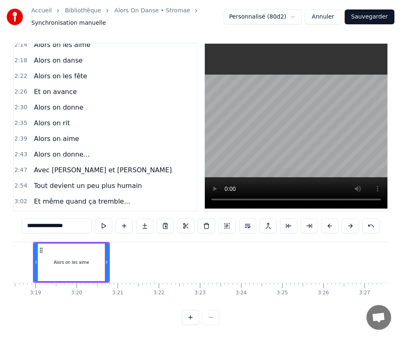
click at [40, 223] on input "**********" at bounding box center [57, 225] width 70 height 15
drag, startPoint x: 41, startPoint y: 218, endPoint x: 63, endPoint y: 216, distance: 22.3
click at [63, 218] on input "**********" at bounding box center [57, 225] width 70 height 15
click at [64, 218] on input "**********" at bounding box center [57, 225] width 70 height 15
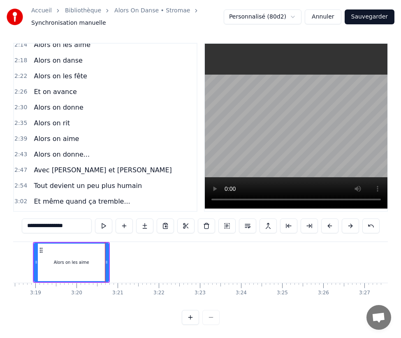
click at [65, 218] on input "**********" at bounding box center [57, 225] width 70 height 15
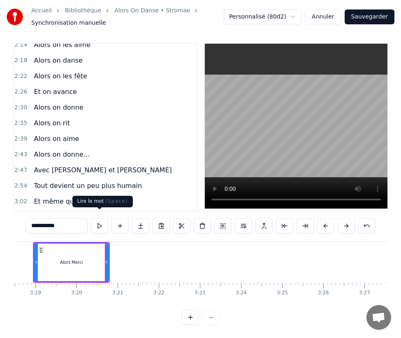
type input "**********"
click at [121, 315] on div "0:07 Alors on... 0:11 Alors on... 0:15 Alors on... 0:16 Y’a des familles qu'on …" at bounding box center [200, 184] width 375 height 282
click at [365, 18] on button "Sauvegarder" at bounding box center [370, 16] width 50 height 15
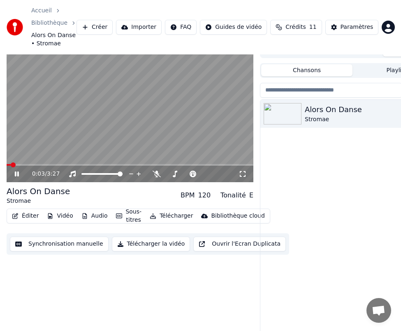
click at [49, 242] on button "Synchronisation manuelle" at bounding box center [59, 243] width 99 height 15
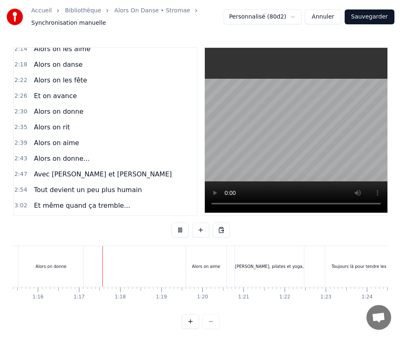
scroll to position [0, 3133]
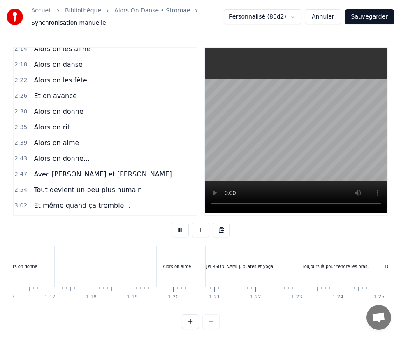
click at [274, 170] on video at bounding box center [296, 130] width 183 height 165
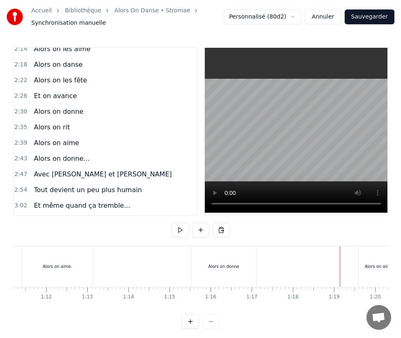
scroll to position [0, 2941]
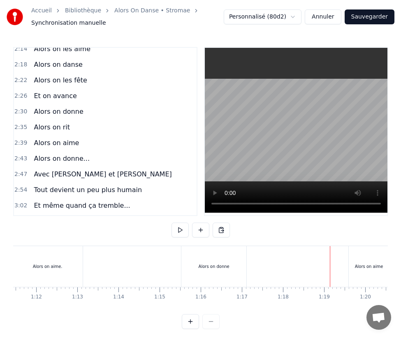
click at [59, 266] on div "Alors on aime." at bounding box center [48, 266] width 30 height 6
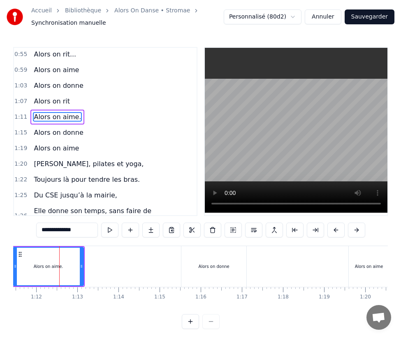
scroll to position [300, 0]
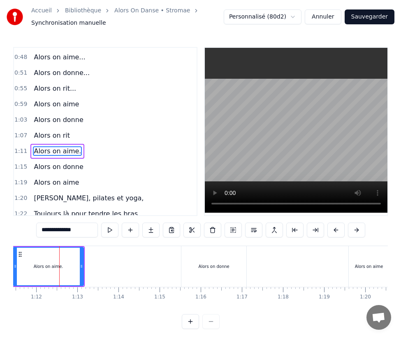
click at [64, 146] on span "Alors on aime." at bounding box center [57, 150] width 49 height 9
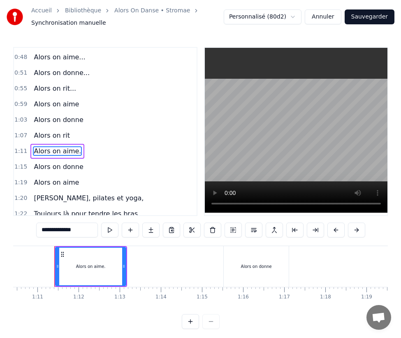
click at [69, 232] on input "**********" at bounding box center [67, 229] width 62 height 15
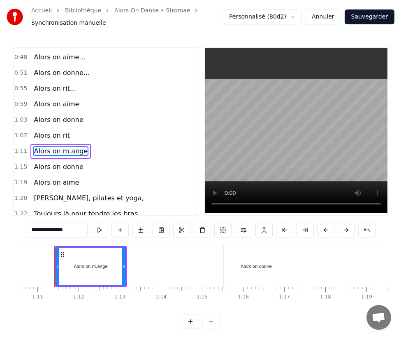
click at [59, 229] on input "**********" at bounding box center [57, 229] width 62 height 15
type input "**********"
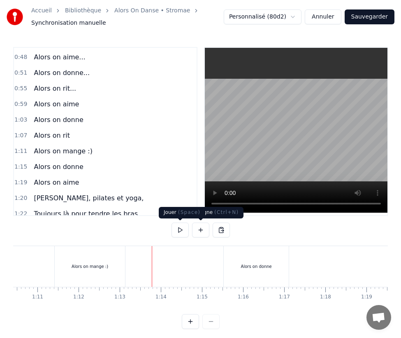
click at [180, 226] on button at bounding box center [180, 229] width 17 height 15
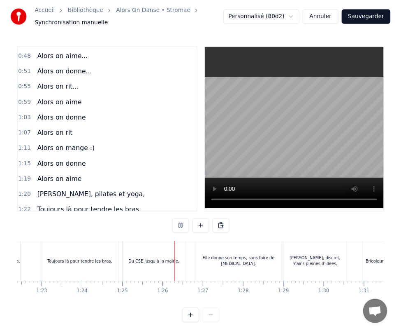
scroll to position [0, 3497]
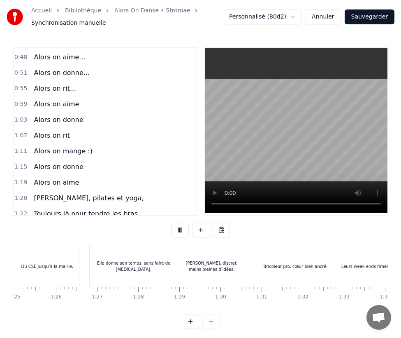
click at [106, 285] on div "Elle donne son temps, sans faire de [MEDICAL_DATA]." at bounding box center [134, 266] width 88 height 41
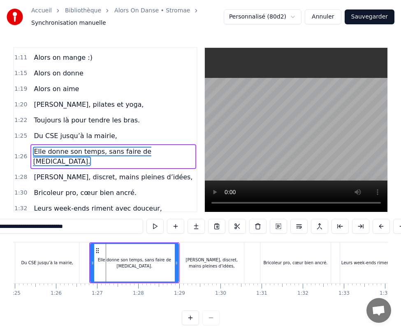
scroll to position [394, 0]
click at [199, 268] on div "[PERSON_NAME], discret, mains pleines d’idées," at bounding box center [211, 262] width 65 height 12
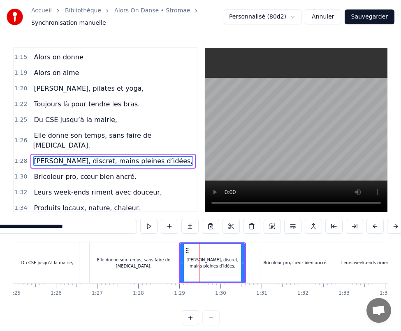
click at [117, 263] on div "Elle donne son temps, sans faire de [MEDICAL_DATA]." at bounding box center [134, 262] width 88 height 12
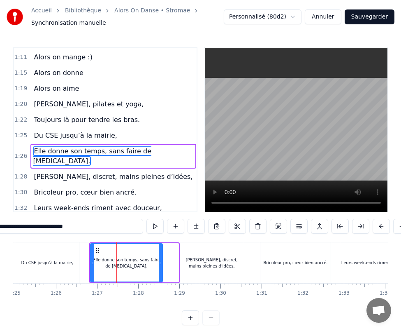
drag, startPoint x: 177, startPoint y: 271, endPoint x: 161, endPoint y: 271, distance: 16.1
click at [161, 271] on div at bounding box center [160, 262] width 3 height 37
click at [187, 267] on div "[PERSON_NAME], discret, mains pleines d’idées," at bounding box center [211, 262] width 65 height 12
type input "**********"
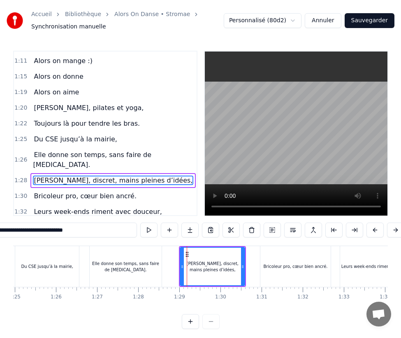
scroll to position [409, 0]
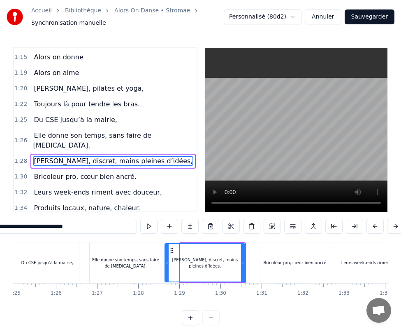
drag, startPoint x: 182, startPoint y: 256, endPoint x: 167, endPoint y: 257, distance: 15.2
click at [167, 257] on div at bounding box center [166, 262] width 3 height 37
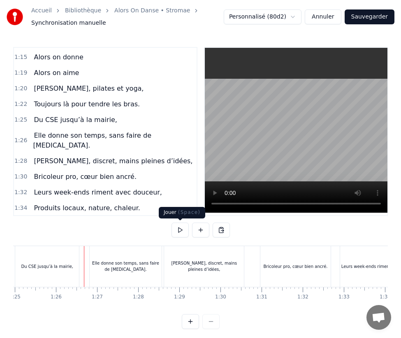
click at [179, 229] on button at bounding box center [180, 229] width 17 height 15
click at [31, 266] on div "Du CSE jusqu’à la mairie," at bounding box center [47, 266] width 52 height 6
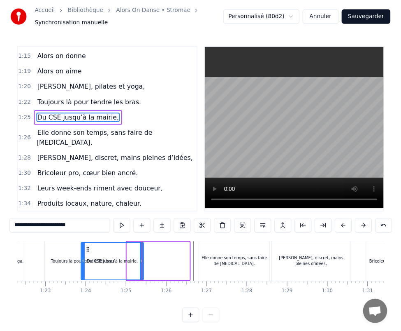
scroll to position [0, 3383]
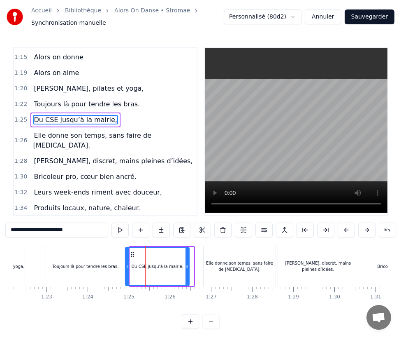
drag, startPoint x: 45, startPoint y: 254, endPoint x: 131, endPoint y: 255, distance: 86.5
click at [131, 255] on icon at bounding box center [132, 254] width 7 height 7
click at [220, 262] on div "Elle donne son temps, sans faire de [MEDICAL_DATA]." at bounding box center [240, 266] width 72 height 12
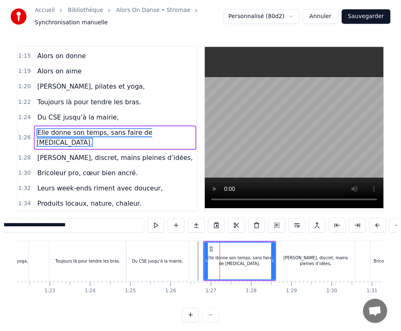
scroll to position [394, 0]
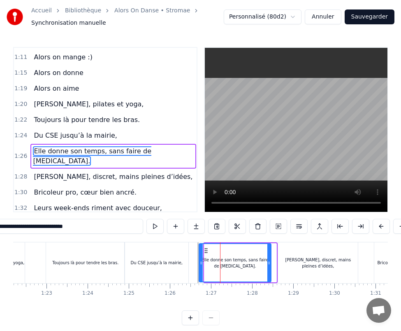
drag, startPoint x: 211, startPoint y: 253, endPoint x: 206, endPoint y: 254, distance: 5.4
click at [206, 254] on icon at bounding box center [206, 250] width 7 height 7
click at [292, 268] on div "[PERSON_NAME], discret, mains pleines d’idées," at bounding box center [318, 262] width 80 height 12
type input "**********"
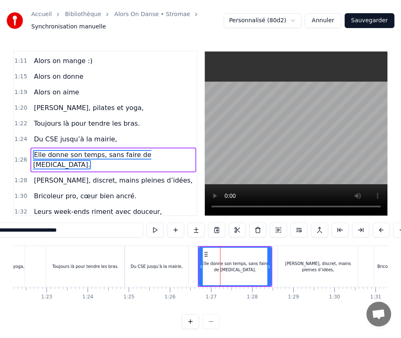
scroll to position [409, 0]
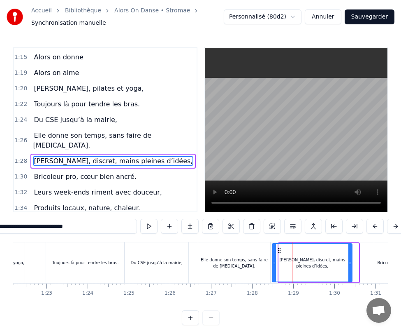
drag, startPoint x: 286, startPoint y: 254, endPoint x: 280, endPoint y: 256, distance: 6.0
click at [280, 254] on icon at bounding box center [279, 250] width 7 height 7
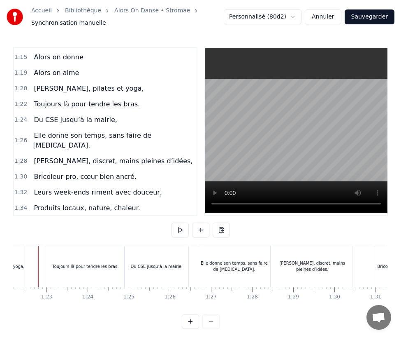
scroll to position [0, 3367]
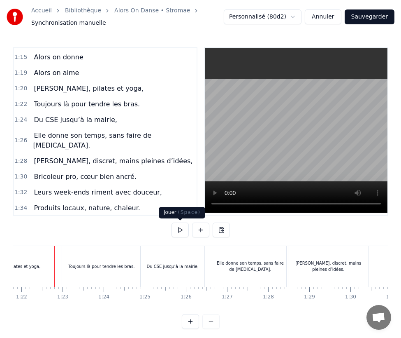
click at [176, 228] on button at bounding box center [180, 229] width 17 height 15
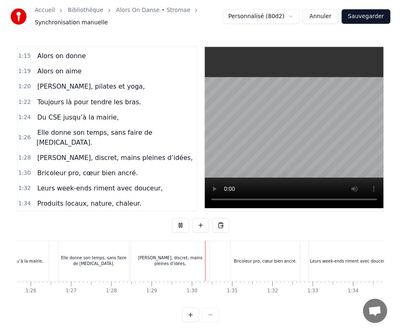
scroll to position [0, 3663]
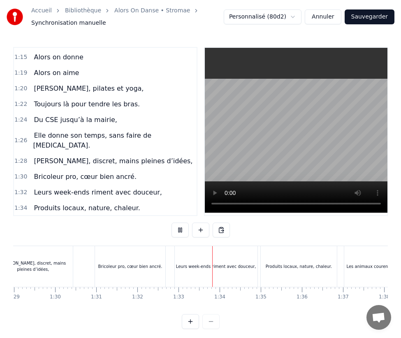
click at [203, 267] on div "Leurs week-ends riment avec douceur," at bounding box center [216, 266] width 80 height 6
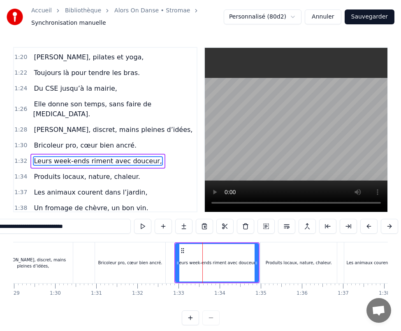
click at [111, 259] on div "Bricoleur pro, cœur bien ancré." at bounding box center [130, 262] width 70 height 41
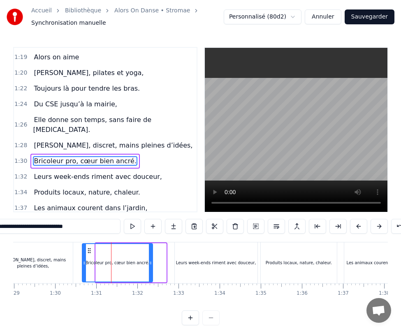
drag, startPoint x: 103, startPoint y: 254, endPoint x: 89, endPoint y: 255, distance: 13.6
click at [89, 254] on icon at bounding box center [89, 250] width 7 height 7
click at [189, 266] on div "Leurs week-ends riment avec douceur," at bounding box center [216, 262] width 80 height 6
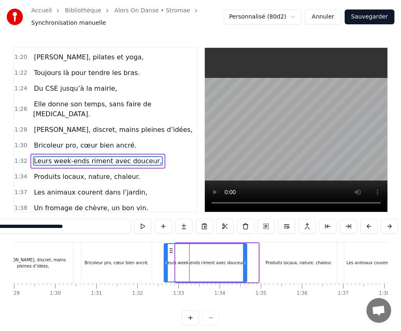
drag, startPoint x: 182, startPoint y: 254, endPoint x: 170, endPoint y: 256, distance: 11.7
click at [170, 254] on icon at bounding box center [171, 250] width 7 height 7
click at [15, 273] on div "[PERSON_NAME], discret, mains pleines d’idées," at bounding box center [33, 262] width 80 height 41
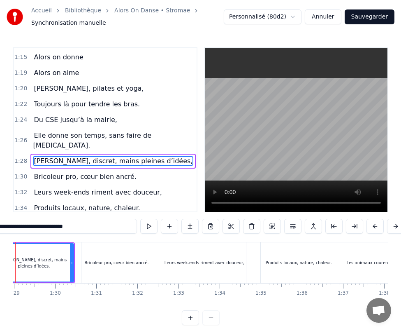
scroll to position [0, 3624]
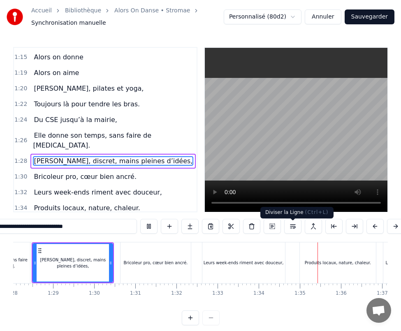
click at [304, 257] on div "Produits locaux, nature, chaleur." at bounding box center [338, 262] width 76 height 41
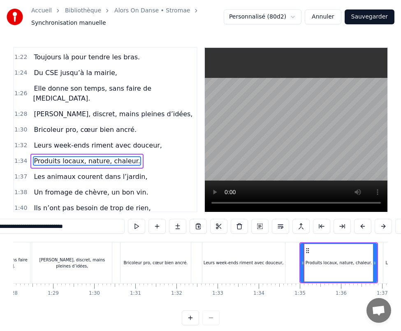
click at [284, 263] on div "Leurs week-ends riment avec douceur," at bounding box center [244, 262] width 83 height 41
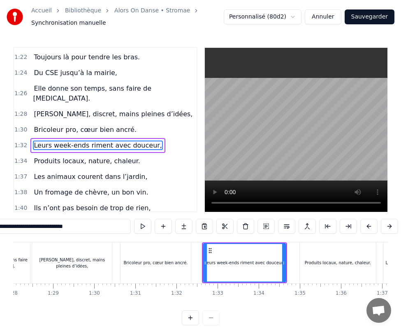
scroll to position [440, 0]
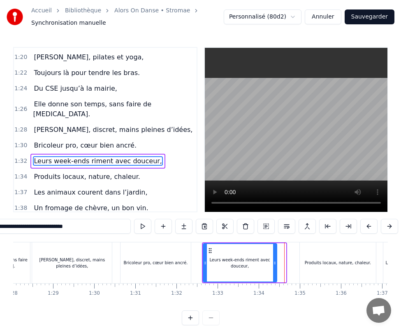
drag, startPoint x: 284, startPoint y: 264, endPoint x: 274, endPoint y: 266, distance: 10.0
click at [274, 266] on icon at bounding box center [274, 262] width 3 height 7
click at [329, 266] on div "Produits locaux, nature, chaleur." at bounding box center [338, 262] width 67 height 6
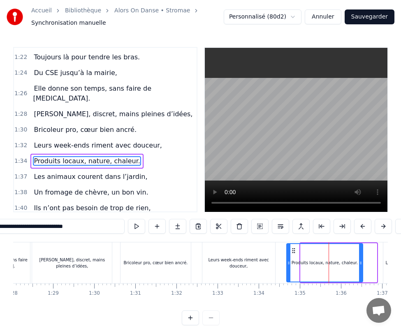
drag, startPoint x: 308, startPoint y: 254, endPoint x: 294, endPoint y: 254, distance: 14.0
click at [294, 251] on circle at bounding box center [294, 250] width 0 height 0
click at [261, 268] on div "Leurs week-ends riment avec douceur," at bounding box center [239, 262] width 73 height 12
type input "**********"
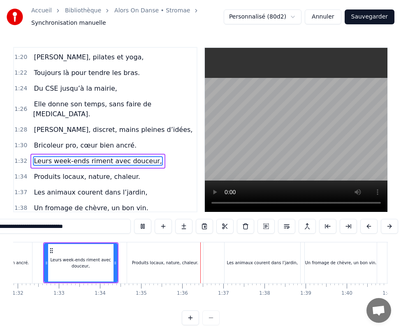
scroll to position [0, 3918]
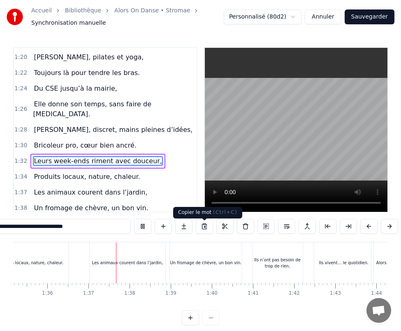
click at [126, 262] on div "Alors on... Alors on... Alors on... Y’a des familles qu'on oublie pas Celles qu…" at bounding box center [367, 262] width 8545 height 41
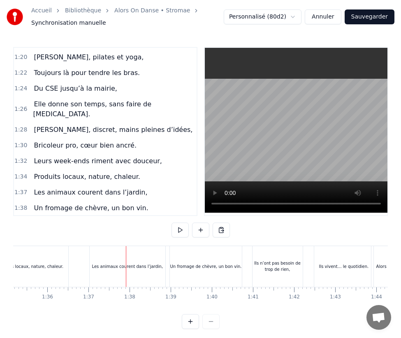
click at [101, 259] on div "Les animaux courent dans l’jardin," at bounding box center [127, 266] width 75 height 41
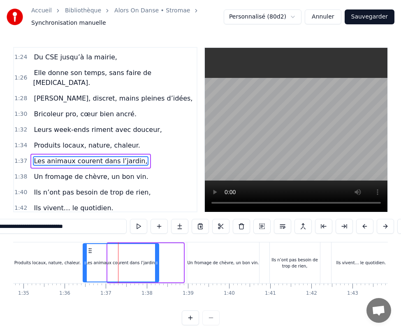
scroll to position [0, 3898]
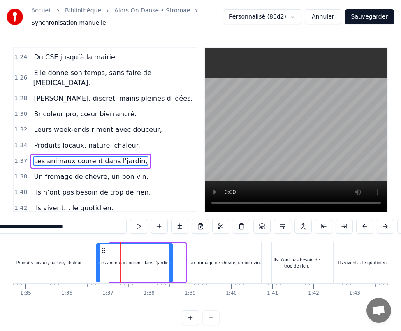
drag, startPoint x: 97, startPoint y: 254, endPoint x: 103, endPoint y: 259, distance: 7.3
click at [103, 259] on div "Les animaux courent dans l’jardin," at bounding box center [134, 262] width 75 height 37
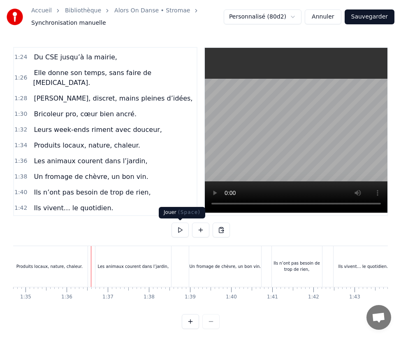
click at [177, 232] on button at bounding box center [180, 229] width 17 height 15
click at [209, 275] on div "Un fromage de chèvre, un bon vin." at bounding box center [225, 266] width 72 height 41
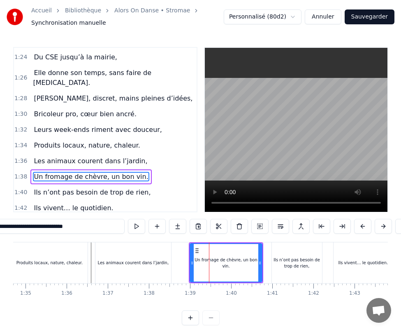
scroll to position [487, 0]
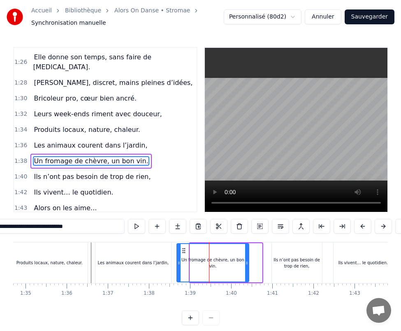
drag, startPoint x: 197, startPoint y: 253, endPoint x: 184, endPoint y: 254, distance: 13.2
click at [184, 254] on icon at bounding box center [184, 250] width 7 height 7
click at [274, 276] on div "Ils n’ont pas besoin de trop de rien," at bounding box center [297, 262] width 50 height 41
type input "**********"
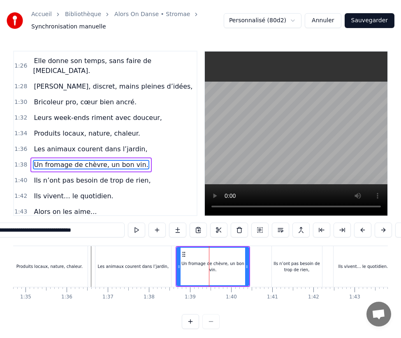
scroll to position [503, 0]
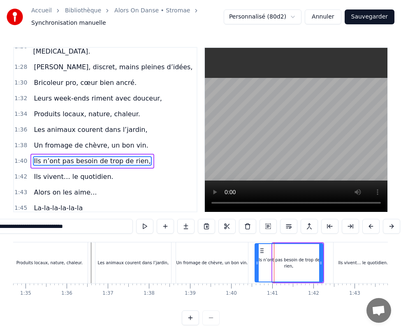
drag, startPoint x: 273, startPoint y: 262, endPoint x: 255, endPoint y: 265, distance: 17.9
click at [256, 265] on div at bounding box center [257, 262] width 3 height 37
click at [89, 263] on div "Produits locaux, nature, chaleur." at bounding box center [50, 262] width 79 height 41
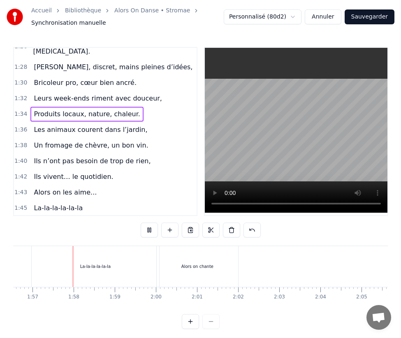
scroll to position [0, 4798]
click at [139, 275] on div "La-la-la-la-la-la" at bounding box center [95, 266] width 128 height 41
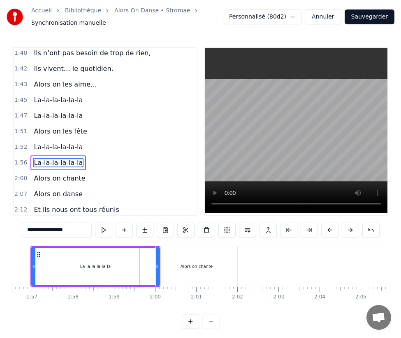
scroll to position [613, 0]
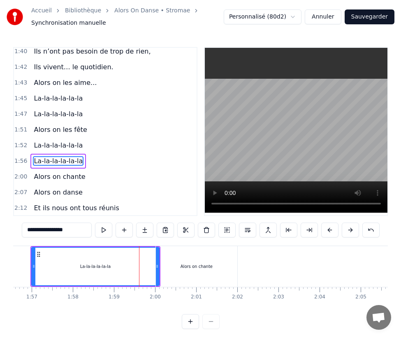
drag, startPoint x: 157, startPoint y: 266, endPoint x: 147, endPoint y: 267, distance: 9.5
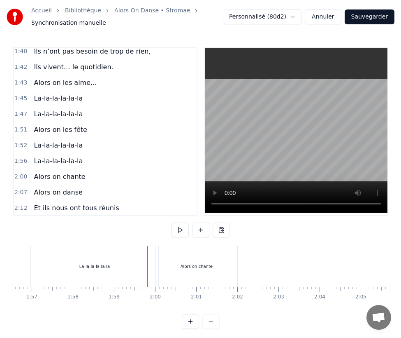
click at [129, 268] on div "La-la-la-la-la-la" at bounding box center [95, 266] width 128 height 41
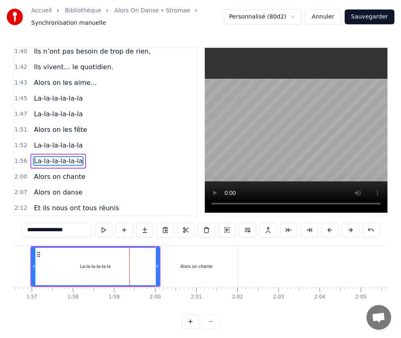
click at [161, 264] on div "Alors on chante" at bounding box center [197, 266] width 82 height 41
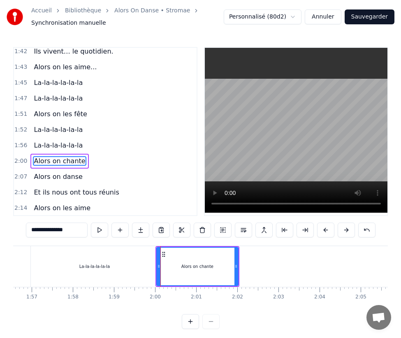
click at [167, 265] on div "Alors on chante" at bounding box center [197, 265] width 81 height 37
click at [138, 266] on div "La-la-la-la-la-la" at bounding box center [95, 266] width 128 height 41
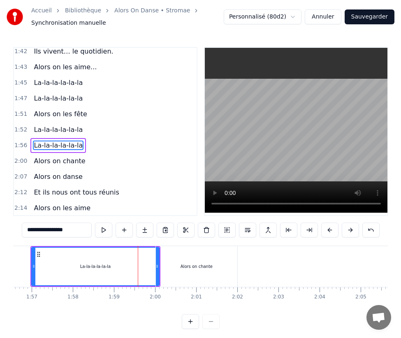
scroll to position [613, 0]
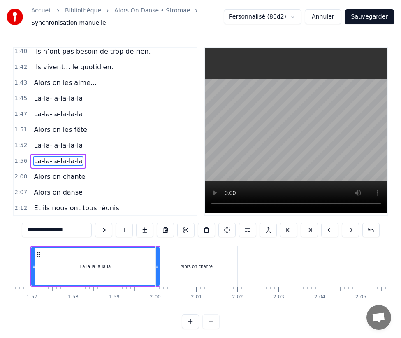
click at [123, 263] on div "La-la-la-la-la-la" at bounding box center [95, 265] width 127 height 37
drag, startPoint x: 158, startPoint y: 264, endPoint x: 174, endPoint y: 264, distance: 16.5
click at [174, 264] on div "Alors on chante" at bounding box center [197, 266] width 82 height 41
type input "**********"
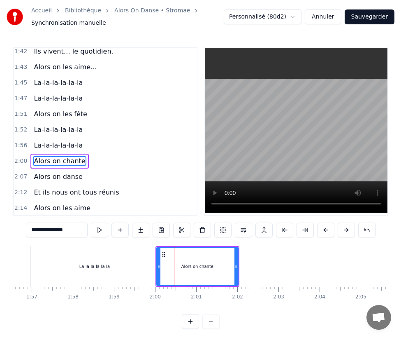
click at [174, 264] on div at bounding box center [174, 266] width 0 height 41
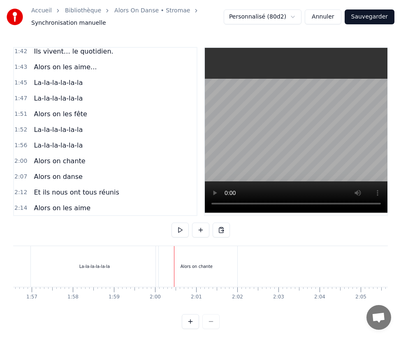
click at [156, 265] on div "Alors on chante" at bounding box center [197, 266] width 82 height 41
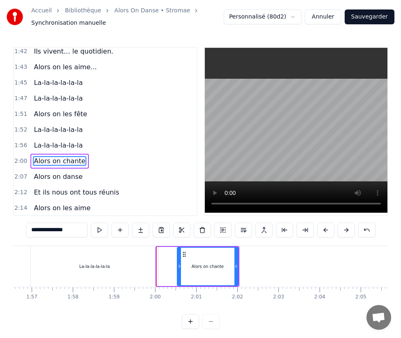
drag, startPoint x: 159, startPoint y: 265, endPoint x: 179, endPoint y: 266, distance: 20.2
click at [179, 266] on icon at bounding box center [179, 266] width 3 height 7
click at [140, 268] on div "La-la-la-la-la-la" at bounding box center [95, 266] width 128 height 41
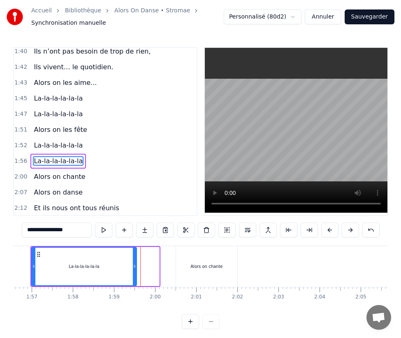
drag, startPoint x: 156, startPoint y: 264, endPoint x: 133, endPoint y: 263, distance: 22.7
click at [133, 263] on icon at bounding box center [134, 266] width 3 height 7
click at [189, 264] on div "Alors on chante" at bounding box center [206, 266] width 61 height 41
type input "**********"
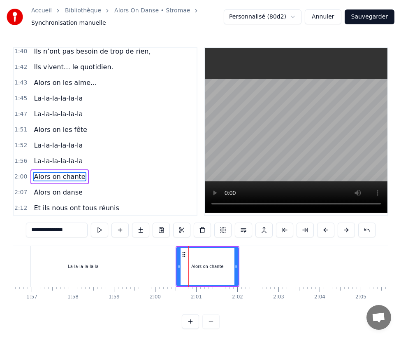
scroll to position [628, 0]
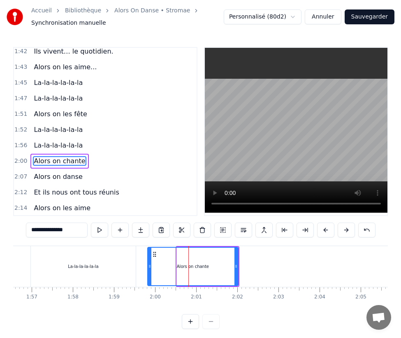
drag, startPoint x: 179, startPoint y: 262, endPoint x: 150, endPoint y: 264, distance: 29.3
click at [150, 264] on div at bounding box center [149, 265] width 3 height 37
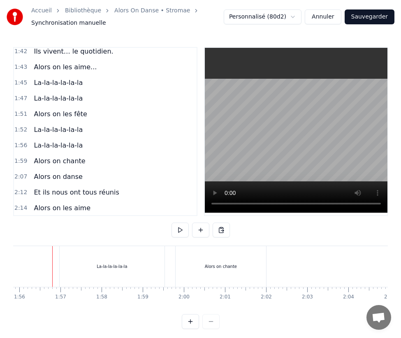
scroll to position [0, 4767]
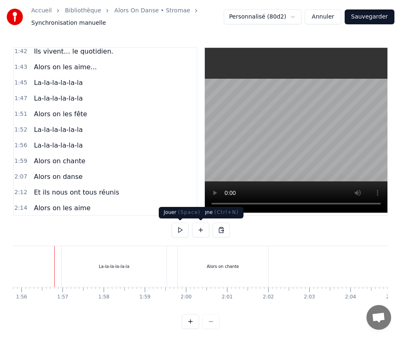
click at [183, 231] on button at bounding box center [180, 229] width 17 height 15
click at [177, 228] on button at bounding box center [180, 229] width 17 height 15
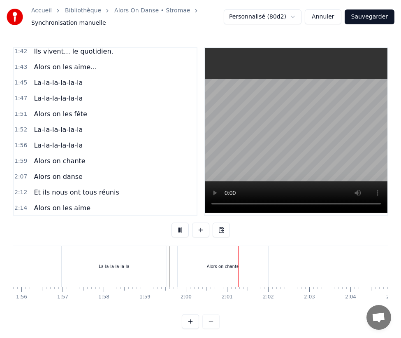
click at [182, 261] on div "Alors on chante" at bounding box center [223, 266] width 91 height 41
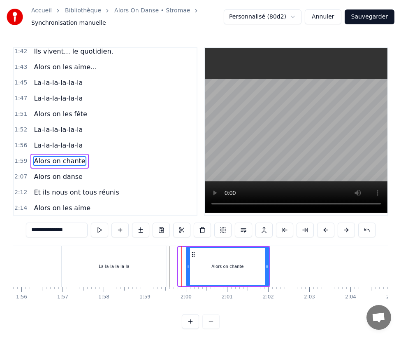
drag, startPoint x: 181, startPoint y: 266, endPoint x: 189, endPoint y: 266, distance: 7.8
click at [189, 266] on icon at bounding box center [188, 266] width 3 height 7
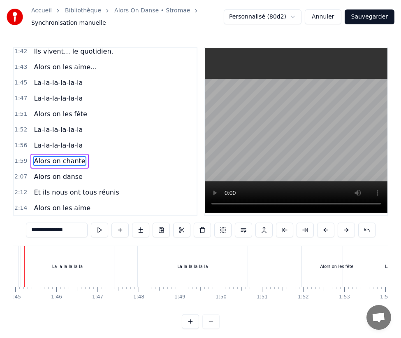
scroll to position [0, 4290]
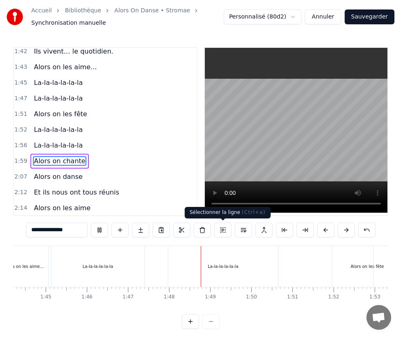
click at [219, 264] on div "La-la-la-la-la-la" at bounding box center [223, 266] width 30 height 6
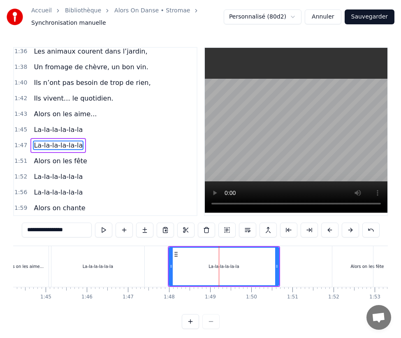
scroll to position [566, 0]
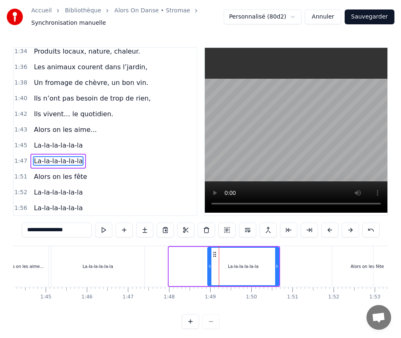
drag, startPoint x: 171, startPoint y: 265, endPoint x: 208, endPoint y: 262, distance: 37.6
click at [208, 262] on div at bounding box center [209, 265] width 3 height 37
click at [279, 265] on div "La-la-la-la-la-la" at bounding box center [242, 266] width 73 height 39
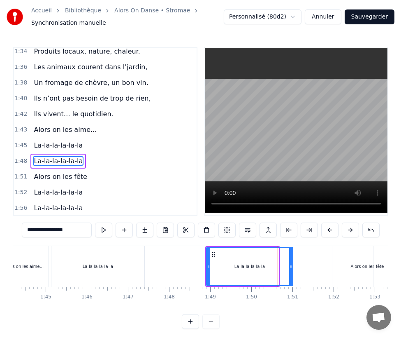
drag, startPoint x: 275, startPoint y: 266, endPoint x: 289, endPoint y: 266, distance: 14.0
click at [289, 266] on icon at bounding box center [290, 266] width 3 height 7
click at [125, 263] on div "La-la-la-la-la-la" at bounding box center [97, 266] width 93 height 41
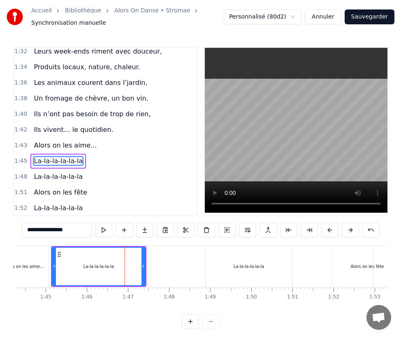
click at [21, 263] on div "Alors on les aime..." at bounding box center [25, 266] width 40 height 6
type input "**********"
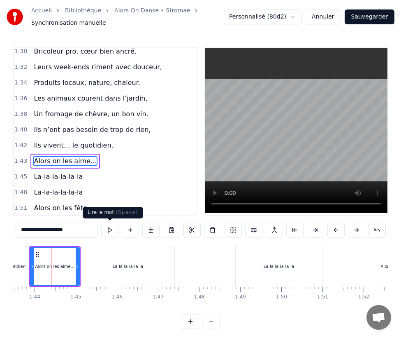
scroll to position [0, 4257]
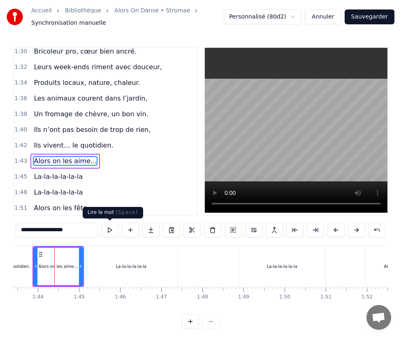
click at [108, 231] on button at bounding box center [109, 229] width 17 height 15
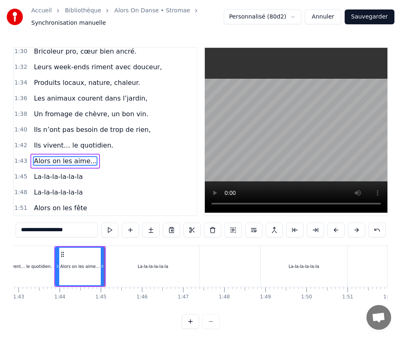
click at [56, 242] on div "0:07 Alors on... 0:11 Alors on... 0:15 Alors on... 0:16 Y’a des familles qu'on …" at bounding box center [200, 188] width 375 height 282
click at [107, 231] on button at bounding box center [109, 229] width 17 height 15
click at [103, 200] on div "1:51 Alors on les fête" at bounding box center [105, 208] width 183 height 16
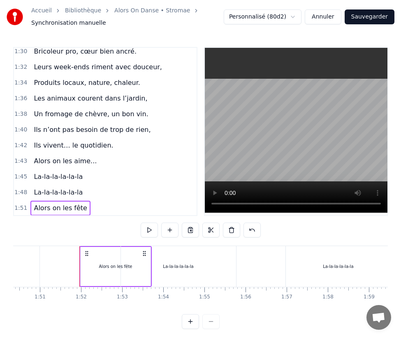
scroll to position [0, 4567]
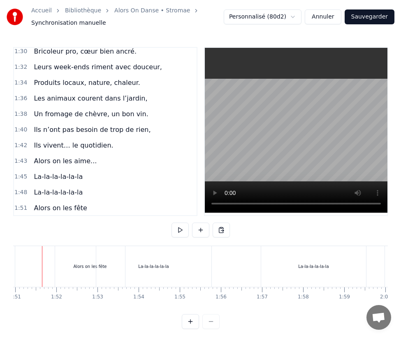
scroll to position [0, 4555]
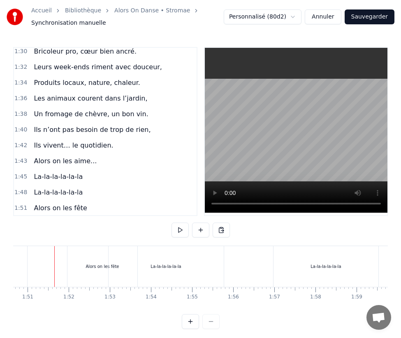
click at [43, 140] on span "Ils vivent… le quotidien." at bounding box center [73, 144] width 81 height 9
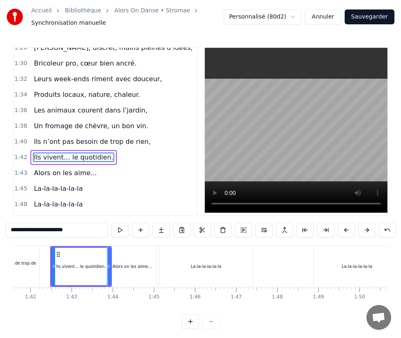
scroll to position [0, 4178]
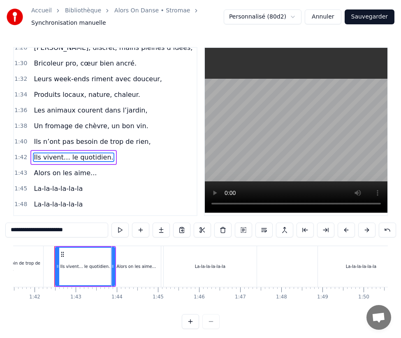
click at [47, 260] on div at bounding box center [108, 266] width 8545 height 41
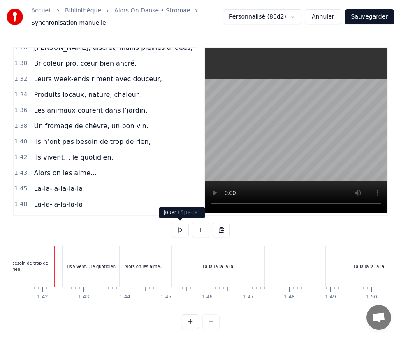
click at [177, 229] on button at bounding box center [180, 229] width 17 height 15
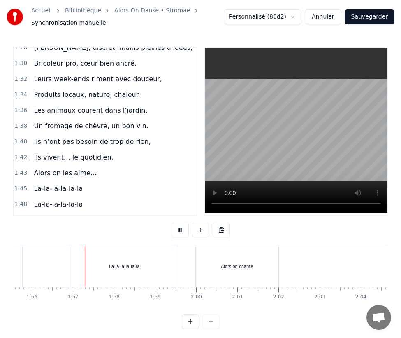
scroll to position [0, 4770]
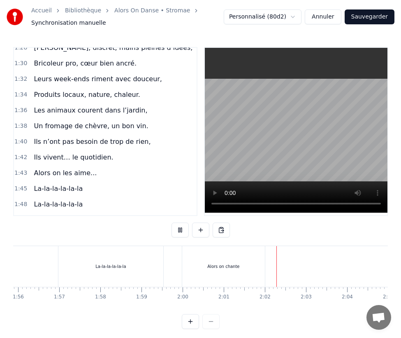
click at [256, 267] on div "Alors on chante" at bounding box center [223, 266] width 83 height 41
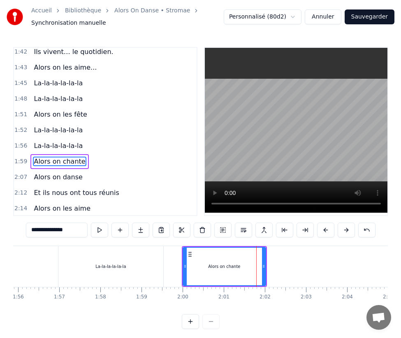
scroll to position [628, 0]
drag, startPoint x: 264, startPoint y: 265, endPoint x: 252, endPoint y: 265, distance: 12.8
click at [252, 265] on icon at bounding box center [251, 266] width 3 height 7
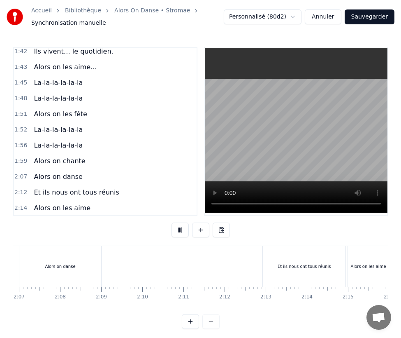
scroll to position [0, 5363]
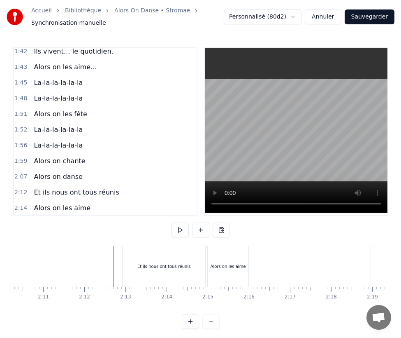
click at [174, 267] on div "Et ils nous ont tous réunis" at bounding box center [164, 266] width 54 height 6
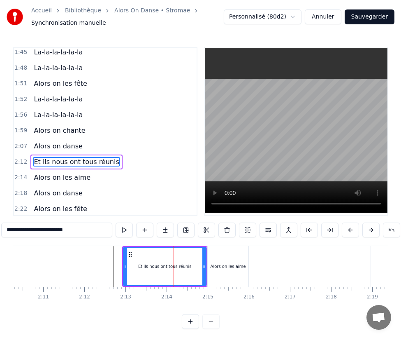
scroll to position [659, 0]
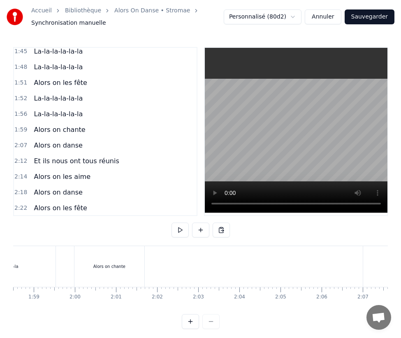
scroll to position [0, 4888]
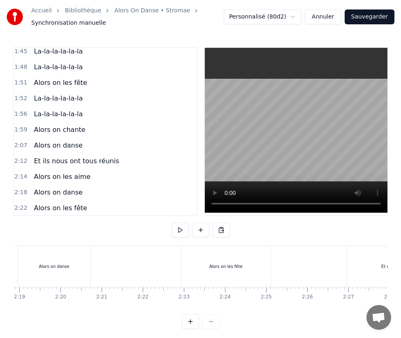
scroll to position [0, 5725]
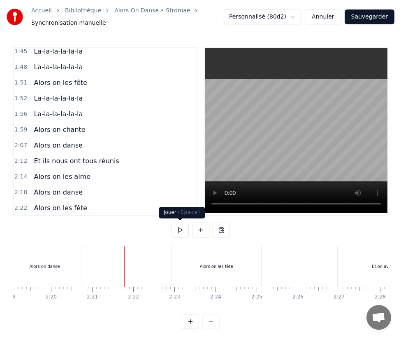
click at [179, 231] on button at bounding box center [180, 229] width 17 height 15
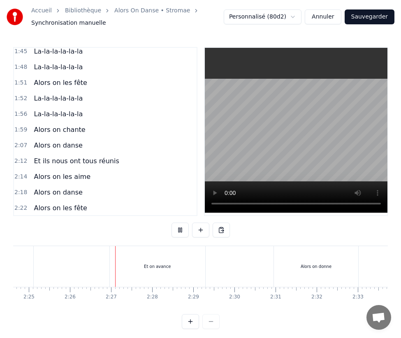
scroll to position [0, 6000]
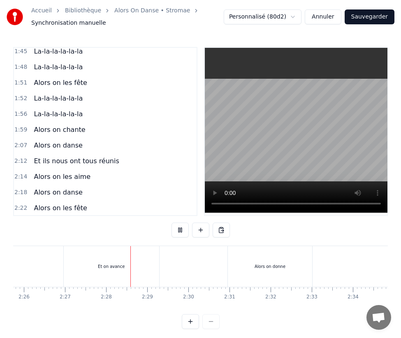
click at [238, 157] on video at bounding box center [296, 130] width 183 height 165
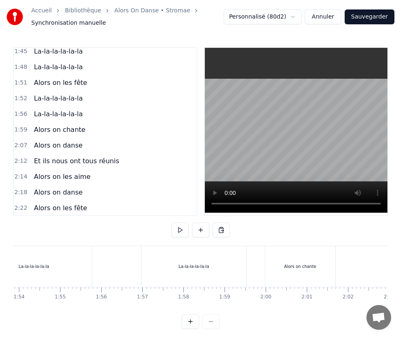
click at [179, 231] on button at bounding box center [180, 229] width 17 height 15
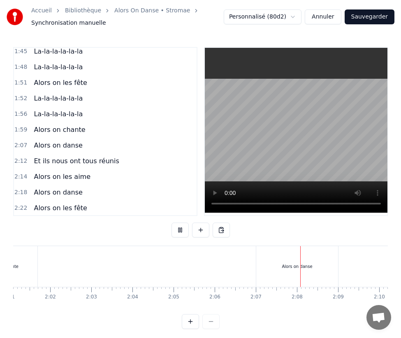
click at [293, 266] on div "Alors on danse" at bounding box center [297, 266] width 30 height 6
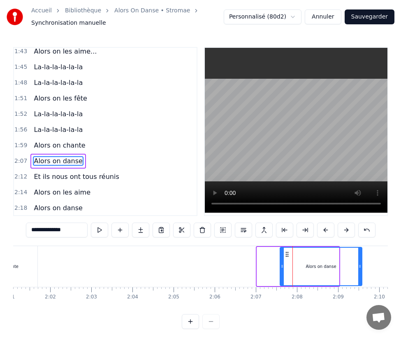
drag, startPoint x: 263, startPoint y: 253, endPoint x: 287, endPoint y: 254, distance: 23.5
click at [287, 254] on icon at bounding box center [287, 254] width 7 height 7
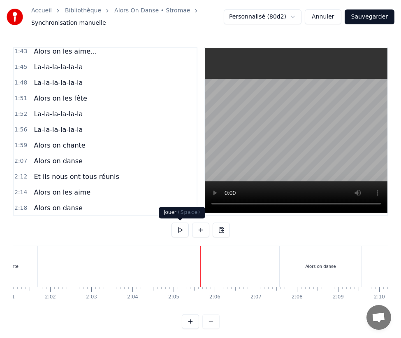
click at [177, 228] on button at bounding box center [180, 229] width 17 height 15
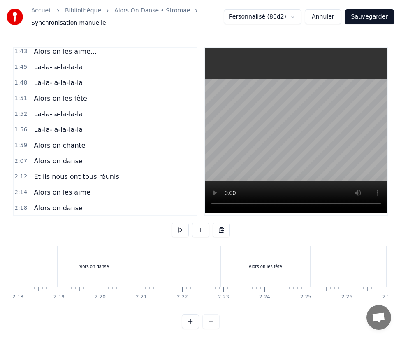
scroll to position [0, 5348]
click at [236, 280] on div "Alors on les aime" at bounding box center [242, 266] width 41 height 41
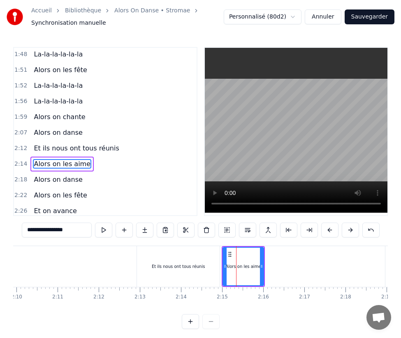
scroll to position [675, 0]
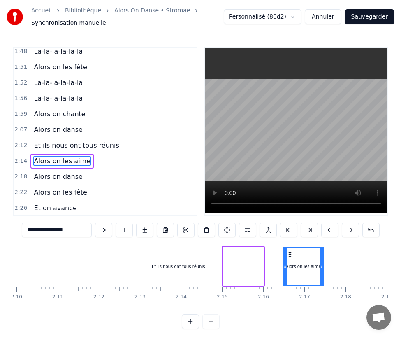
drag, startPoint x: 230, startPoint y: 253, endPoint x: 292, endPoint y: 253, distance: 62.2
click at [292, 253] on icon at bounding box center [290, 254] width 7 height 7
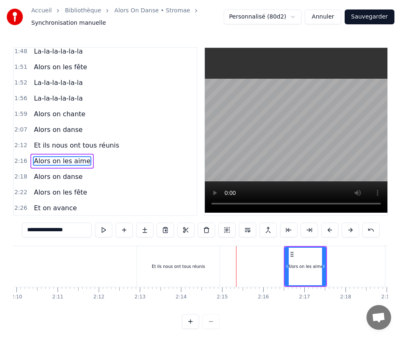
click at [195, 254] on div "Et ils nous ont tous réunis" at bounding box center [178, 266] width 83 height 41
type input "**********"
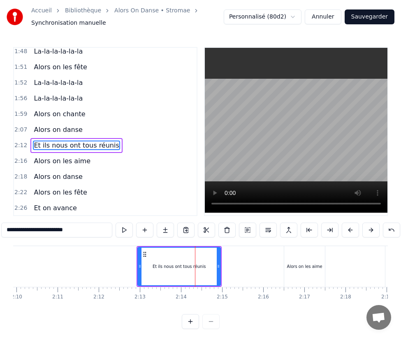
scroll to position [659, 0]
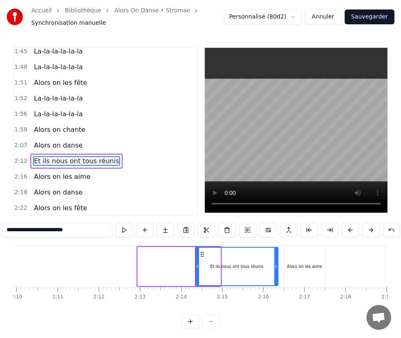
drag, startPoint x: 145, startPoint y: 252, endPoint x: 203, endPoint y: 253, distance: 57.2
click at [203, 253] on icon at bounding box center [202, 254] width 7 height 7
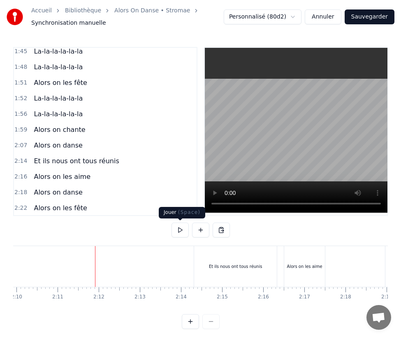
click at [180, 232] on button at bounding box center [180, 229] width 17 height 15
click at [238, 260] on div "Et ils nous ont tous réunis" at bounding box center [235, 266] width 83 height 41
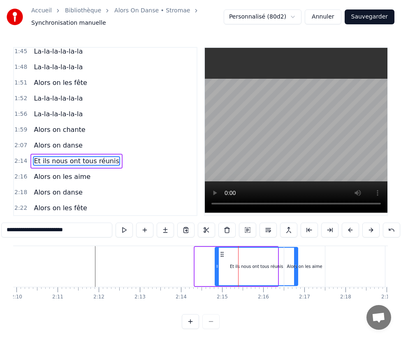
drag, startPoint x: 201, startPoint y: 254, endPoint x: 223, endPoint y: 254, distance: 21.8
click at [223, 254] on icon at bounding box center [222, 254] width 7 height 7
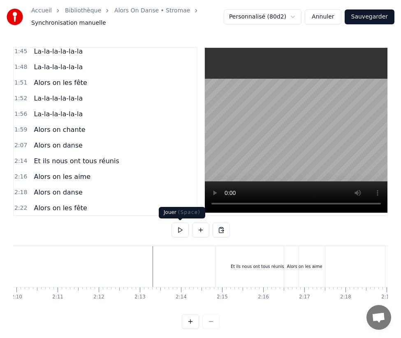
click at [179, 231] on button at bounding box center [180, 229] width 17 height 15
click at [224, 254] on div "Et ils nous ont tous réunis" at bounding box center [257, 266] width 83 height 41
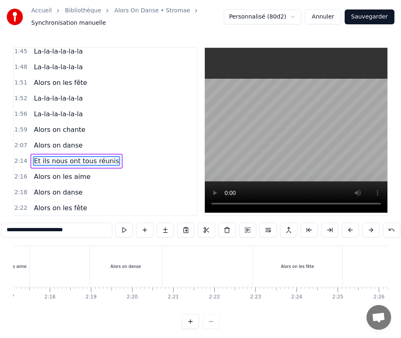
scroll to position [0, 5316]
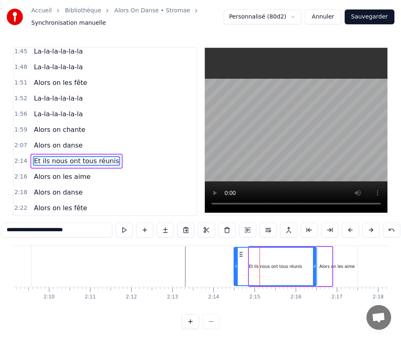
drag, startPoint x: 256, startPoint y: 252, endPoint x: 240, endPoint y: 252, distance: 15.7
click at [240, 252] on icon at bounding box center [241, 254] width 7 height 7
click at [331, 269] on div "Alors on les aime" at bounding box center [337, 266] width 35 height 6
type input "**********"
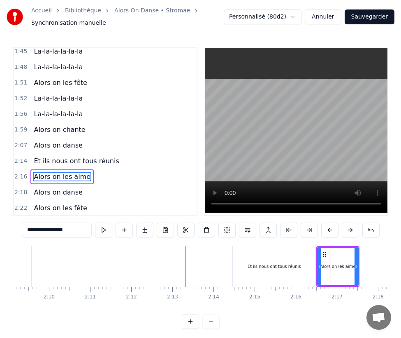
scroll to position [675, 0]
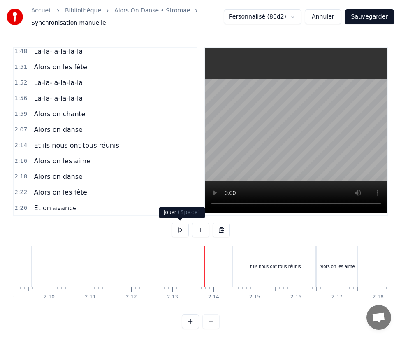
click at [177, 230] on button at bounding box center [180, 229] width 17 height 15
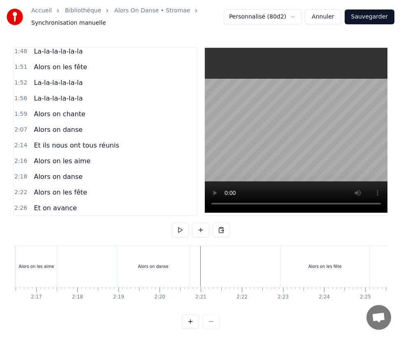
scroll to position [0, 5289]
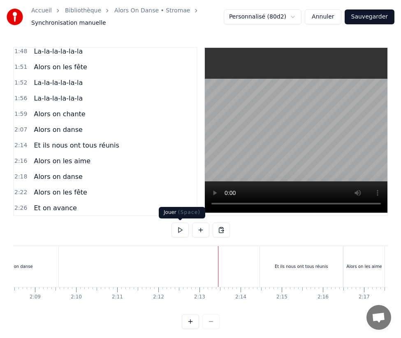
click at [178, 228] on button at bounding box center [180, 229] width 17 height 15
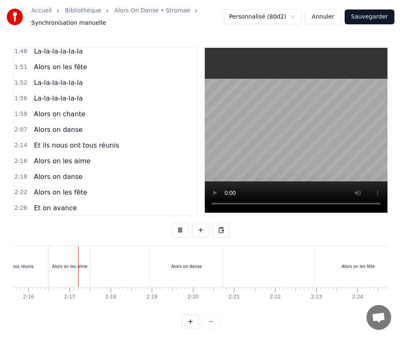
scroll to position [0, 5584]
click at [79, 274] on div "Alors on les aime" at bounding box center [69, 266] width 41 height 41
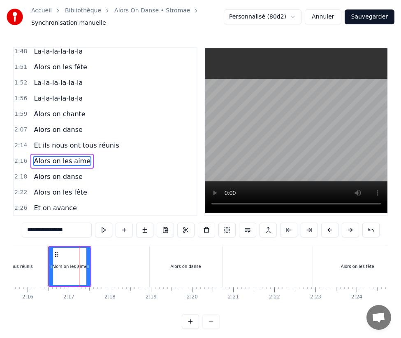
scroll to position [0, 5256]
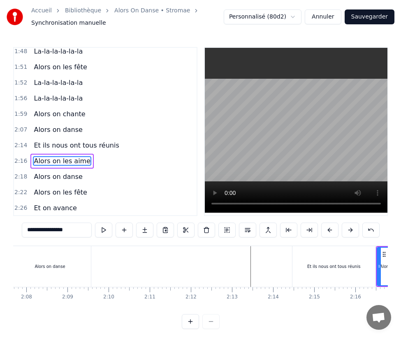
click at [310, 275] on div "Et ils nous ont tous réunis" at bounding box center [334, 266] width 83 height 41
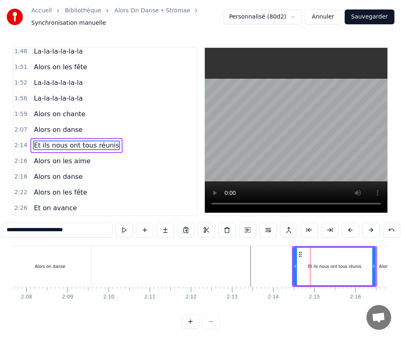
scroll to position [659, 0]
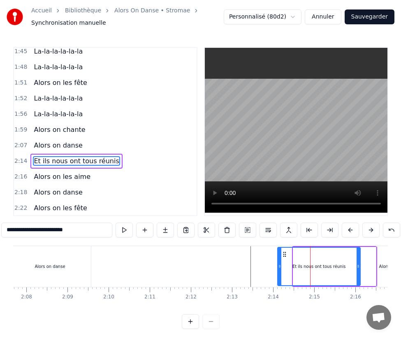
drag, startPoint x: 298, startPoint y: 251, endPoint x: 282, endPoint y: 252, distance: 16.1
click at [282, 252] on icon at bounding box center [285, 254] width 7 height 7
click at [379, 261] on div "Alors on les aime" at bounding box center [397, 266] width 41 height 41
type input "**********"
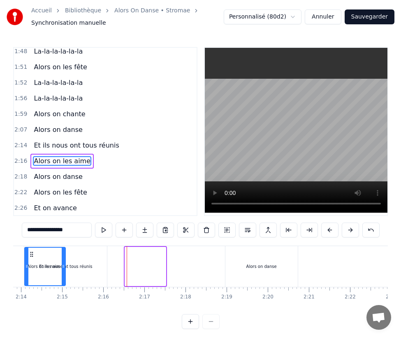
scroll to position [0, 5472]
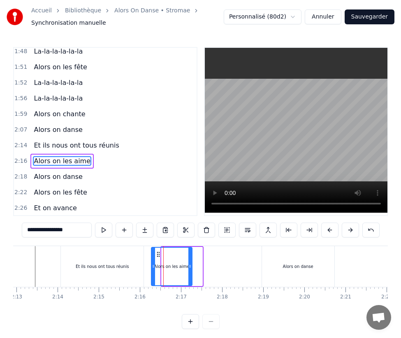
drag, startPoint x: 57, startPoint y: 250, endPoint x: 156, endPoint y: 250, distance: 98.8
click at [156, 250] on div "Alors on les aime" at bounding box center [172, 265] width 40 height 37
drag, startPoint x: 191, startPoint y: 265, endPoint x: 205, endPoint y: 265, distance: 13.6
click at [205, 265] on icon at bounding box center [203, 266] width 3 height 7
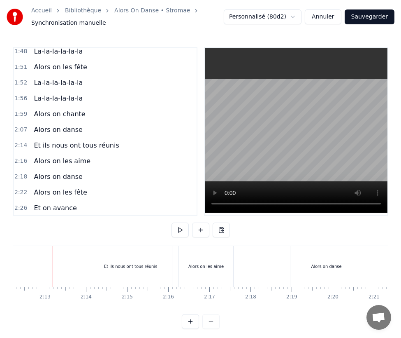
scroll to position [0, 5442]
click at [178, 229] on button at bounding box center [180, 229] width 17 height 15
click at [352, 262] on div "Alors on danse" at bounding box center [328, 266] width 72 height 41
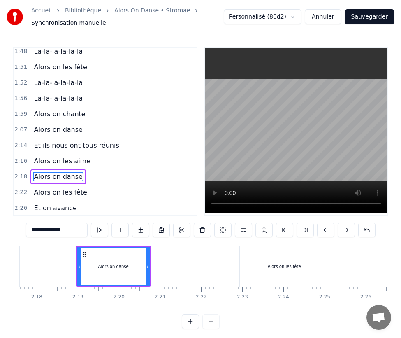
scroll to position [0, 5638]
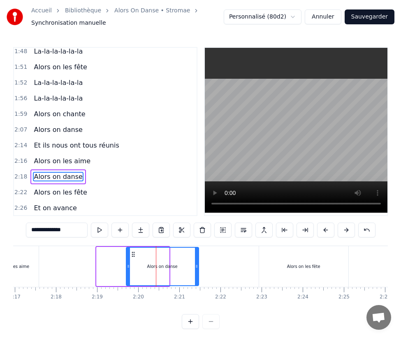
drag, startPoint x: 103, startPoint y: 254, endPoint x: 133, endPoint y: 256, distance: 30.1
click at [133, 256] on icon at bounding box center [133, 254] width 7 height 7
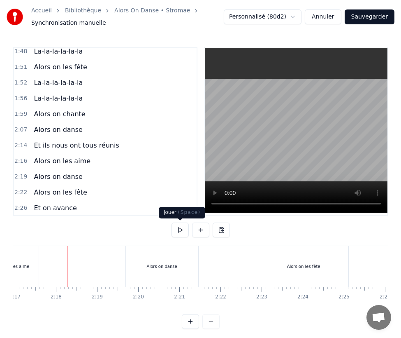
click at [175, 231] on button at bounding box center [180, 229] width 17 height 15
click at [263, 261] on div "Alors on les fête" at bounding box center [303, 266] width 89 height 41
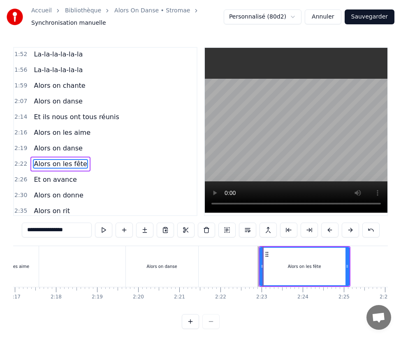
scroll to position [706, 0]
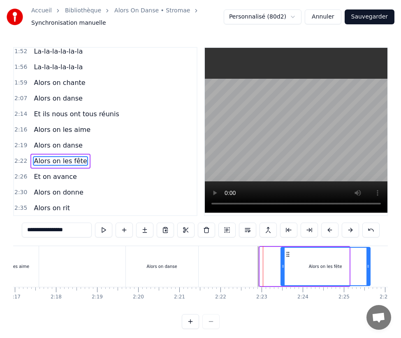
drag, startPoint x: 267, startPoint y: 253, endPoint x: 288, endPoint y: 255, distance: 21.1
click at [288, 255] on icon at bounding box center [288, 254] width 7 height 7
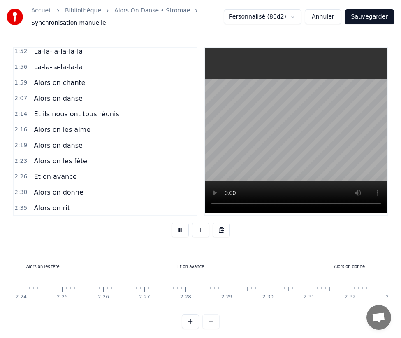
scroll to position [0, 5943]
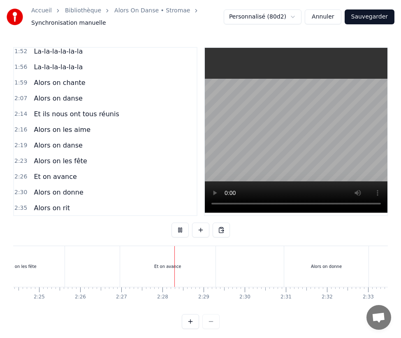
click at [155, 264] on div "Et on avance" at bounding box center [168, 266] width 96 height 41
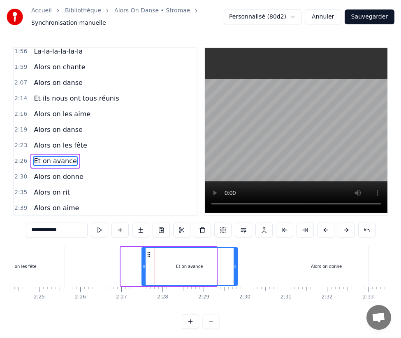
drag, startPoint x: 128, startPoint y: 254, endPoint x: 150, endPoint y: 255, distance: 22.6
click at [150, 255] on icon at bounding box center [149, 254] width 7 height 7
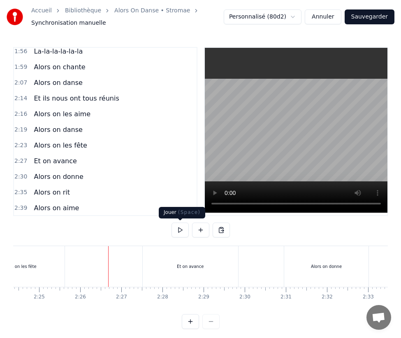
click at [176, 233] on button at bounding box center [180, 229] width 17 height 15
click at [287, 261] on div "Alors on donne" at bounding box center [326, 266] width 84 height 41
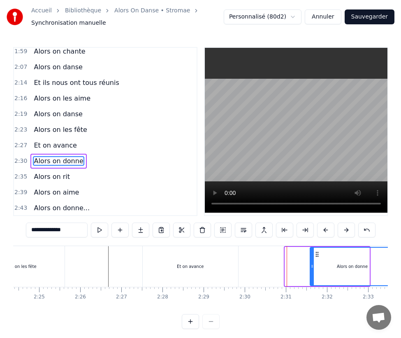
drag, startPoint x: 293, startPoint y: 254, endPoint x: 318, endPoint y: 254, distance: 25.1
click at [318, 254] on circle at bounding box center [318, 254] width 0 height 0
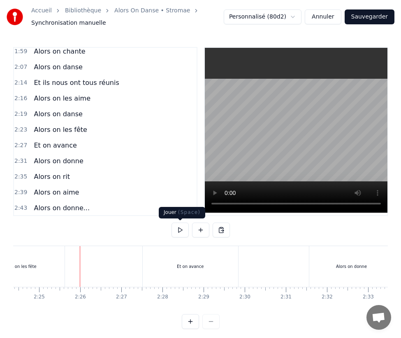
click at [178, 233] on button at bounding box center [180, 229] width 17 height 15
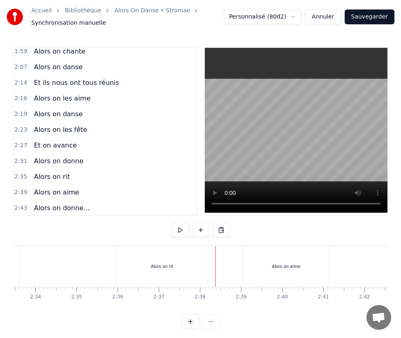
scroll to position [0, 5989]
click at [163, 270] on div "Et on avance" at bounding box center [145, 266] width 96 height 41
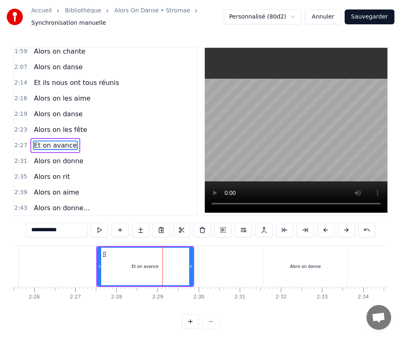
scroll to position [722, 0]
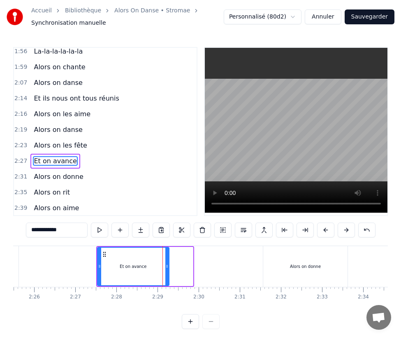
drag, startPoint x: 191, startPoint y: 264, endPoint x: 168, endPoint y: 264, distance: 23.9
click at [168, 264] on icon at bounding box center [166, 266] width 3 height 7
click at [269, 266] on div "Alors on donne" at bounding box center [305, 266] width 84 height 41
type input "**********"
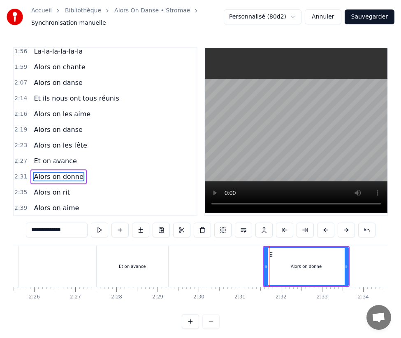
scroll to position [738, 0]
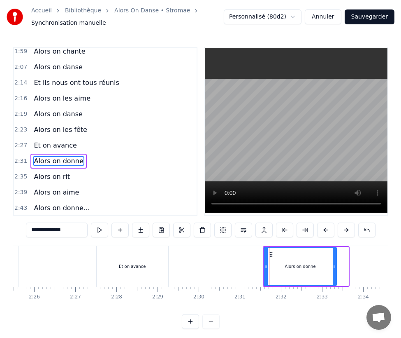
drag, startPoint x: 345, startPoint y: 264, endPoint x: 333, endPoint y: 266, distance: 12.0
click at [333, 266] on icon at bounding box center [334, 266] width 3 height 7
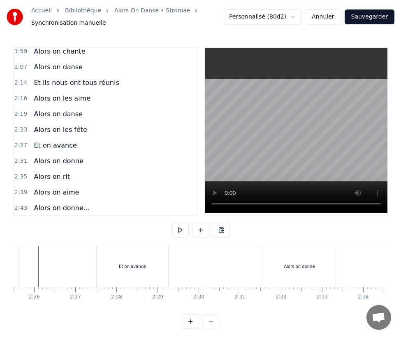
scroll to position [0, 5973]
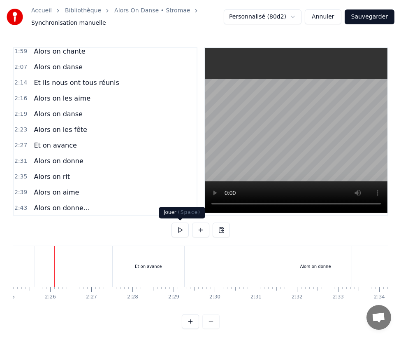
click at [178, 229] on button at bounding box center [180, 229] width 17 height 15
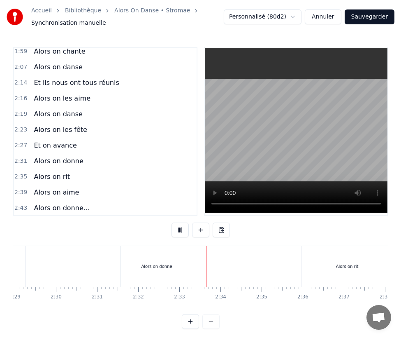
scroll to position [0, 6269]
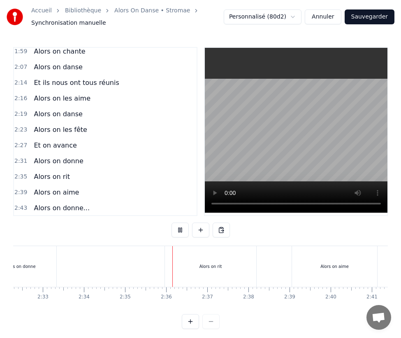
click at [178, 253] on div "Alors on rit" at bounding box center [210, 266] width 91 height 41
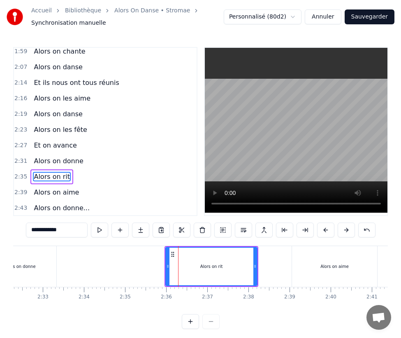
scroll to position [753, 0]
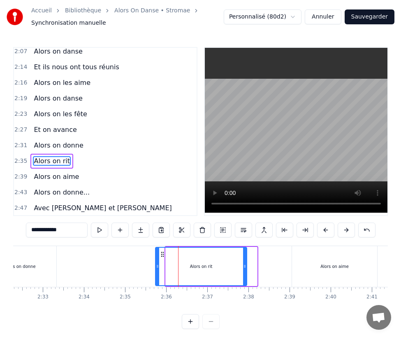
drag, startPoint x: 171, startPoint y: 253, endPoint x: 159, endPoint y: 254, distance: 11.5
click at [159, 254] on icon at bounding box center [162, 254] width 7 height 7
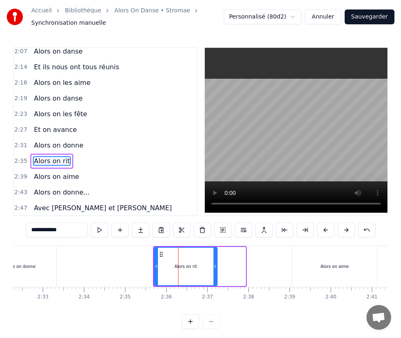
drag, startPoint x: 243, startPoint y: 265, endPoint x: 215, endPoint y: 266, distance: 28.4
click at [215, 266] on icon at bounding box center [215, 266] width 3 height 7
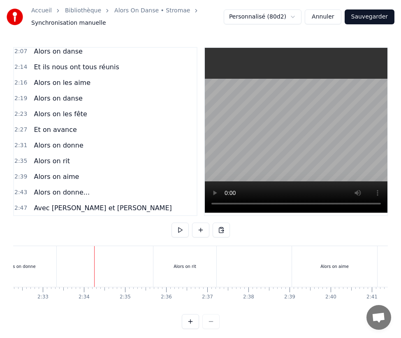
click at [101, 230] on div "0:07 Alors on... 0:11 Alors on... 0:15 Alors on... 0:16 Y’a des familles qu'on …" at bounding box center [200, 188] width 375 height 282
click at [175, 230] on button at bounding box center [180, 229] width 17 height 15
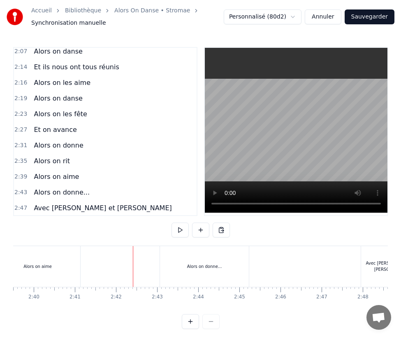
scroll to position [0, 6238]
click at [221, 262] on div "Alors on rit" at bounding box center [215, 266] width 63 height 41
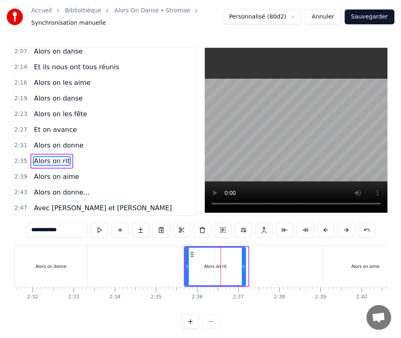
click at [245, 265] on icon at bounding box center [243, 266] width 3 height 7
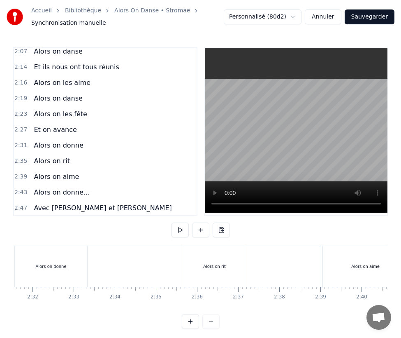
click at [329, 261] on div "Alors on aime" at bounding box center [365, 266] width 85 height 41
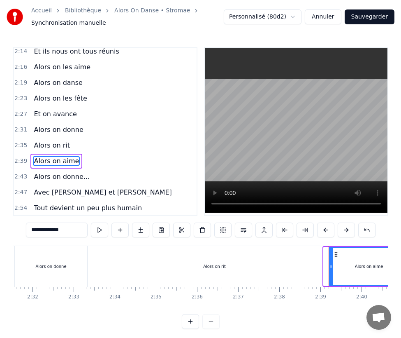
drag, startPoint x: 325, startPoint y: 263, endPoint x: 331, endPoint y: 263, distance: 5.4
click at [331, 263] on icon at bounding box center [331, 266] width 3 height 7
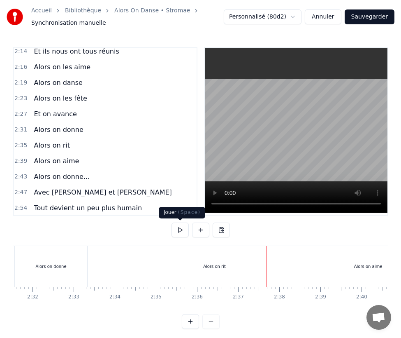
click at [183, 231] on button at bounding box center [180, 229] width 17 height 15
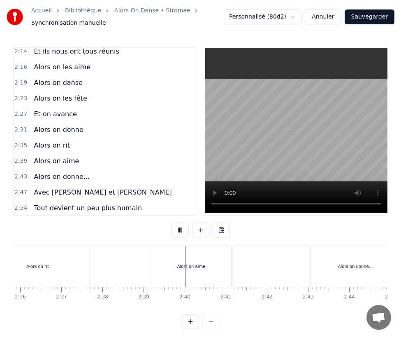
scroll to position [0, 6531]
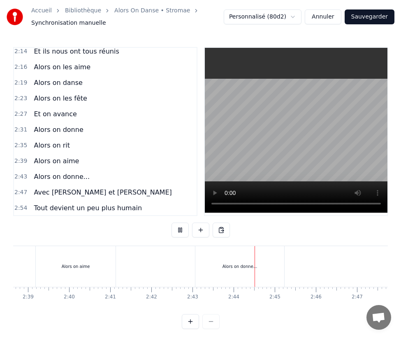
click at [221, 261] on div "Alors on donne..." at bounding box center [240, 266] width 89 height 41
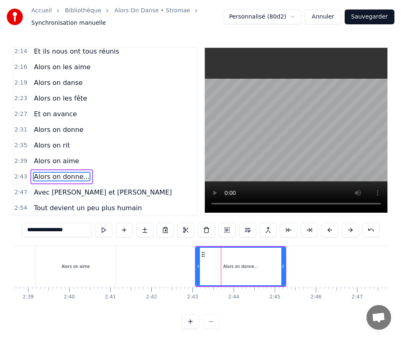
scroll to position [785, 0]
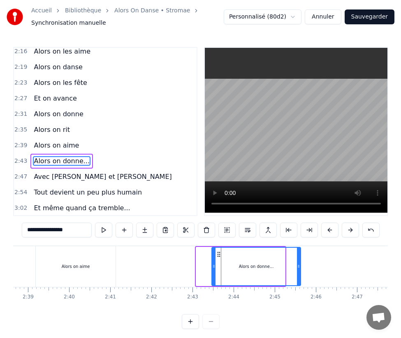
drag, startPoint x: 203, startPoint y: 252, endPoint x: 219, endPoint y: 252, distance: 15.6
click at [219, 252] on icon at bounding box center [219, 254] width 7 height 7
drag, startPoint x: 298, startPoint y: 264, endPoint x: 286, endPoint y: 266, distance: 12.5
click at [286, 266] on icon at bounding box center [286, 266] width 3 height 7
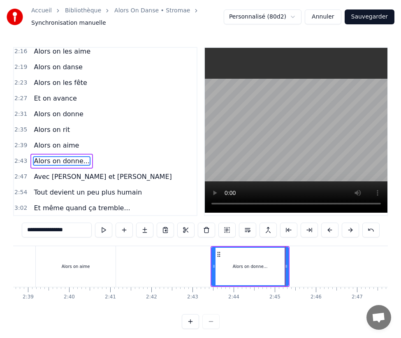
click at [258, 267] on div "Alors on donne..." at bounding box center [250, 266] width 35 height 6
click at [69, 156] on span "Alors on donne..." at bounding box center [62, 160] width 58 height 9
click at [57, 230] on input "**********" at bounding box center [57, 229] width 70 height 15
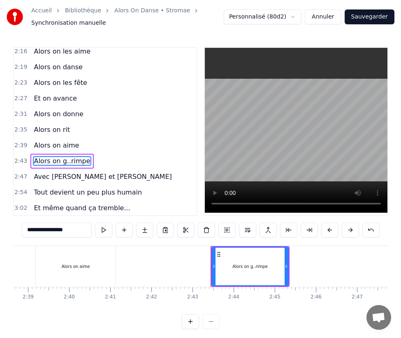
click at [53, 229] on input "**********" at bounding box center [57, 229] width 70 height 15
click at [54, 229] on input "**********" at bounding box center [57, 229] width 66 height 15
click at [71, 231] on input "**********" at bounding box center [57, 229] width 66 height 15
click at [61, 172] on span "Avec [PERSON_NAME] et [PERSON_NAME]" at bounding box center [103, 176] width 140 height 9
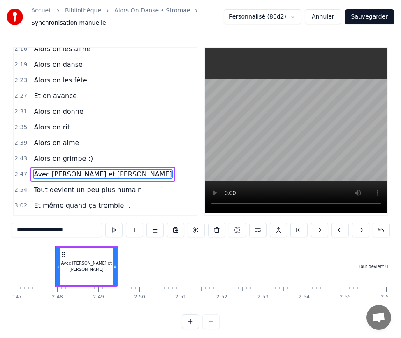
scroll to position [0, 6872]
click at [79, 154] on span "Alors on grimpe :)" at bounding box center [63, 158] width 61 height 9
type input "**********"
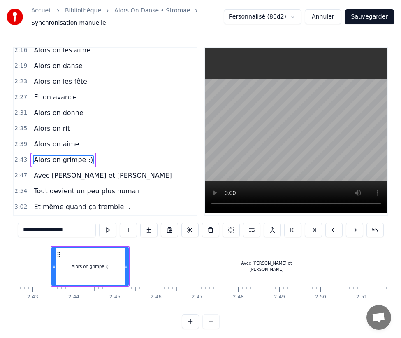
scroll to position [0, 6687]
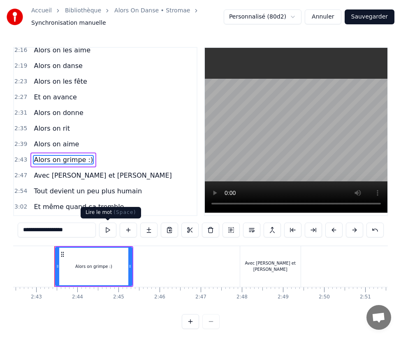
click at [108, 229] on button at bounding box center [107, 229] width 17 height 15
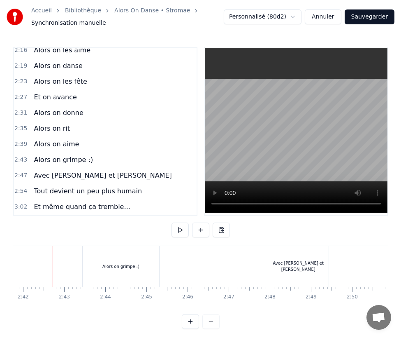
scroll to position [0, 6657]
click at [182, 231] on button at bounding box center [180, 229] width 17 height 15
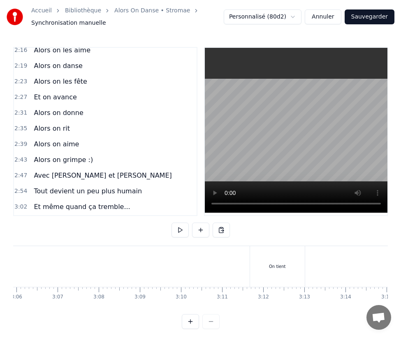
scroll to position [0, 7654]
click at [278, 269] on div "On tient" at bounding box center [277, 266] width 17 height 6
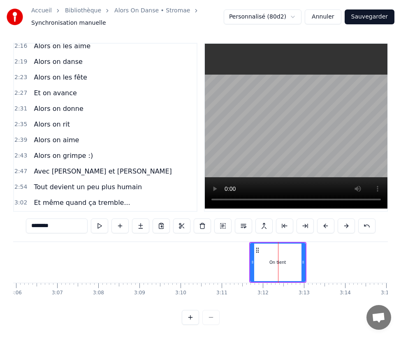
scroll to position [787, 0]
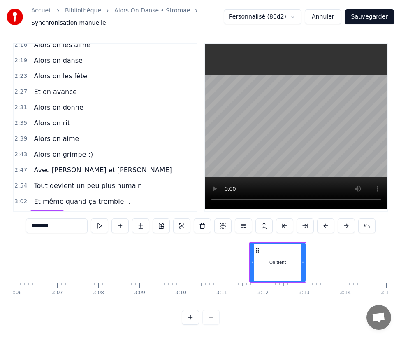
click at [34, 212] on span "On tient" at bounding box center [47, 216] width 28 height 9
click at [30, 220] on input "********" at bounding box center [57, 225] width 62 height 15
type input "*********"
click at [45, 219] on input "*********" at bounding box center [57, 225] width 62 height 15
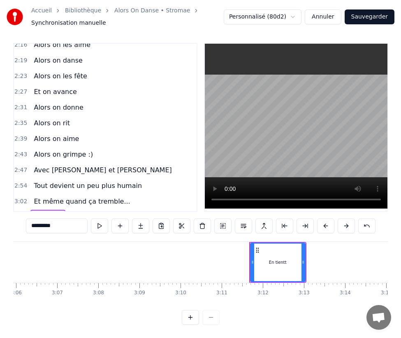
click at [45, 219] on input "*********" at bounding box center [57, 225] width 62 height 15
type input "**********"
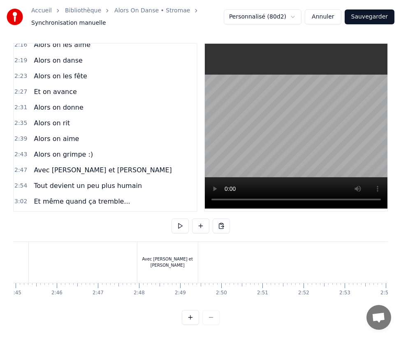
scroll to position [0, 6462]
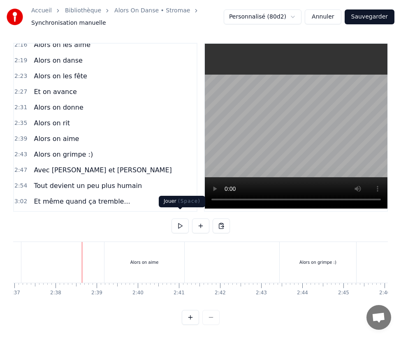
click at [181, 222] on button at bounding box center [180, 225] width 17 height 15
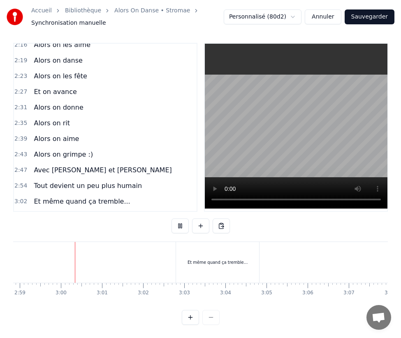
scroll to position [0, 7363]
click at [213, 266] on div "Et même quand ça tremble..." at bounding box center [216, 262] width 83 height 41
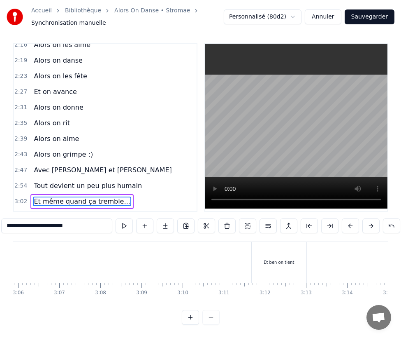
scroll to position [0, 7666]
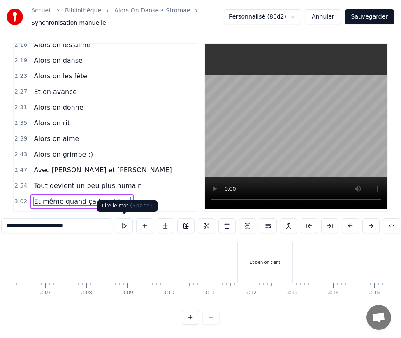
click at [122, 223] on button at bounding box center [124, 225] width 17 height 15
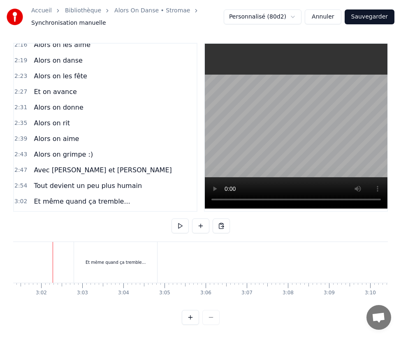
scroll to position [0, 7463]
click at [175, 222] on button at bounding box center [180, 225] width 17 height 15
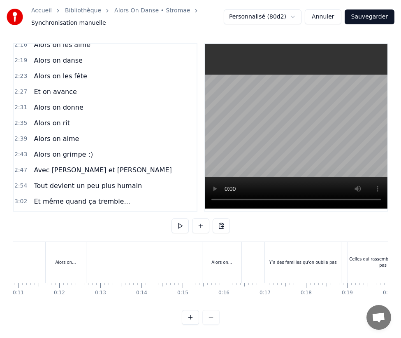
scroll to position [0, 776]
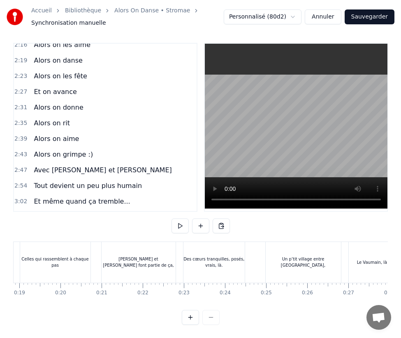
click at [238, 262] on div "Des cœurs tranquilles, posés, vrais, là." at bounding box center [215, 262] width 62 height 12
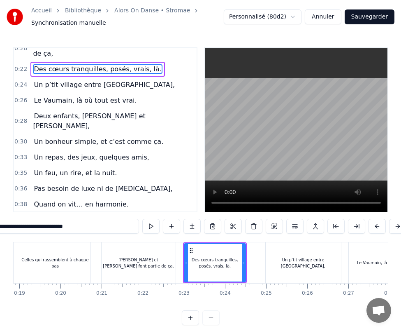
scroll to position [18, 0]
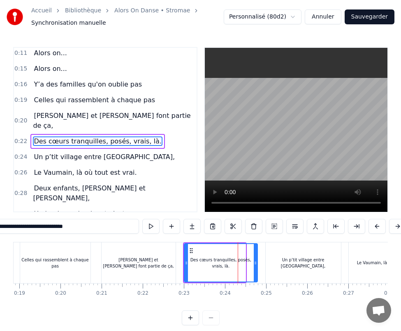
drag, startPoint x: 242, startPoint y: 264, endPoint x: 254, endPoint y: 265, distance: 11.9
click at [254, 265] on icon at bounding box center [255, 262] width 3 height 7
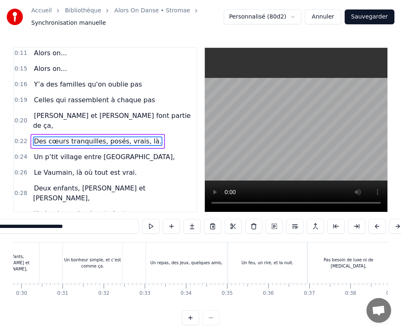
scroll to position [0, 1237]
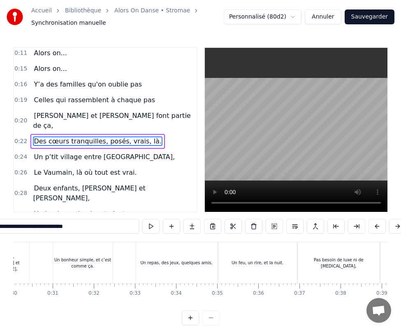
click at [92, 269] on div "Un bonheur simple, et c’est comme ça." at bounding box center [83, 262] width 60 height 12
type input "**********"
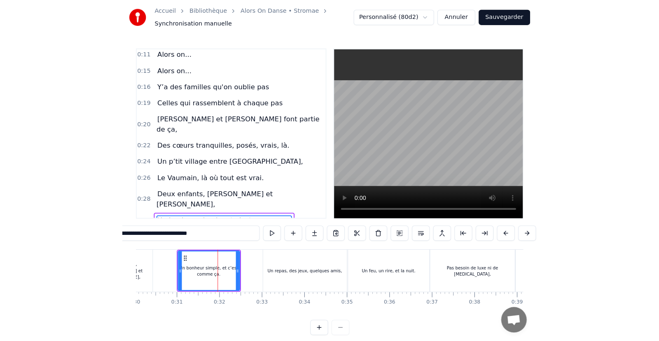
scroll to position [81, 0]
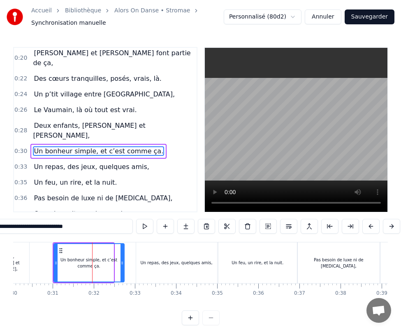
drag, startPoint x: 111, startPoint y: 267, endPoint x: 121, endPoint y: 266, distance: 10.7
click at [121, 266] on icon at bounding box center [122, 262] width 3 height 7
click at [370, 17] on button "Sauvegarder" at bounding box center [370, 16] width 50 height 15
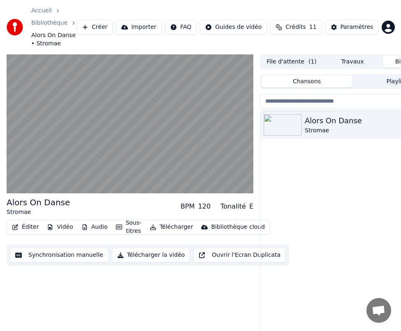
click at [325, 119] on div "Alors On Danse" at bounding box center [369, 121] width 128 height 12
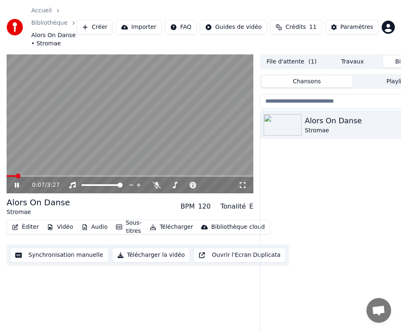
click at [175, 147] on video at bounding box center [130, 123] width 247 height 139
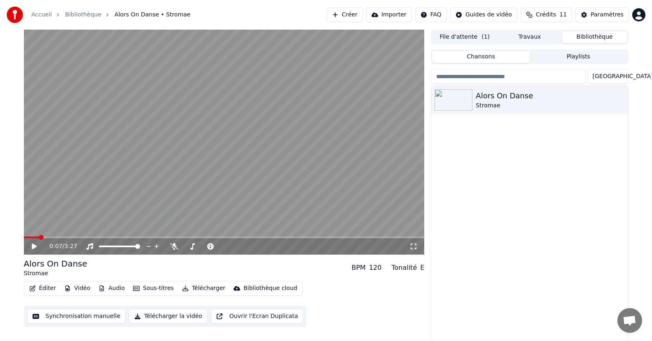
click at [39, 289] on button "Éditer" at bounding box center [42, 289] width 33 height 12
click at [84, 311] on button "Synchronisation manuelle" at bounding box center [76, 316] width 99 height 15
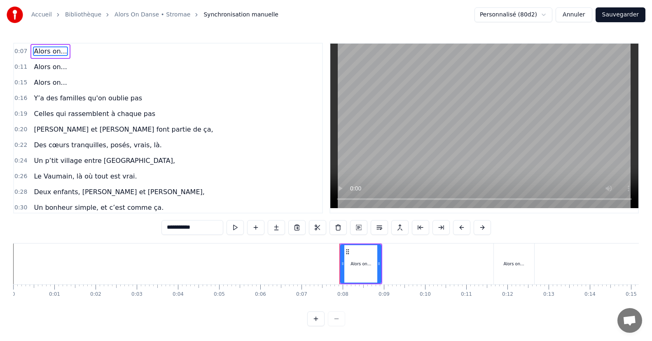
click at [619, 20] on button "Sauvegarder" at bounding box center [620, 14] width 50 height 15
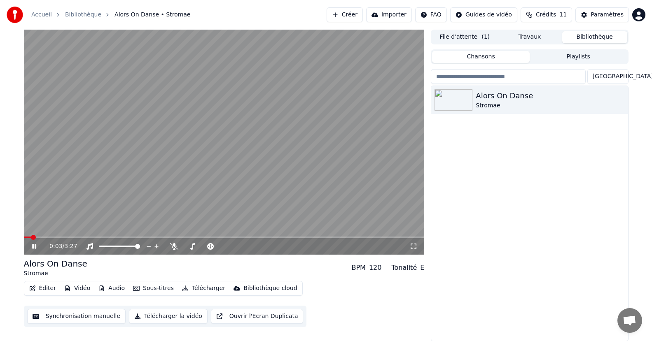
click at [174, 212] on video at bounding box center [224, 142] width 401 height 225
click at [155, 317] on button "Télécharger la vidéo" at bounding box center [168, 316] width 79 height 15
